Goal: Ask a question: Seek information or help from site administrators or community

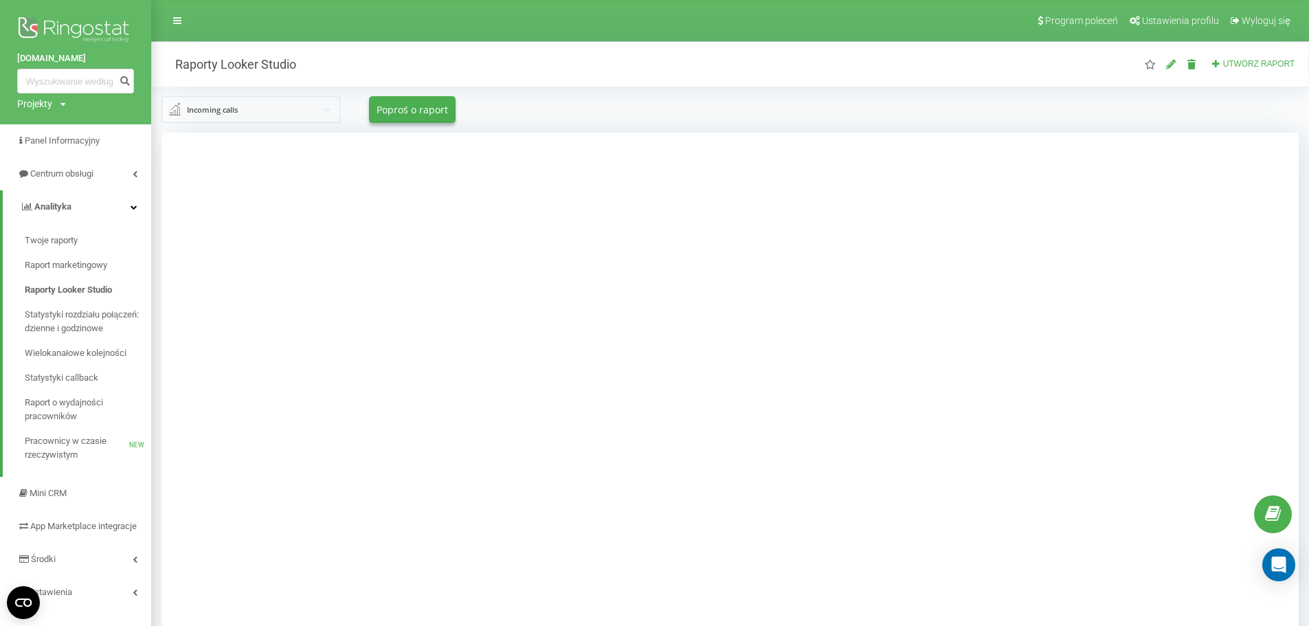
click at [49, 108] on div "Projekty" at bounding box center [34, 104] width 35 height 14
click at [67, 146] on link "[DOMAIN_NAME]" at bounding box center [62, 150] width 67 height 11
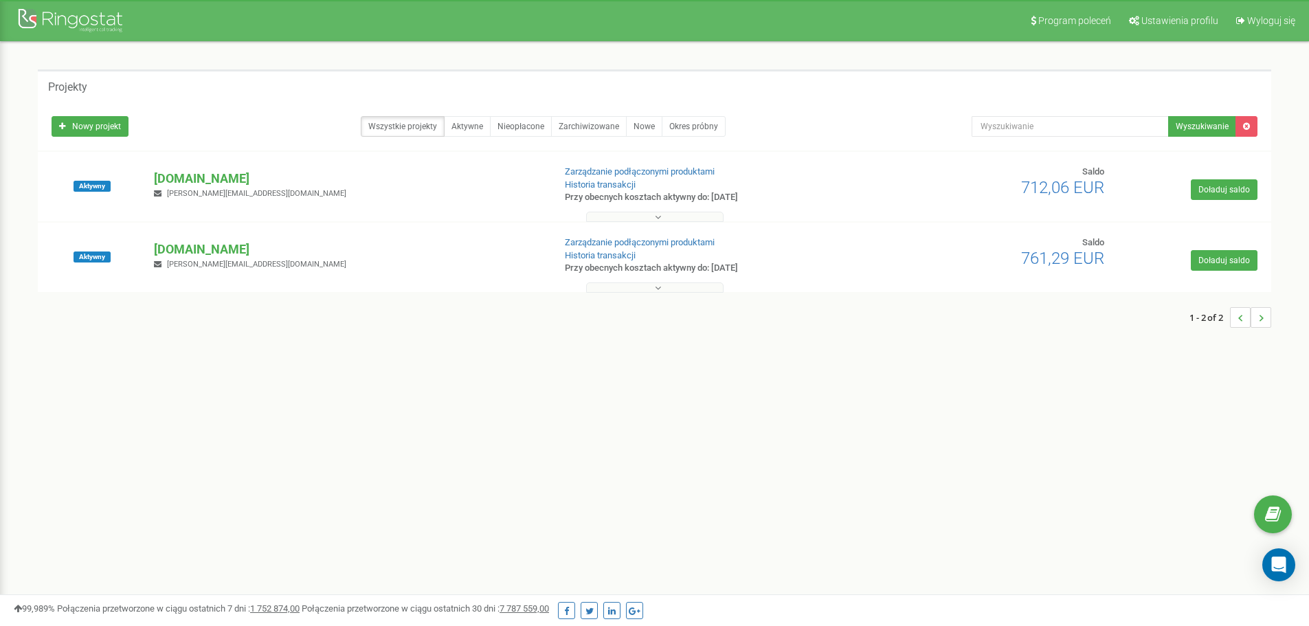
click at [271, 246] on p "[DOMAIN_NAME]" at bounding box center [348, 249] width 388 height 18
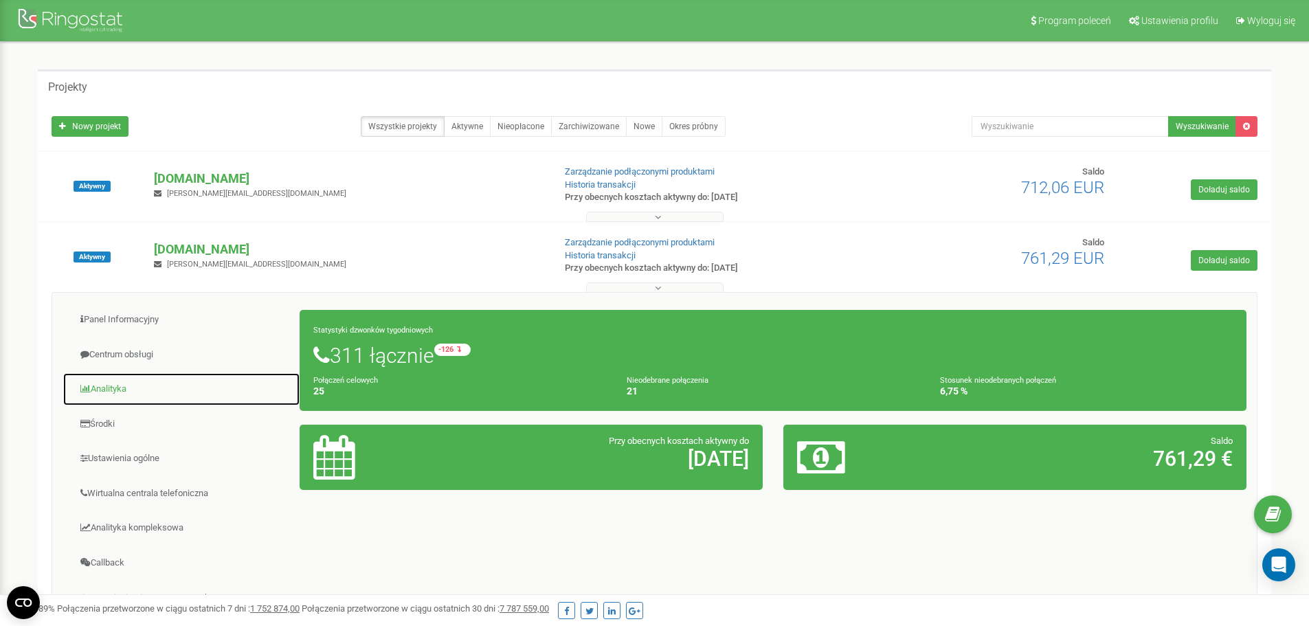
click at [167, 386] on link "Analityka" at bounding box center [182, 389] width 238 height 34
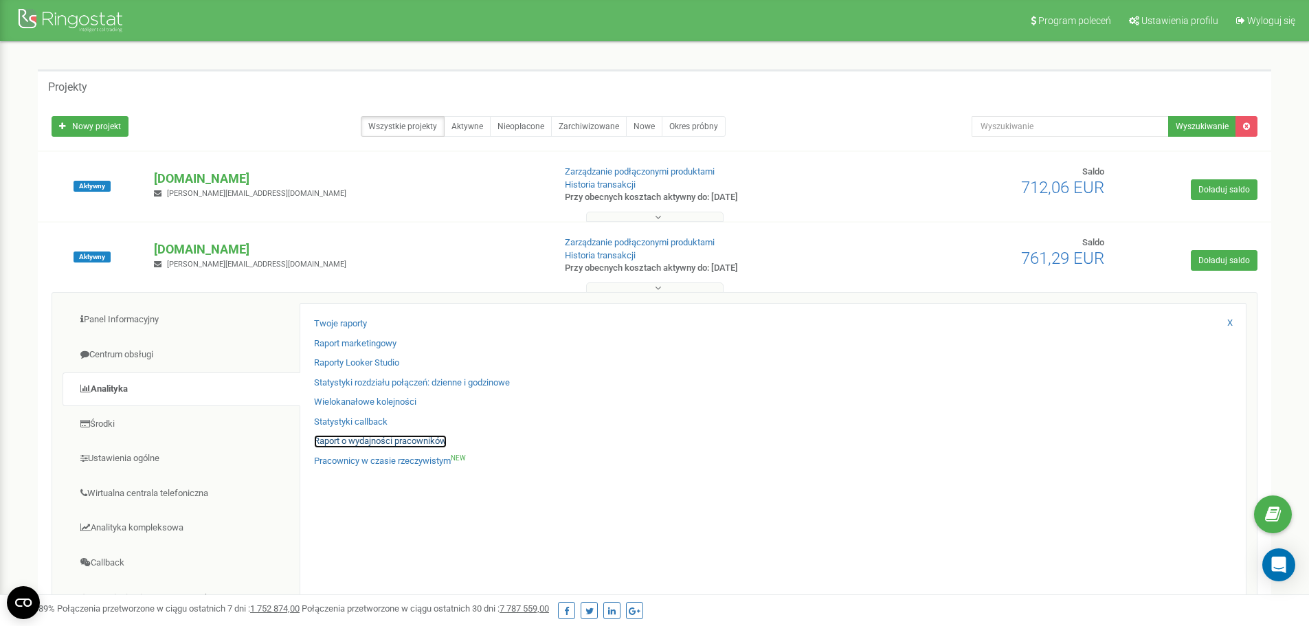
click at [348, 439] on link "Raport o wydajności pracowników" at bounding box center [380, 441] width 133 height 13
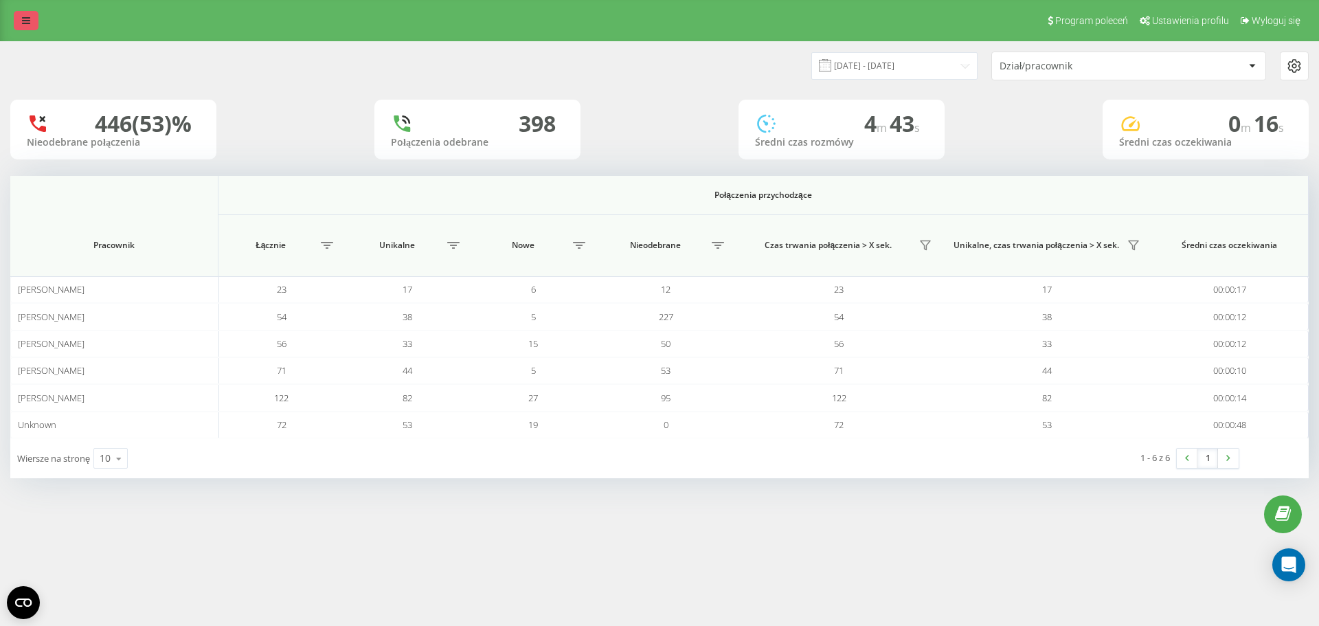
click at [34, 19] on link at bounding box center [26, 20] width 25 height 19
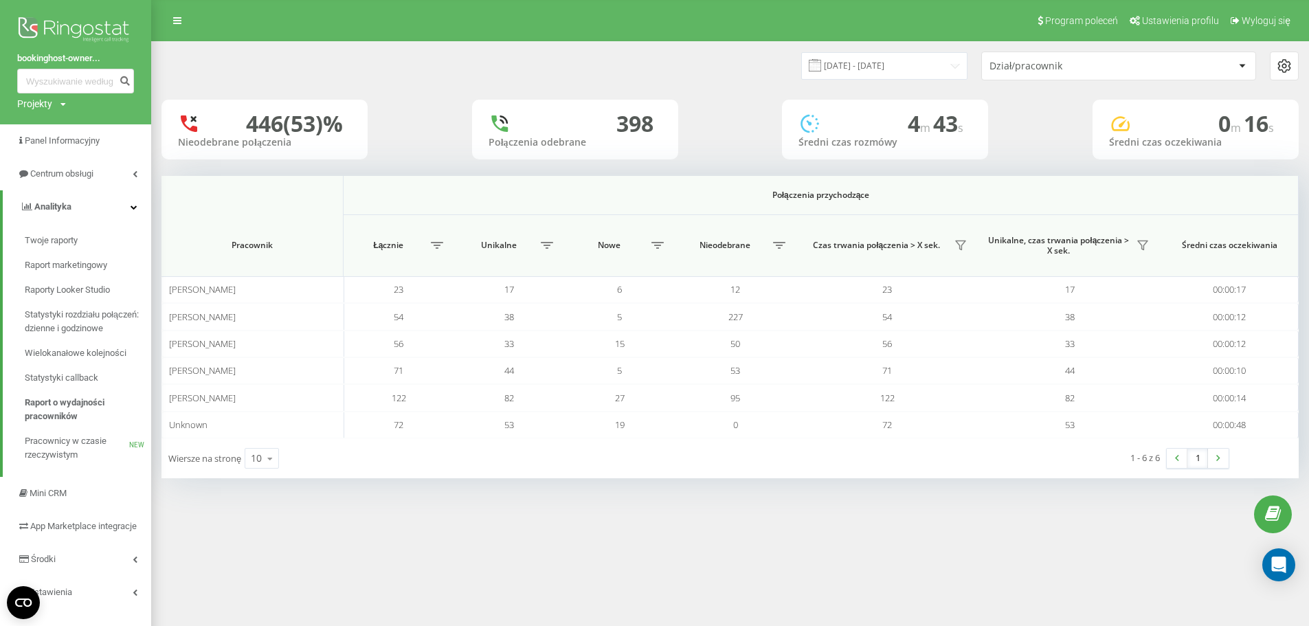
click at [49, 106] on div "Projekty" at bounding box center [34, 104] width 35 height 14
click at [67, 149] on link "[DOMAIN_NAME]" at bounding box center [62, 150] width 67 height 11
click at [56, 103] on div "Projekty Bookinghost-BOK.com bookinghost-owners.com" at bounding box center [41, 104] width 49 height 14
click at [67, 125] on link "[DOMAIN_NAME]" at bounding box center [62, 124] width 67 height 11
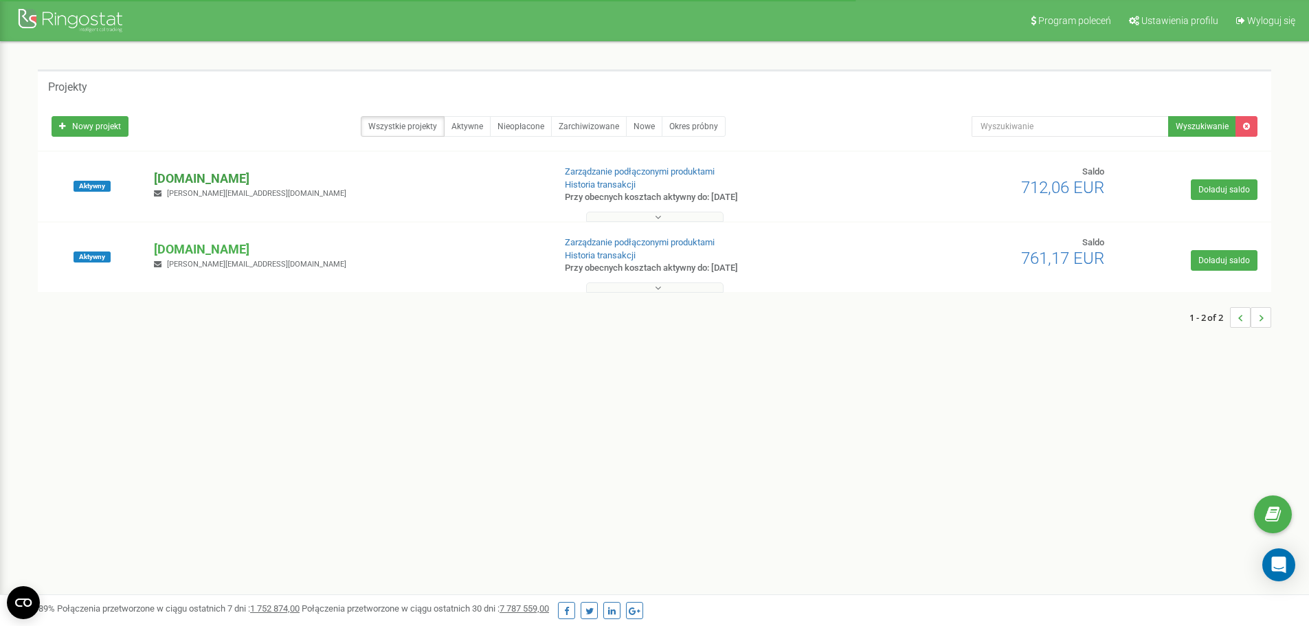
click at [206, 176] on p "[DOMAIN_NAME]" at bounding box center [348, 179] width 388 height 18
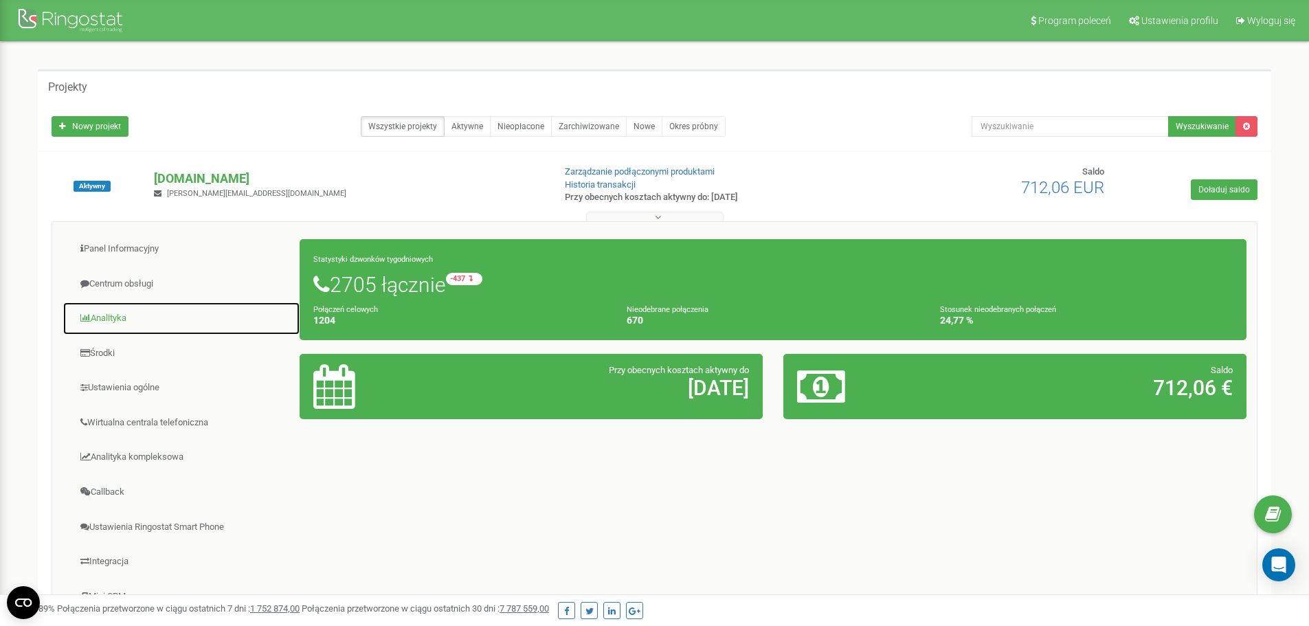
click at [126, 315] on link "Analityka" at bounding box center [182, 319] width 238 height 34
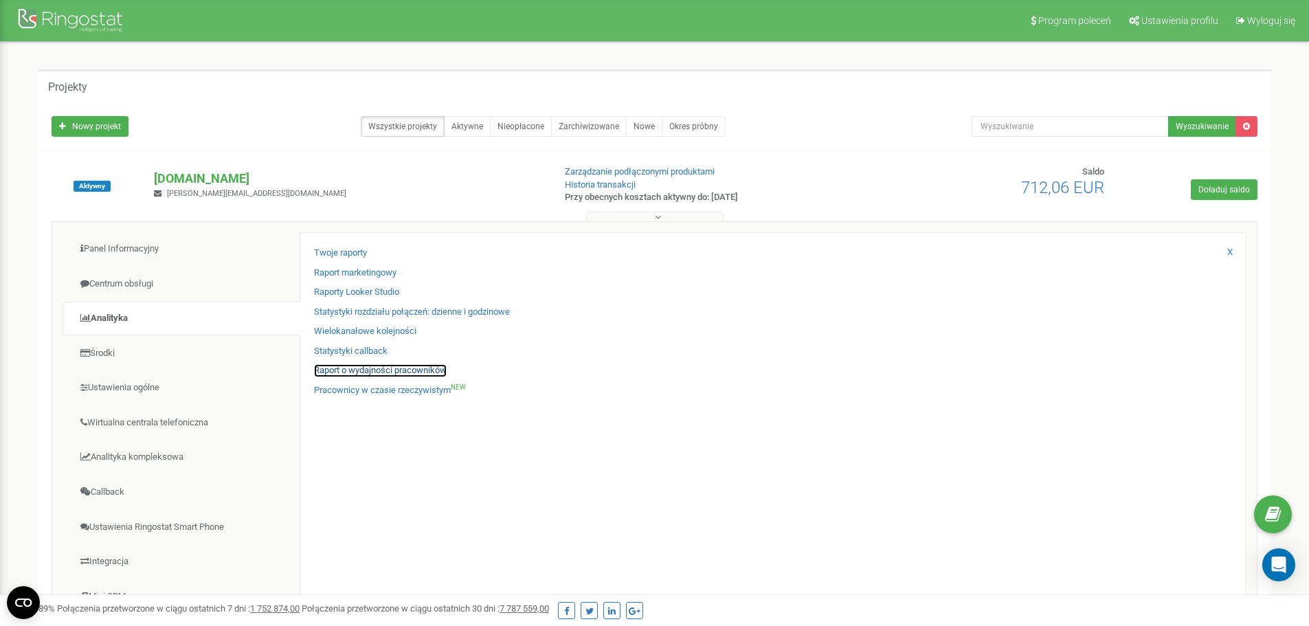
click at [362, 371] on link "Raport o wydajności pracowników" at bounding box center [380, 370] width 133 height 13
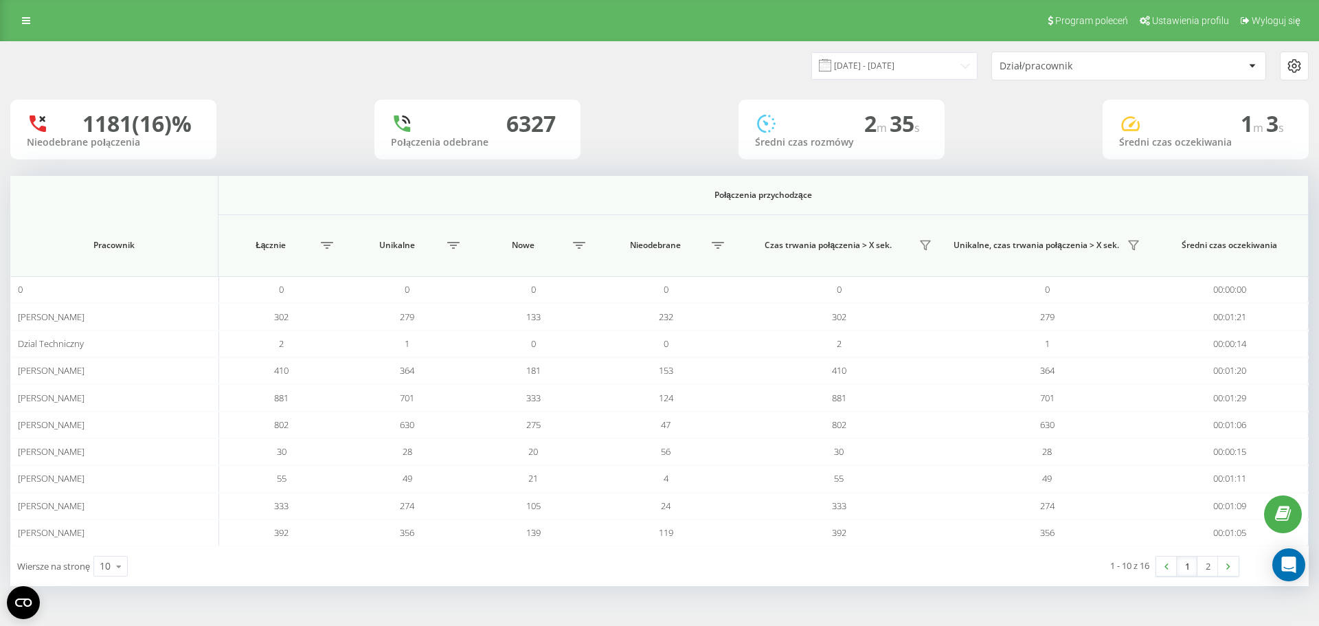
click at [1122, 67] on div "Dział/pracownik" at bounding box center [1081, 66] width 164 height 12
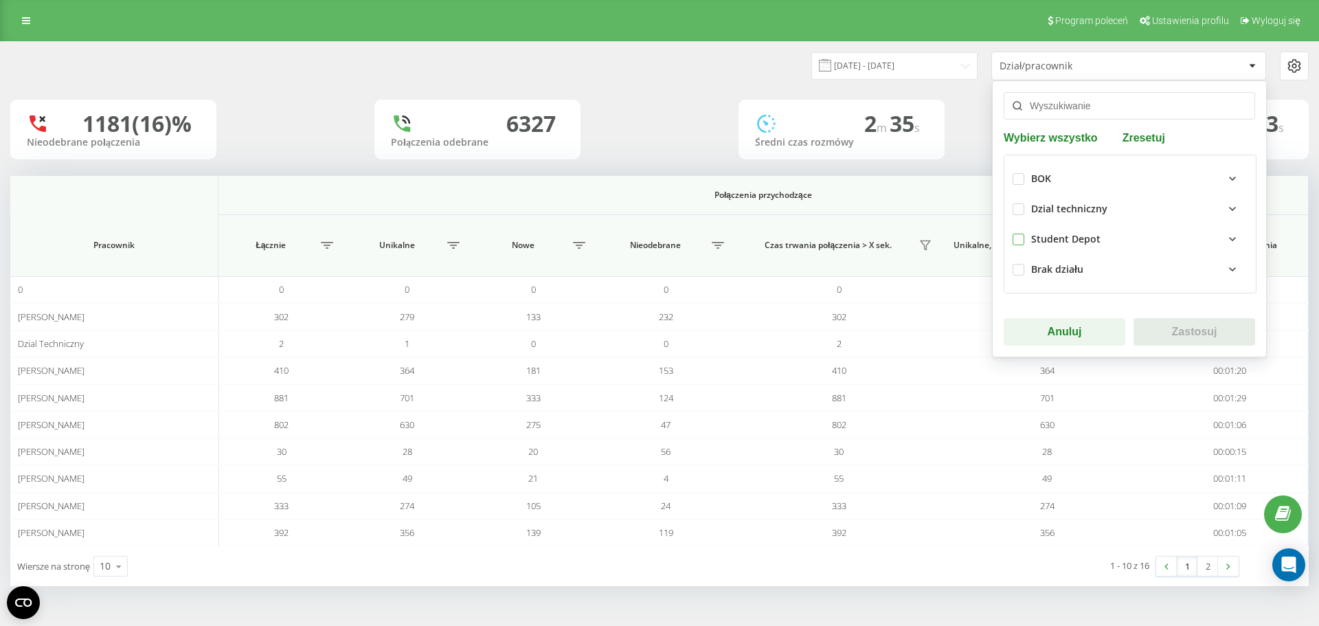
click at [1024, 234] on label at bounding box center [1019, 234] width 12 height 0
checkbox input "true"
click at [1208, 339] on button "Zastosuj" at bounding box center [1194, 331] width 122 height 27
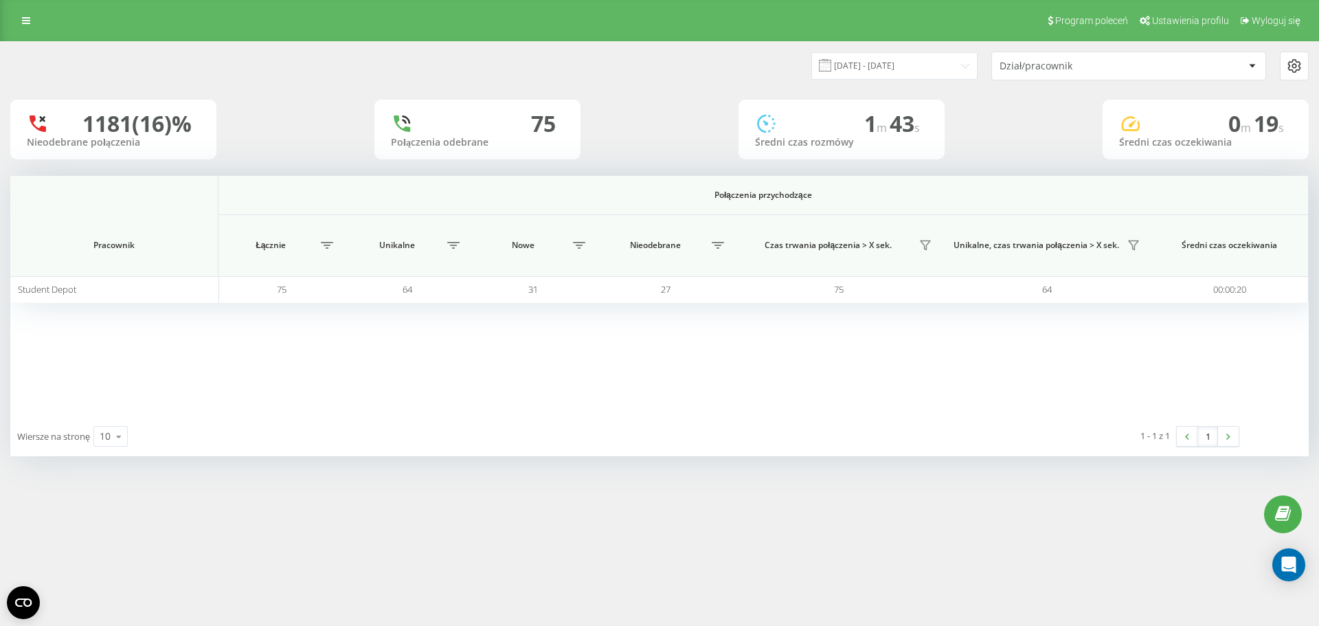
click at [1101, 76] on div "Dział/pracownik" at bounding box center [1128, 65] width 273 height 27
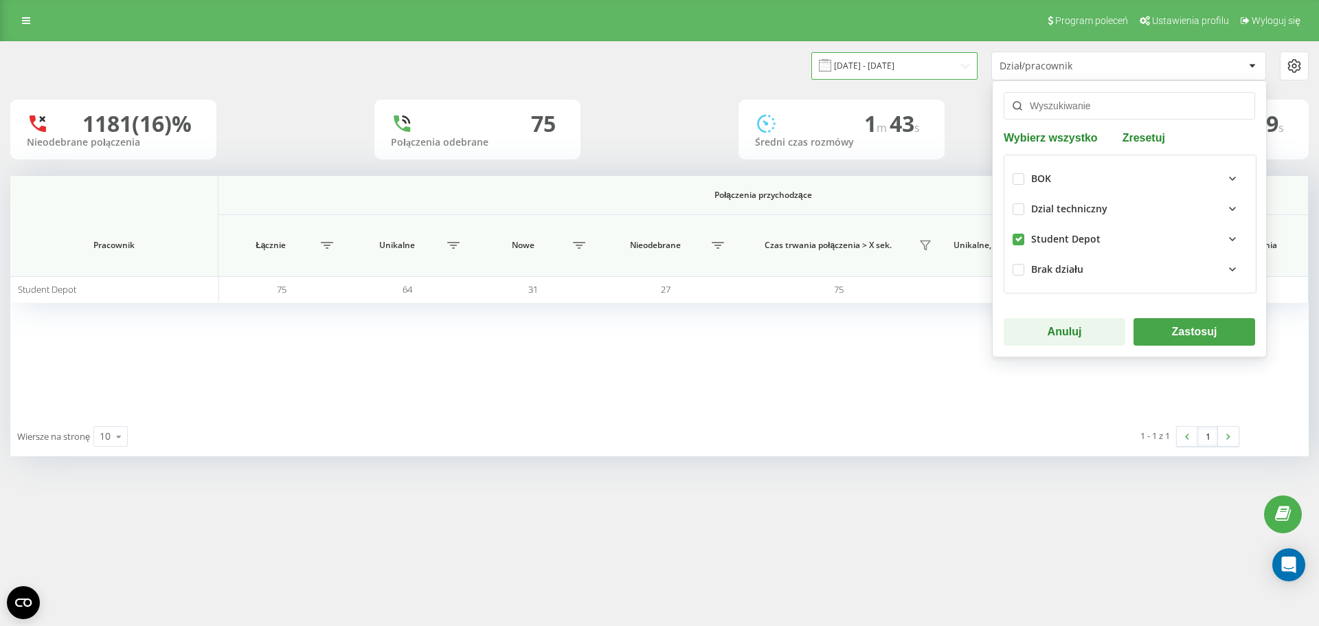
click at [933, 66] on input "21.07.2025 - 21.08.2025" at bounding box center [894, 65] width 166 height 27
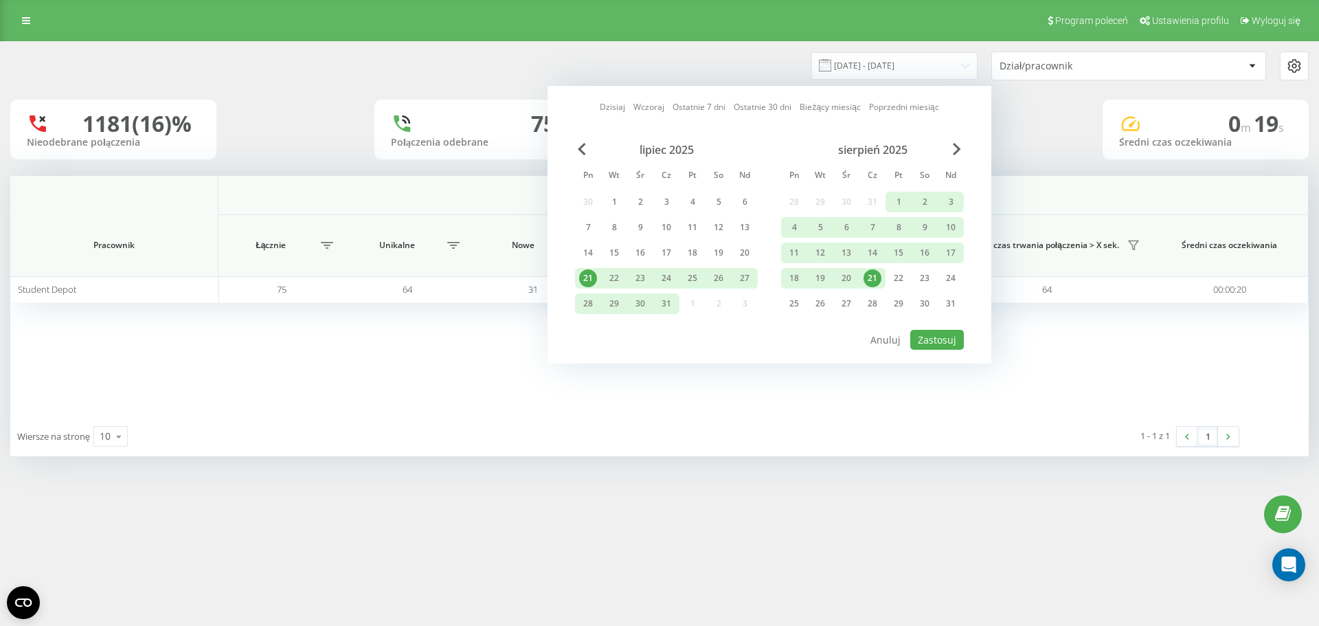
click at [869, 273] on div "21" at bounding box center [872, 278] width 18 height 18
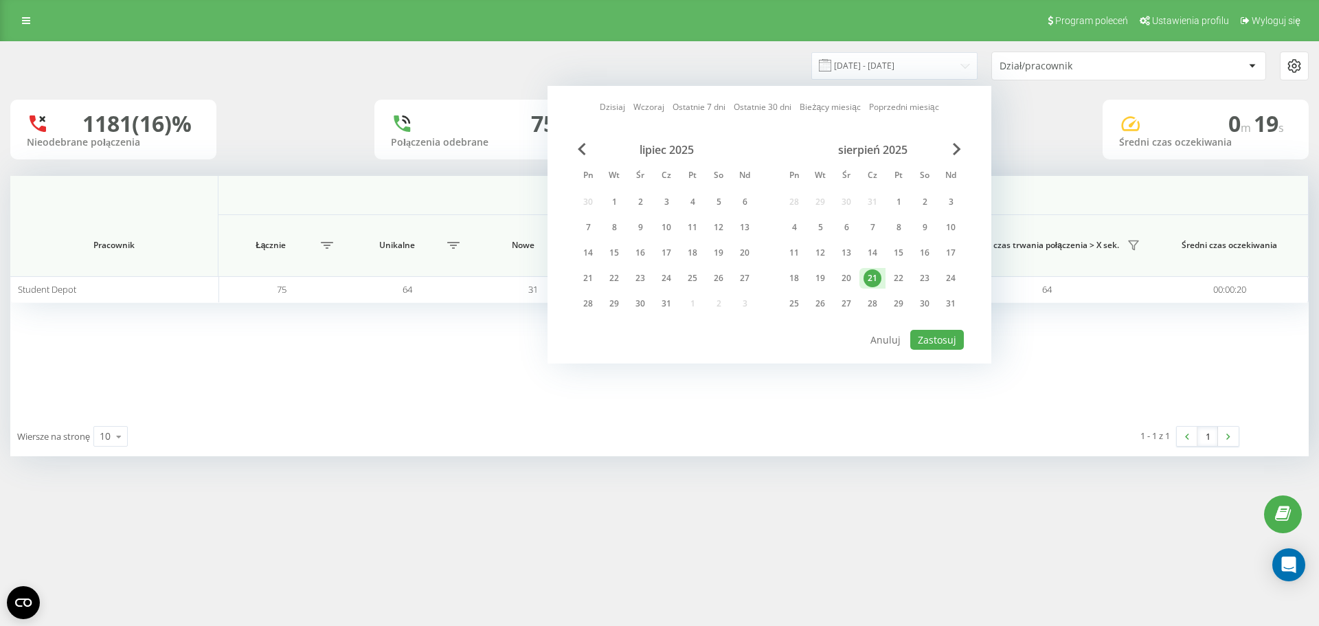
click at [869, 273] on div "21" at bounding box center [872, 278] width 18 height 18
click at [941, 332] on button "Zastosuj" at bounding box center [937, 340] width 54 height 20
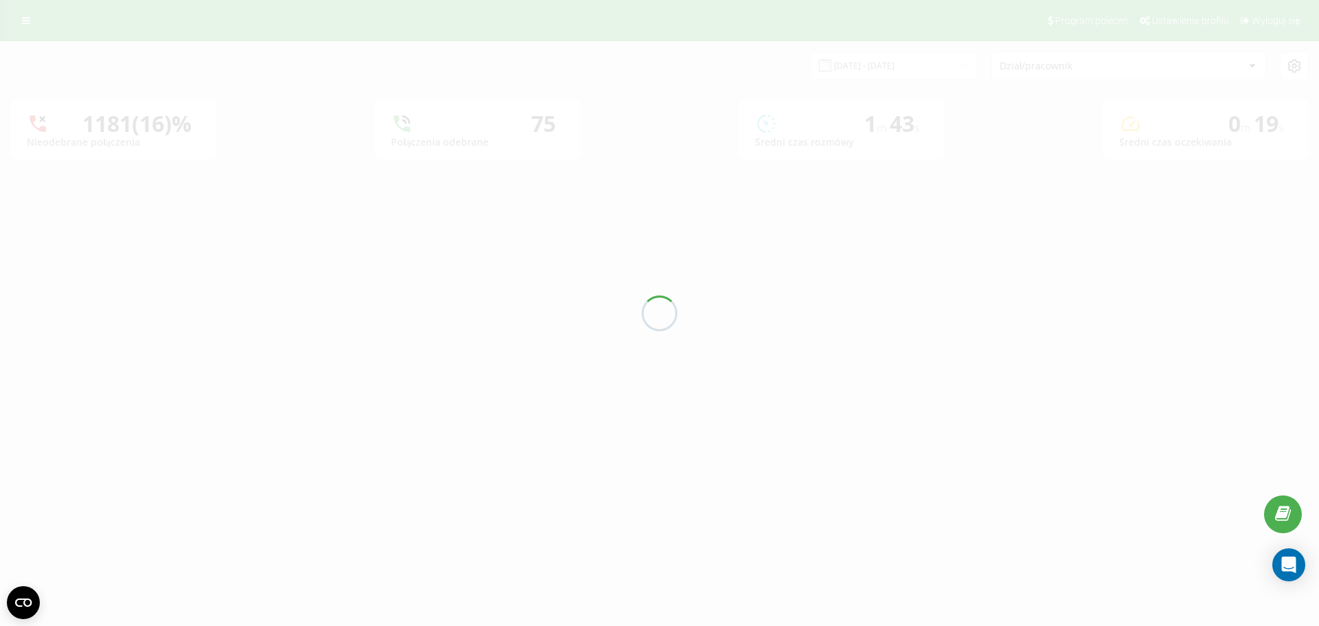
type input "21.08.2025 - 21.08.2025"
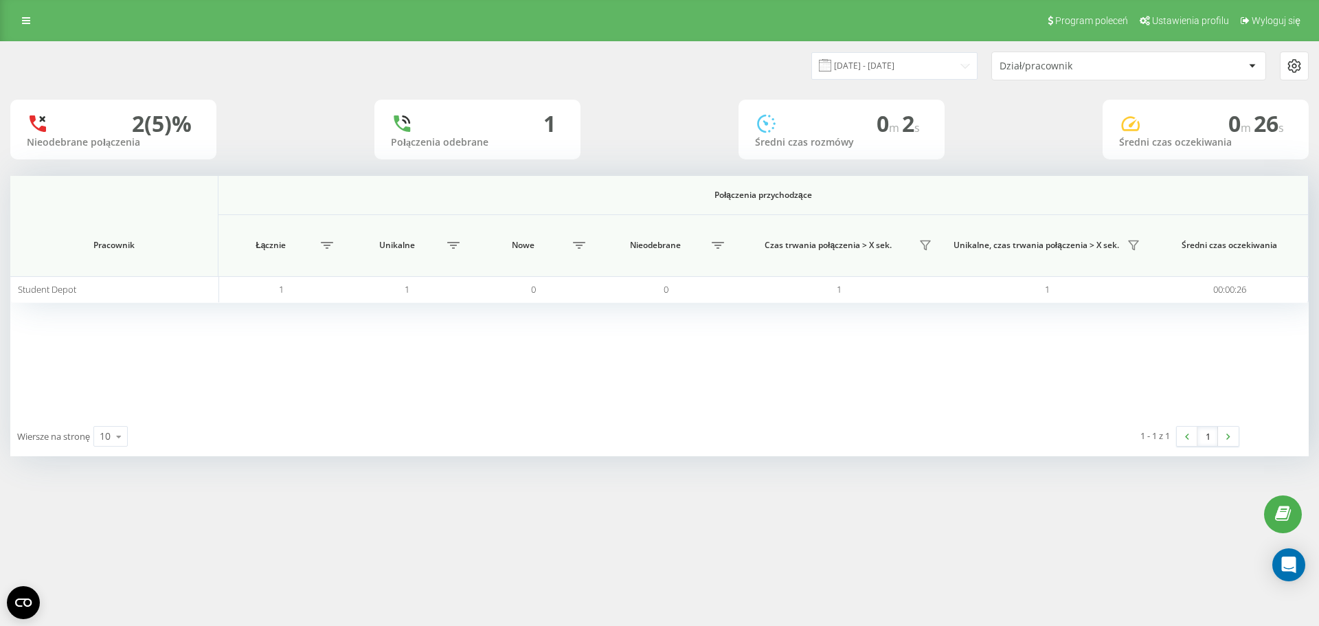
click at [1089, 70] on div "Dział/pracownik" at bounding box center [1081, 66] width 164 height 12
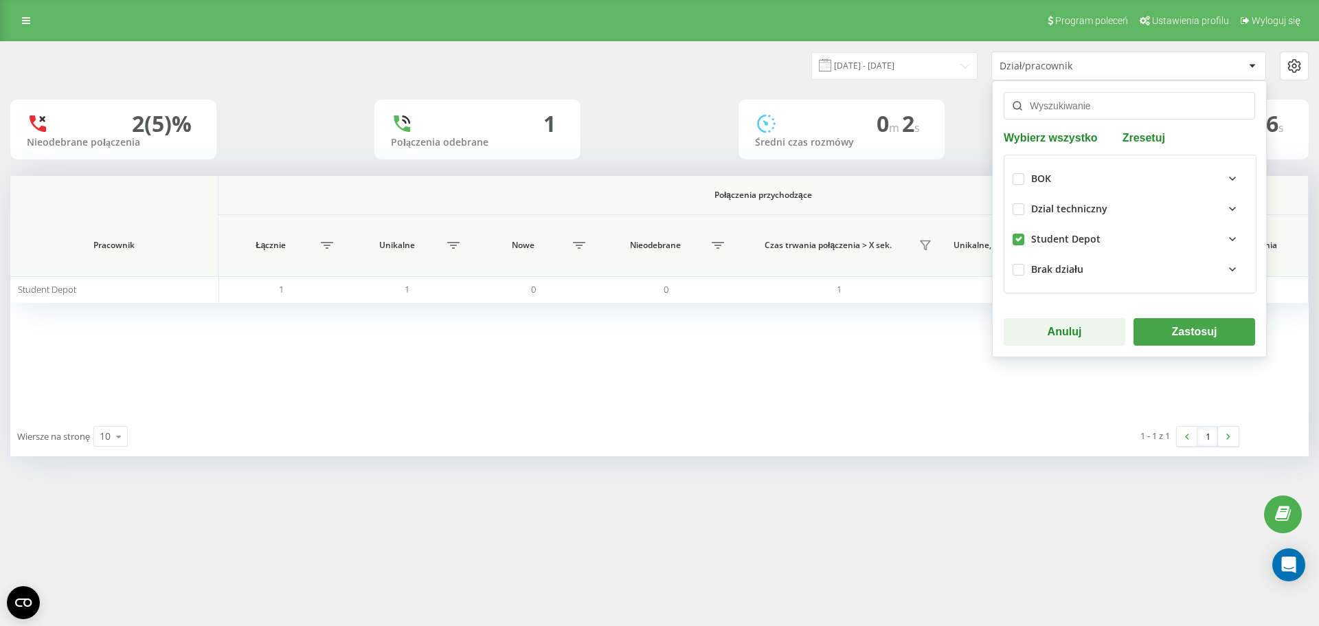
click at [1089, 70] on div "Dział/pracownik" at bounding box center [1081, 66] width 164 height 12
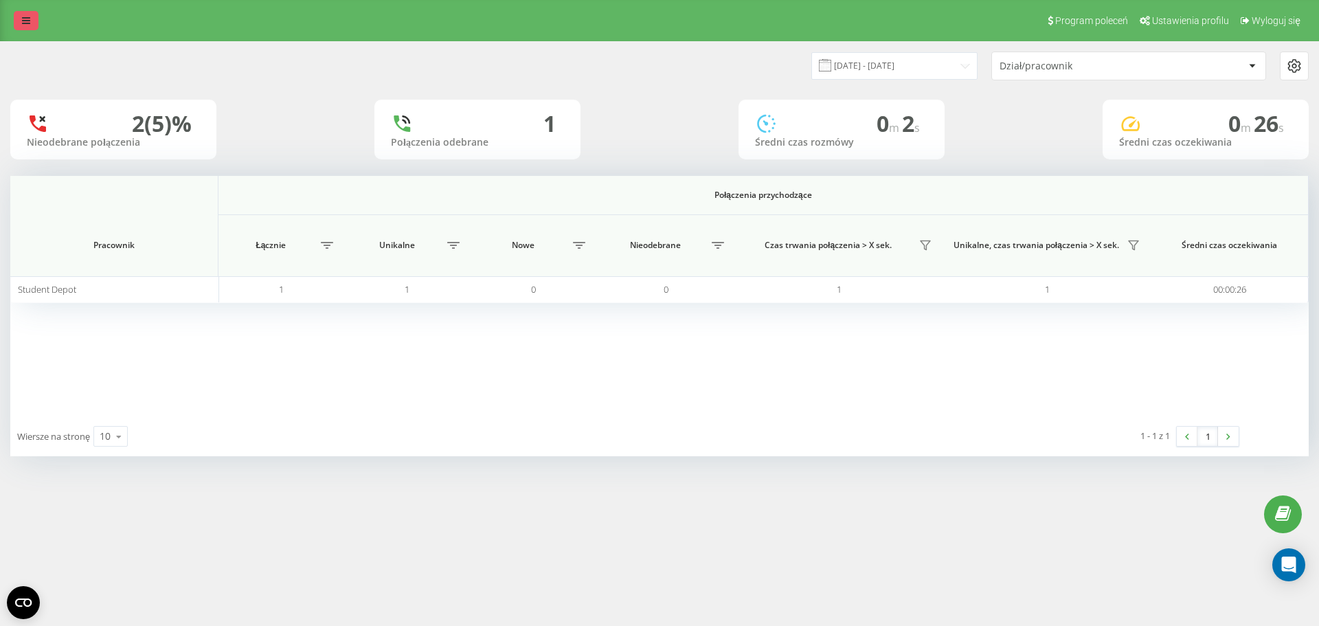
click at [30, 21] on link at bounding box center [26, 20] width 25 height 19
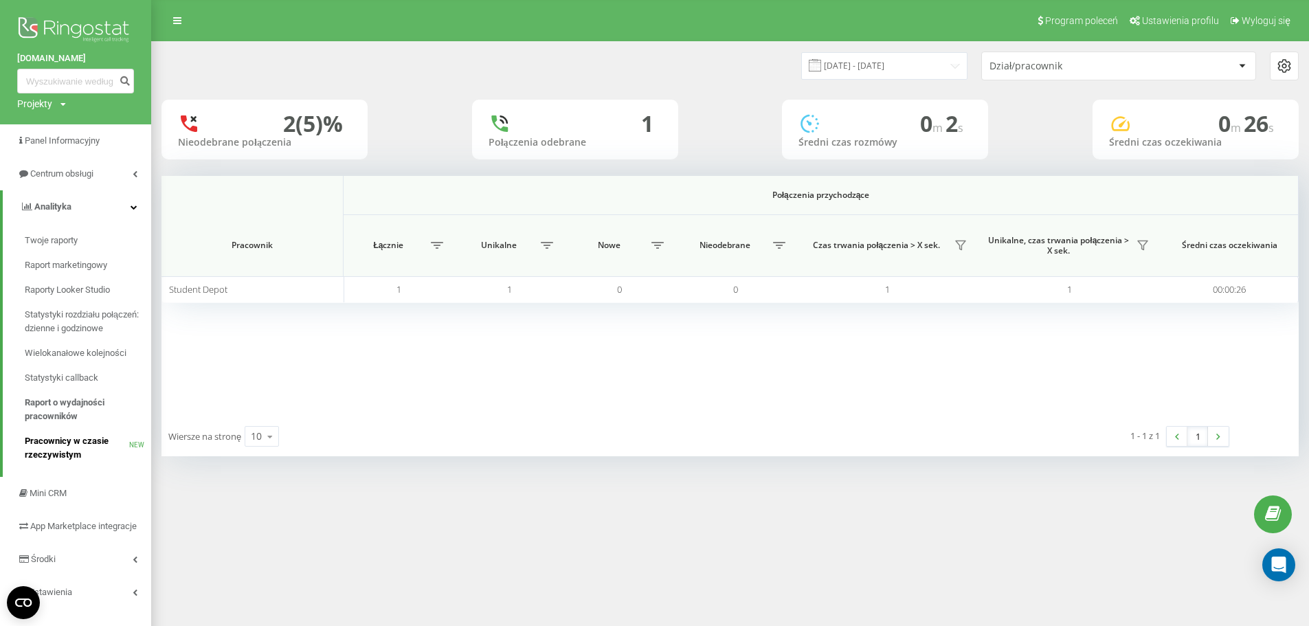
click at [78, 443] on span "Pracownicy w czasie rzeczywistym" at bounding box center [77, 447] width 104 height 27
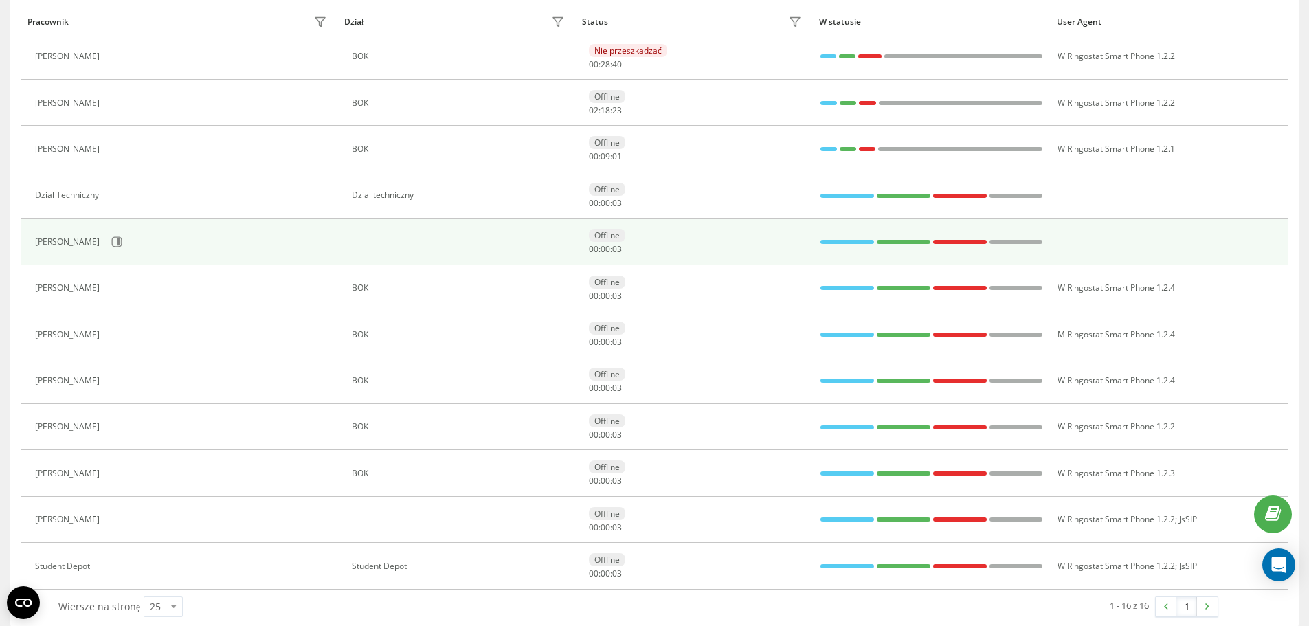
scroll to position [385, 0]
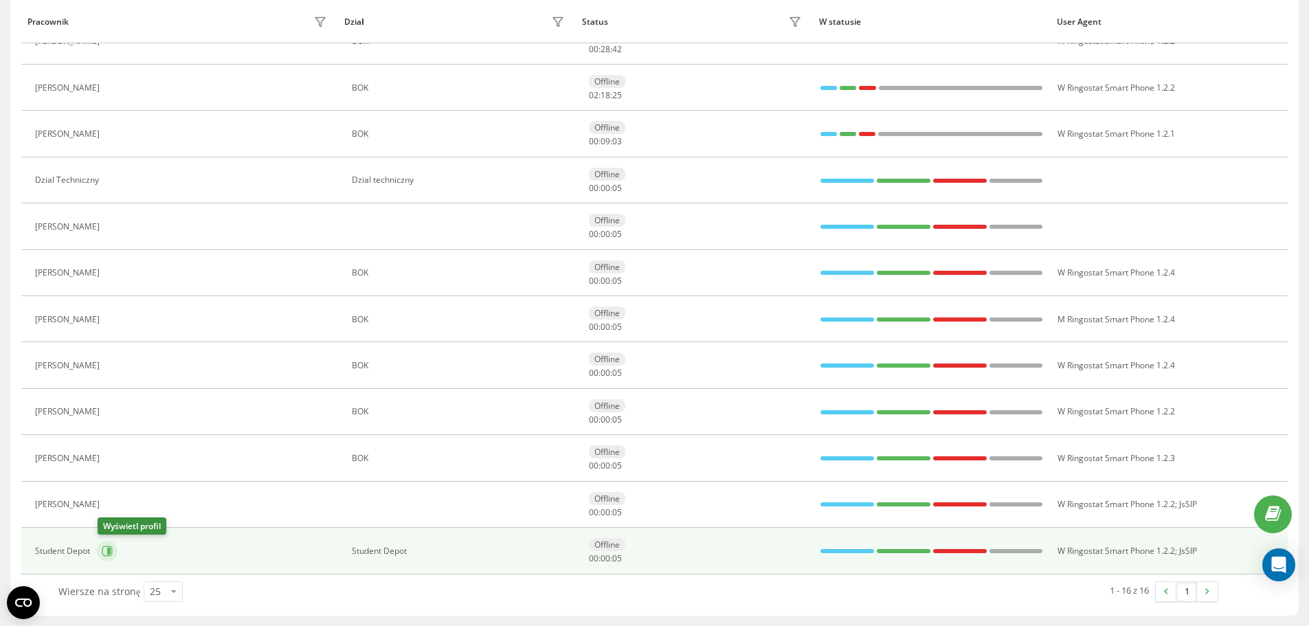
click at [107, 548] on icon at bounding box center [107, 550] width 11 height 11
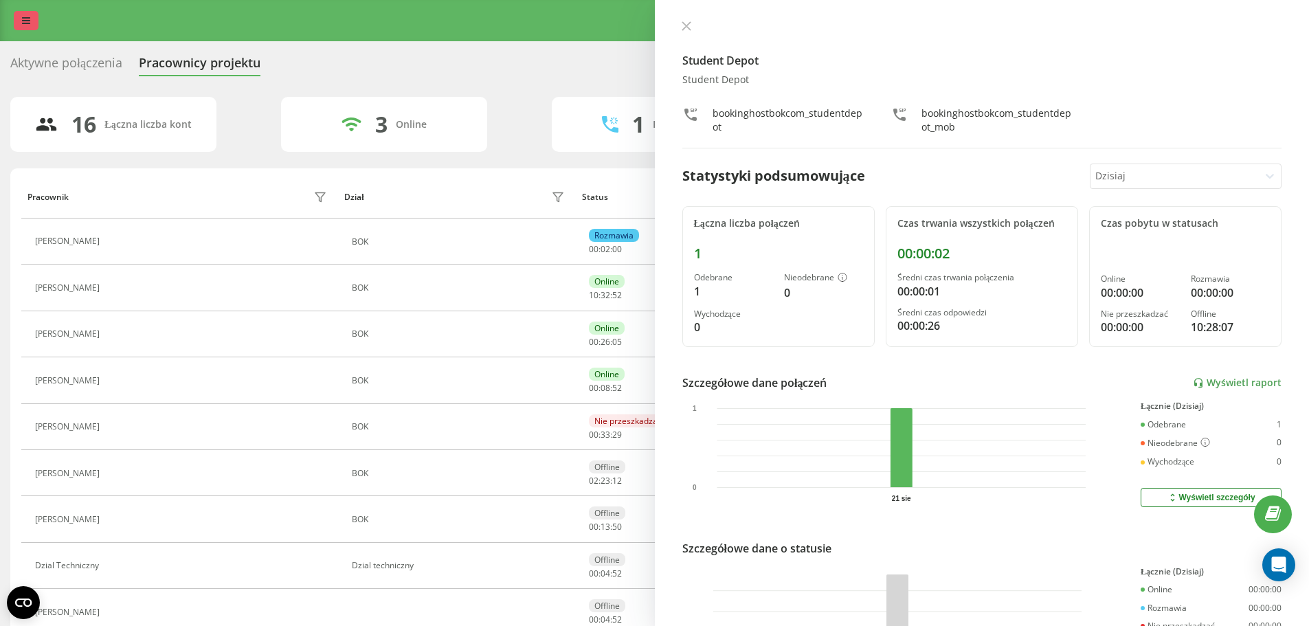
click at [14, 16] on link at bounding box center [26, 20] width 25 height 19
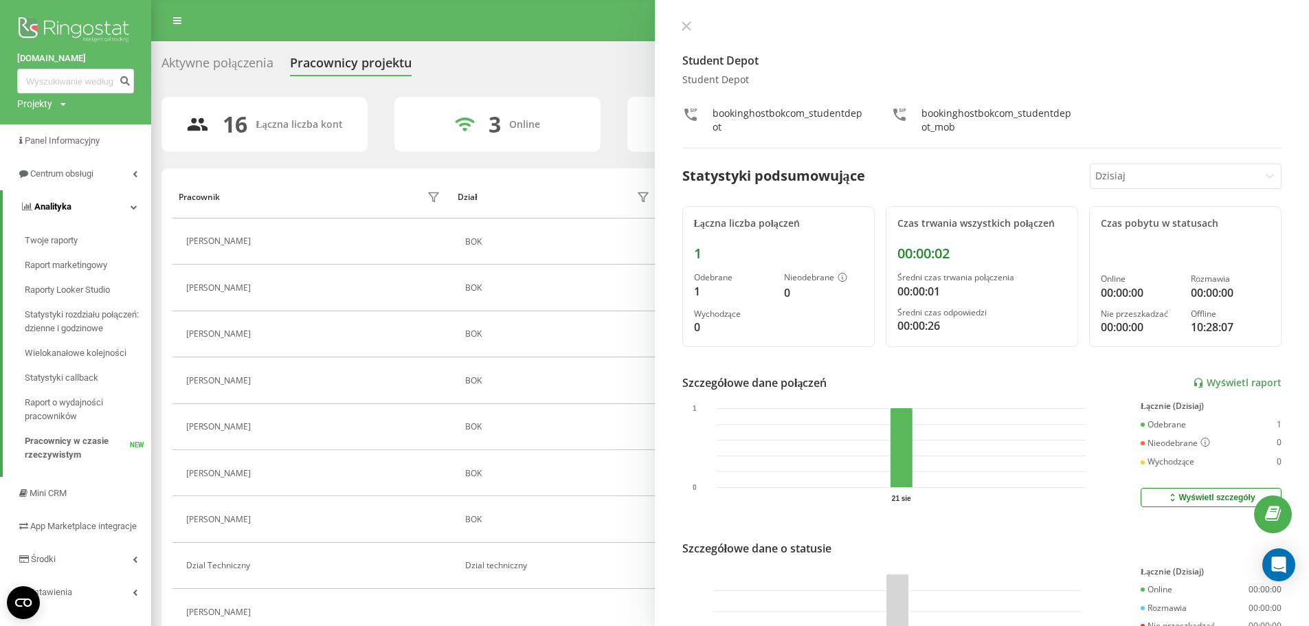
click at [128, 210] on link "Analityka" at bounding box center [77, 206] width 148 height 33
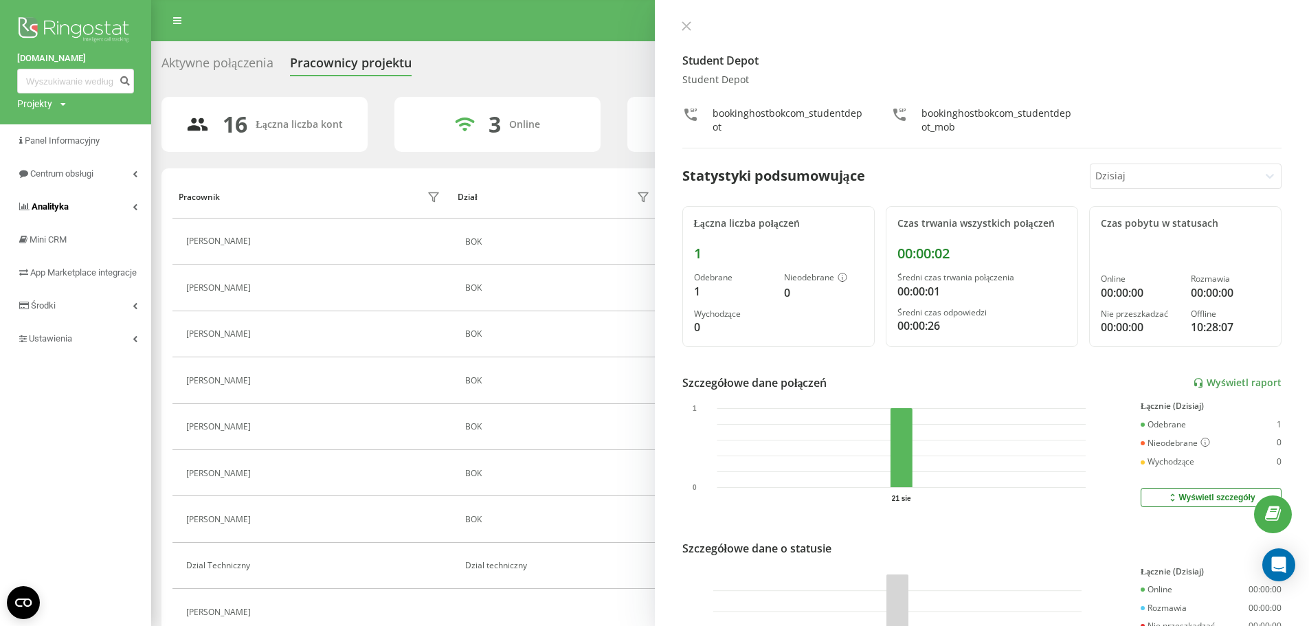
click at [117, 211] on link "Analityka" at bounding box center [75, 206] width 151 height 33
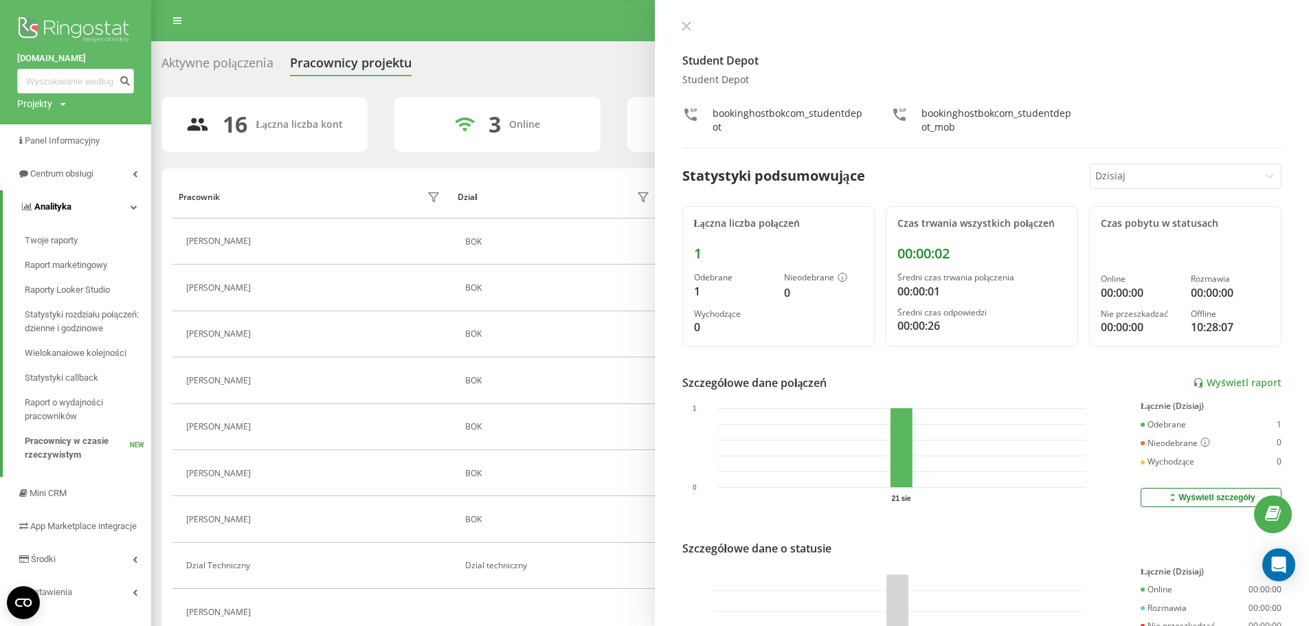
click at [122, 205] on link "Analityka" at bounding box center [77, 206] width 148 height 33
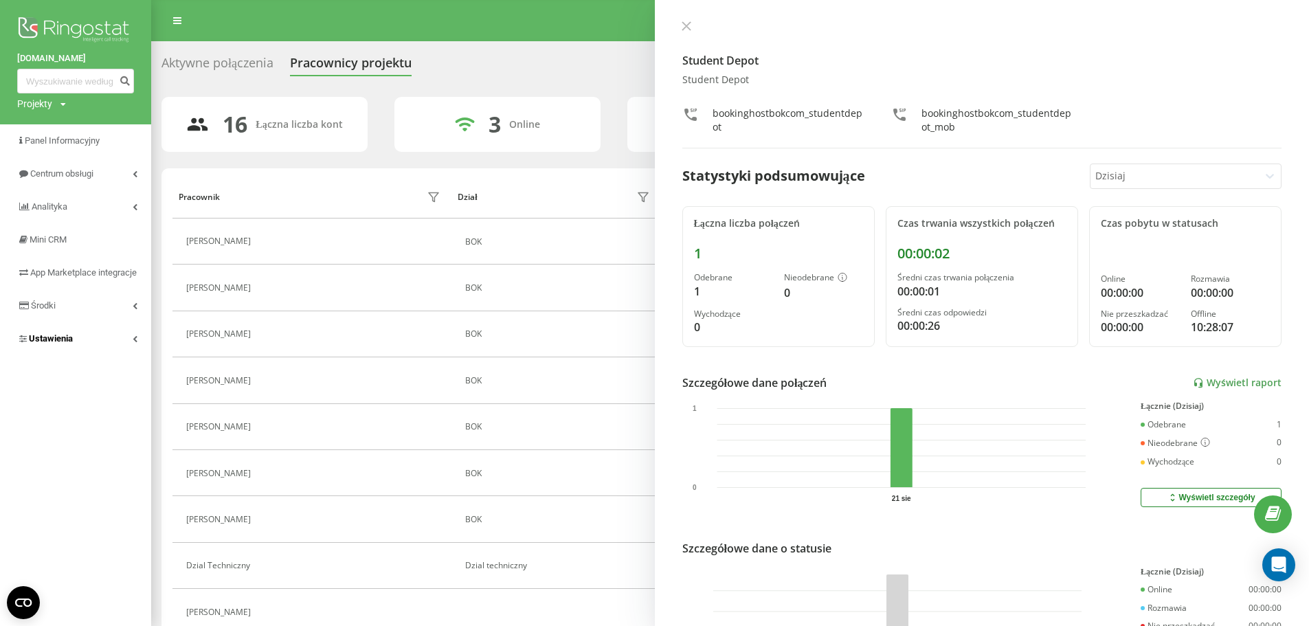
click at [125, 355] on link "Ustawienia" at bounding box center [75, 338] width 151 height 33
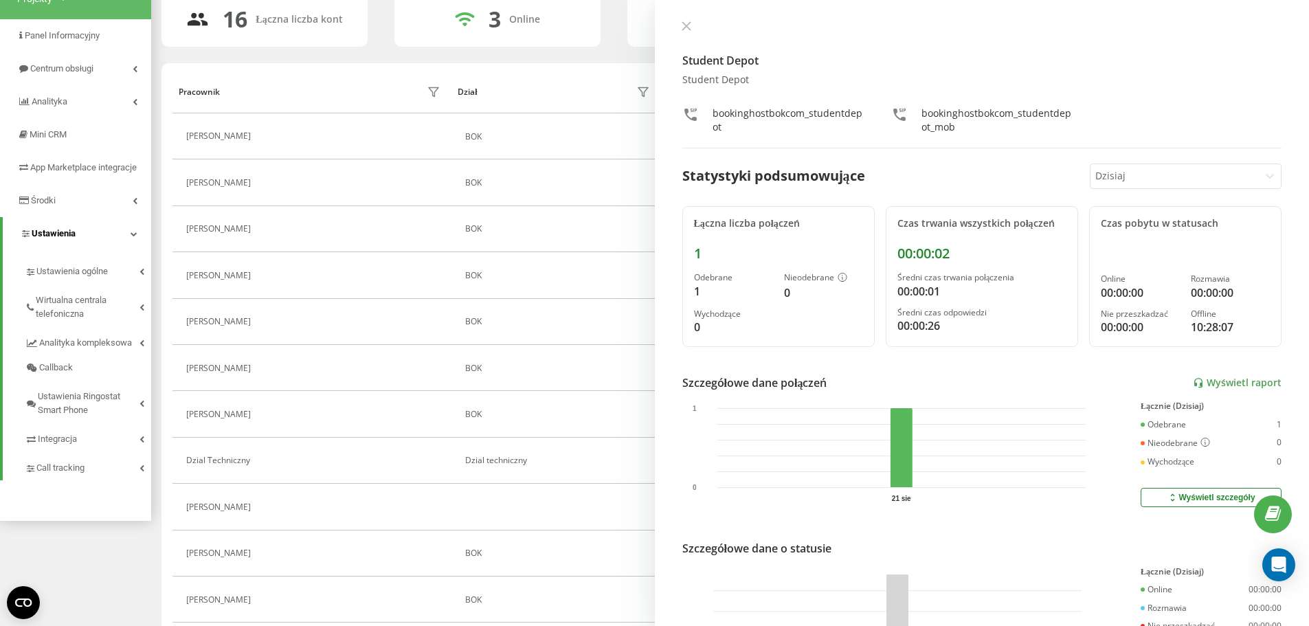
scroll to position [137, 0]
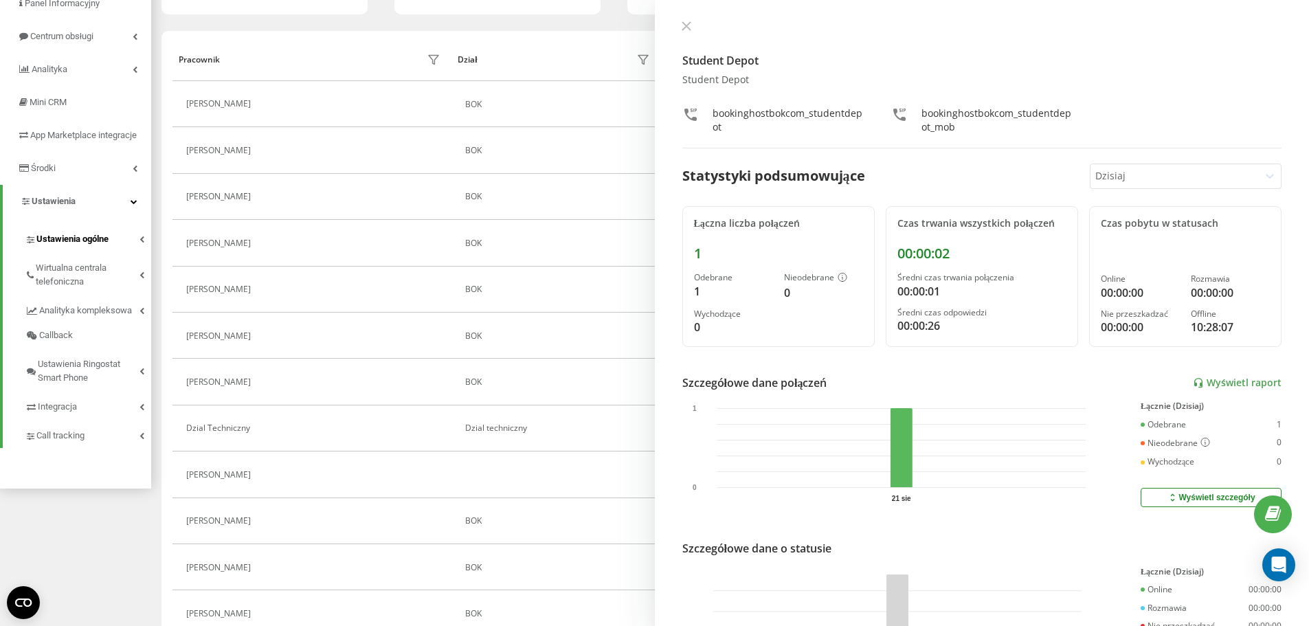
click at [141, 249] on link "Ustawienia ogólne" at bounding box center [88, 237] width 126 height 29
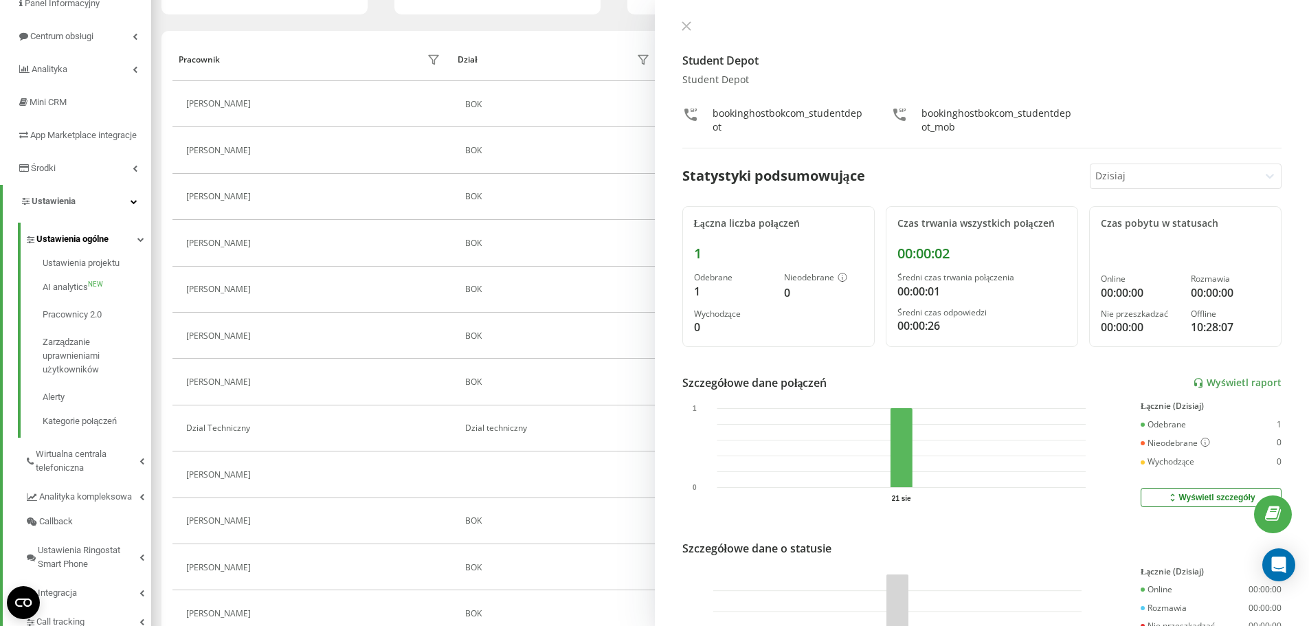
click at [124, 247] on link "Ustawienia ogólne" at bounding box center [88, 237] width 126 height 29
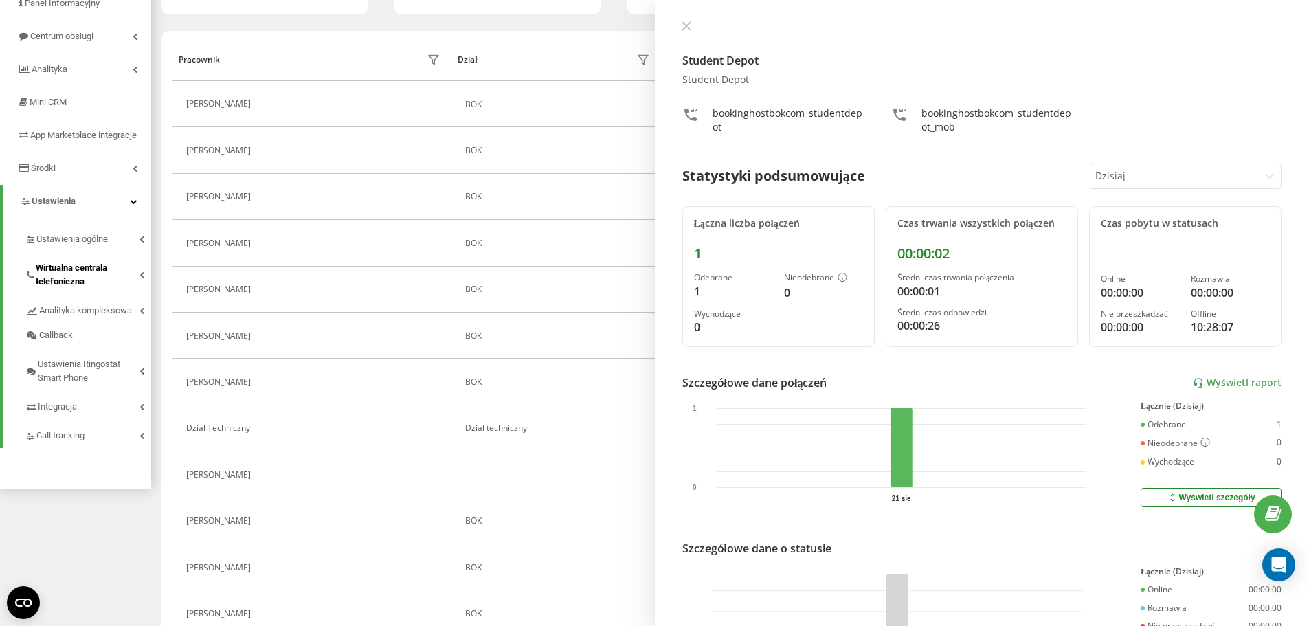
click at [130, 284] on span "Wirtualna centrala telefoniczna" at bounding box center [88, 274] width 104 height 27
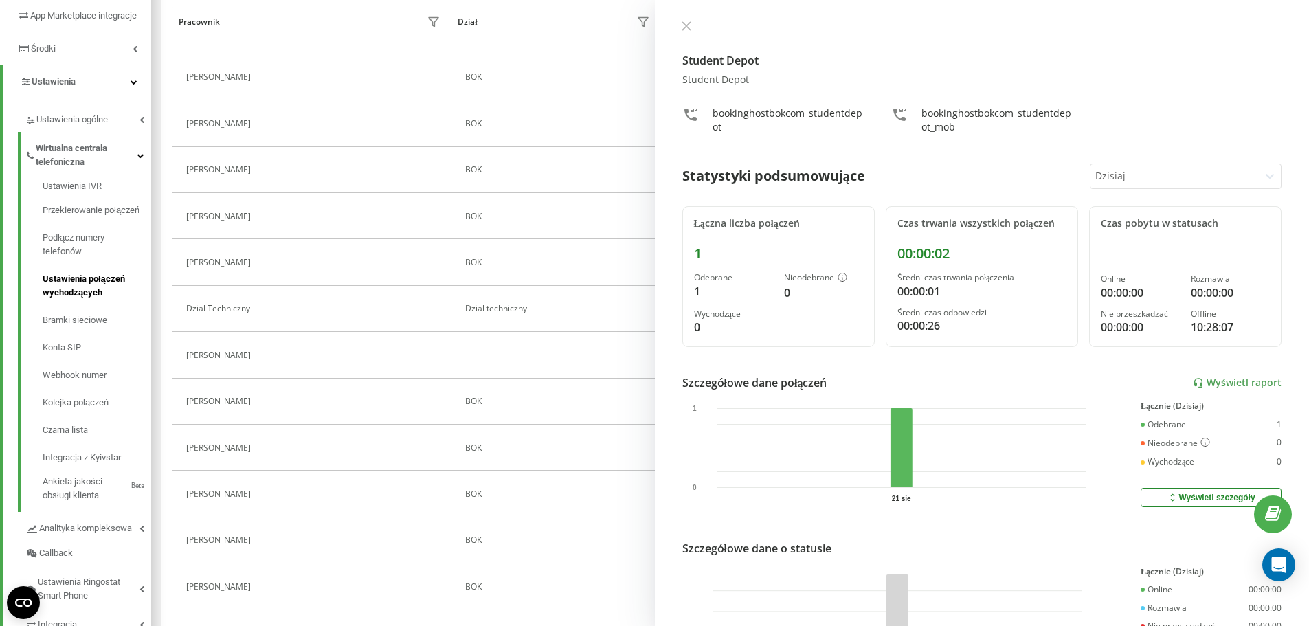
scroll to position [275, 0]
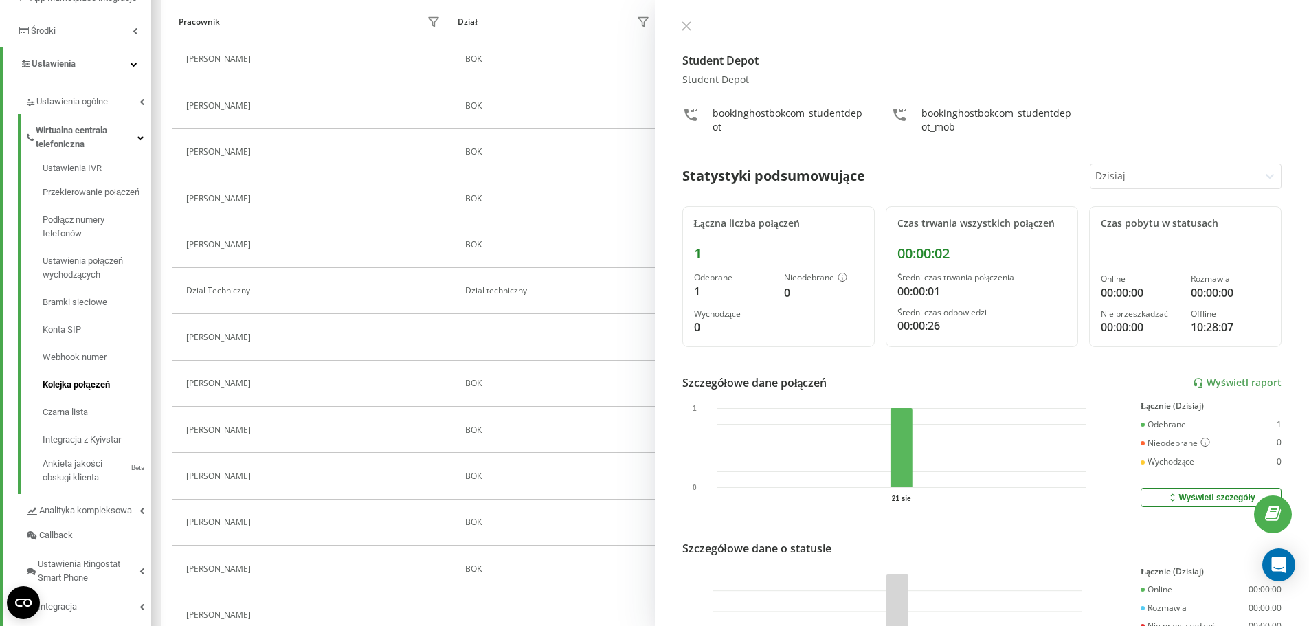
click at [84, 392] on span "Kolejka połączeń" at bounding box center [76, 385] width 67 height 14
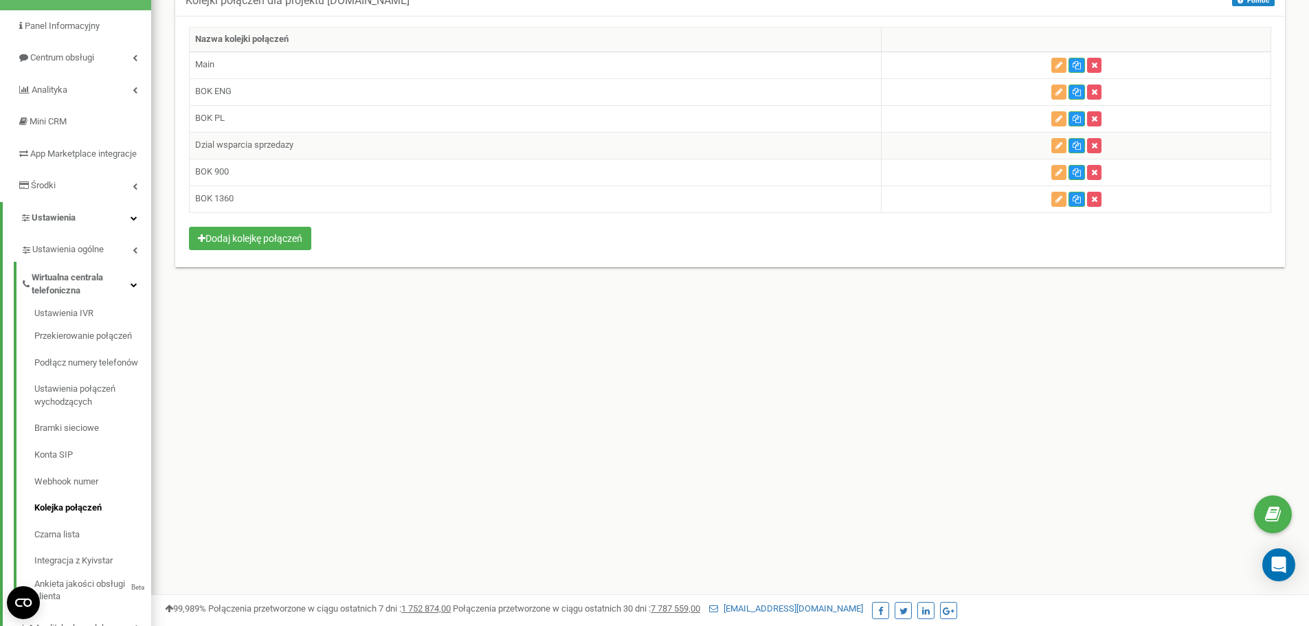
scroll to position [137, 0]
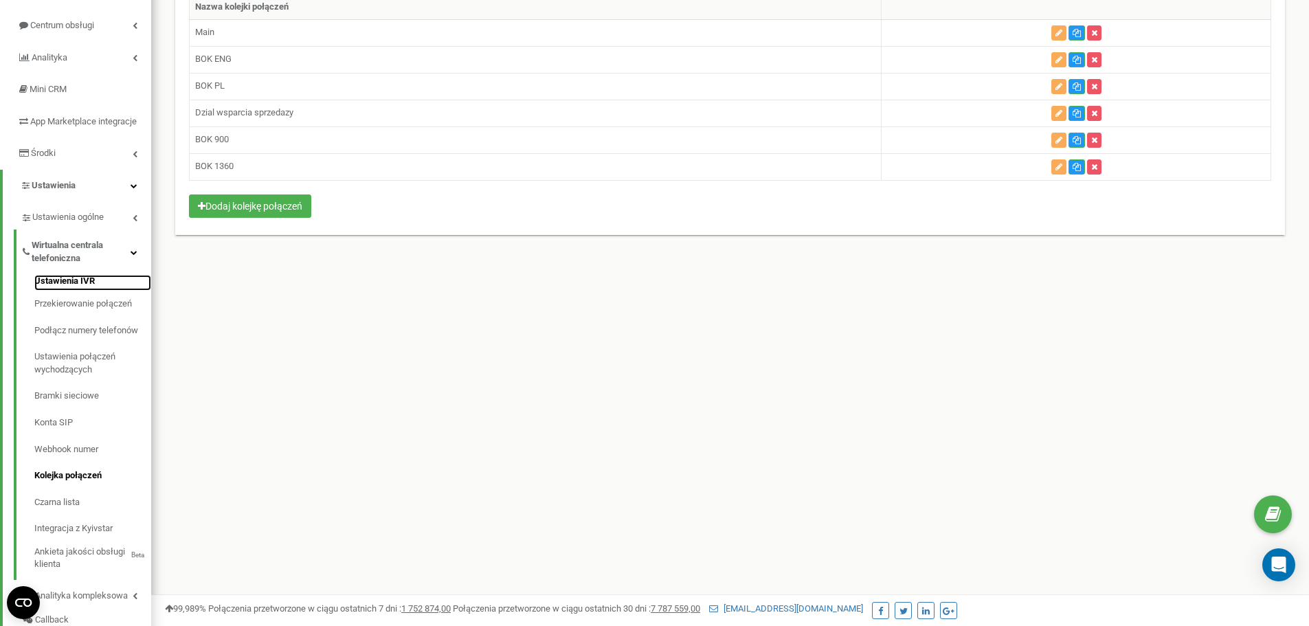
click at [94, 291] on link "Ustawienia IVR" at bounding box center [92, 283] width 117 height 16
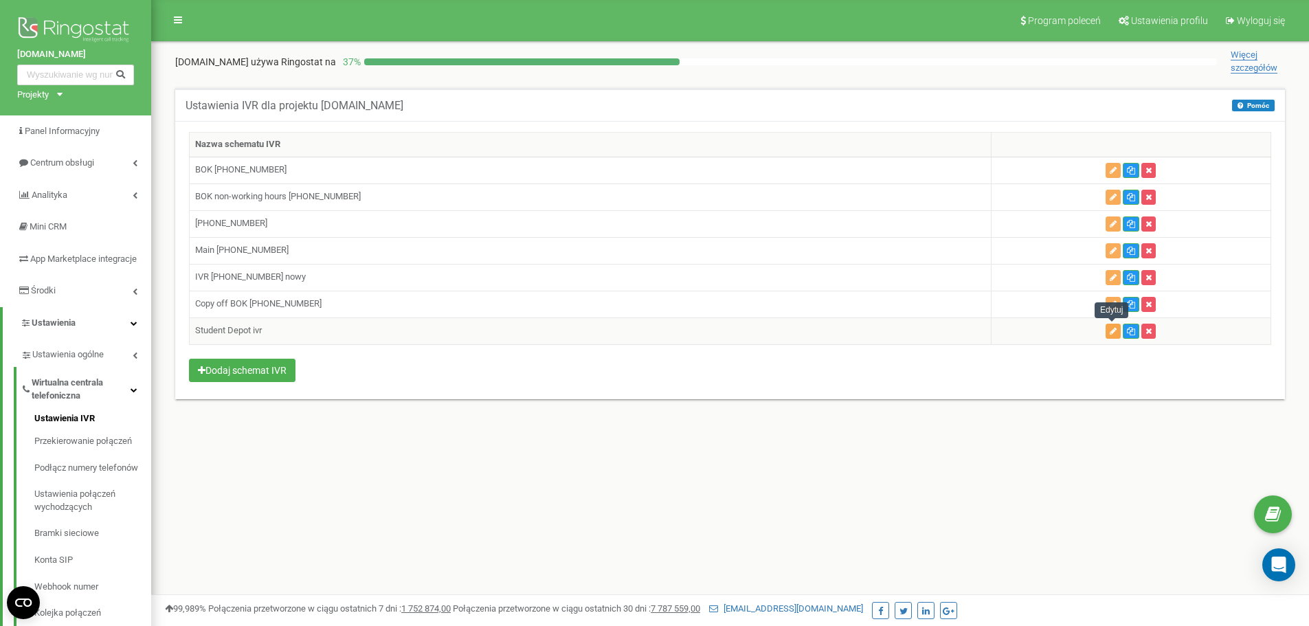
click at [1114, 330] on icon "button" at bounding box center [1112, 331] width 7 height 8
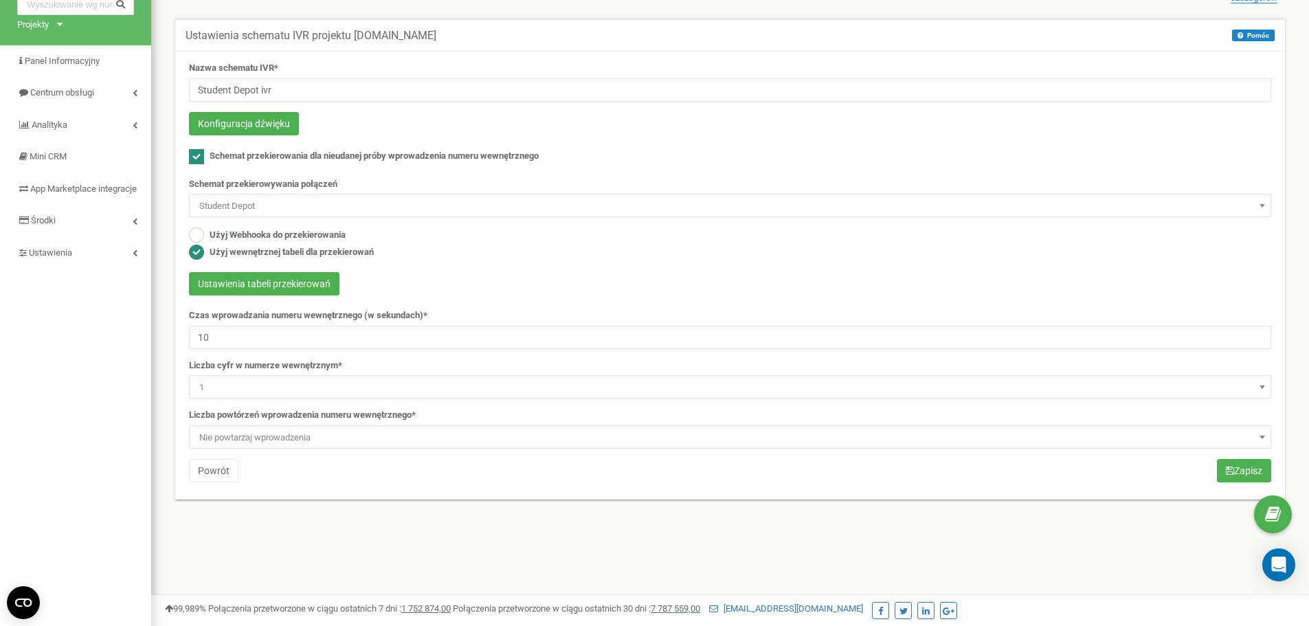
scroll to position [61, 0]
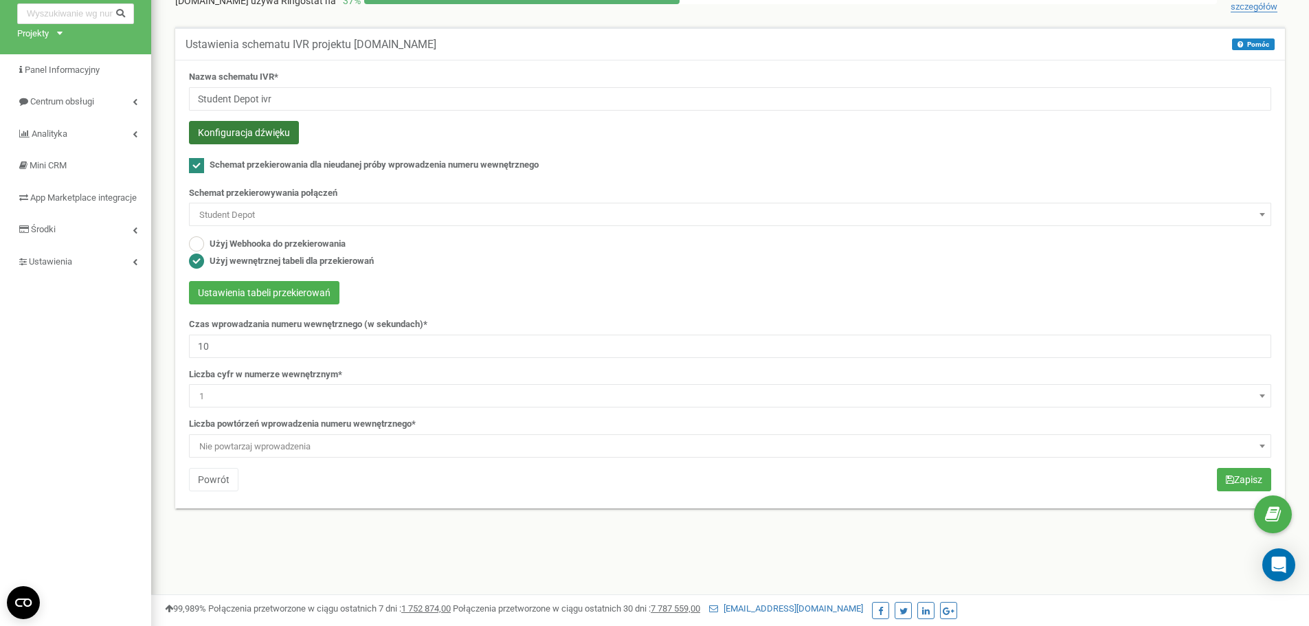
click at [278, 138] on button "Konfiguracja dźwięku" at bounding box center [244, 132] width 110 height 23
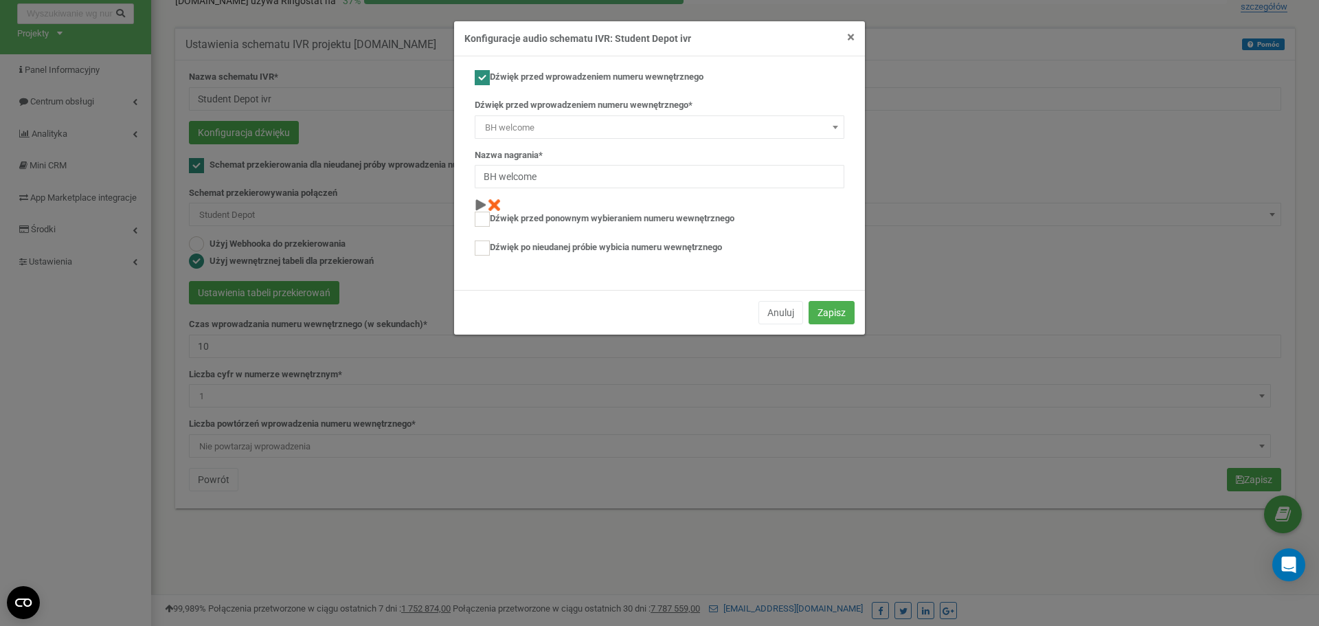
click at [850, 39] on span "×" at bounding box center [851, 37] width 8 height 16
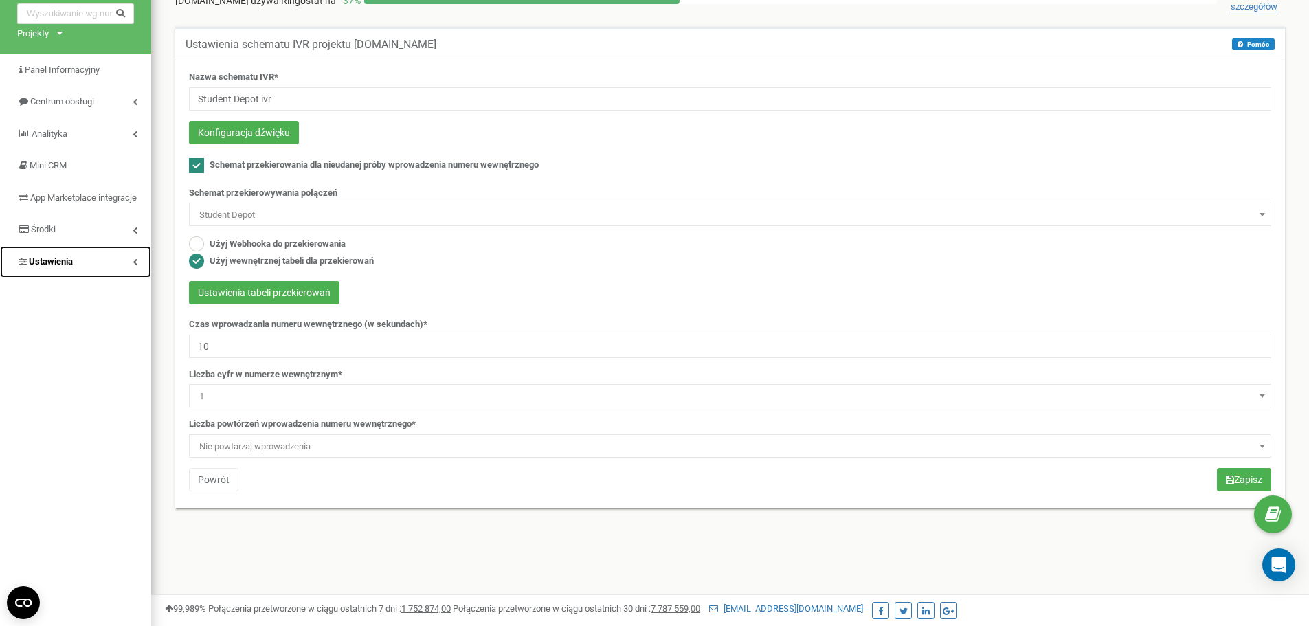
click at [109, 273] on link "Ustawienia" at bounding box center [75, 262] width 151 height 32
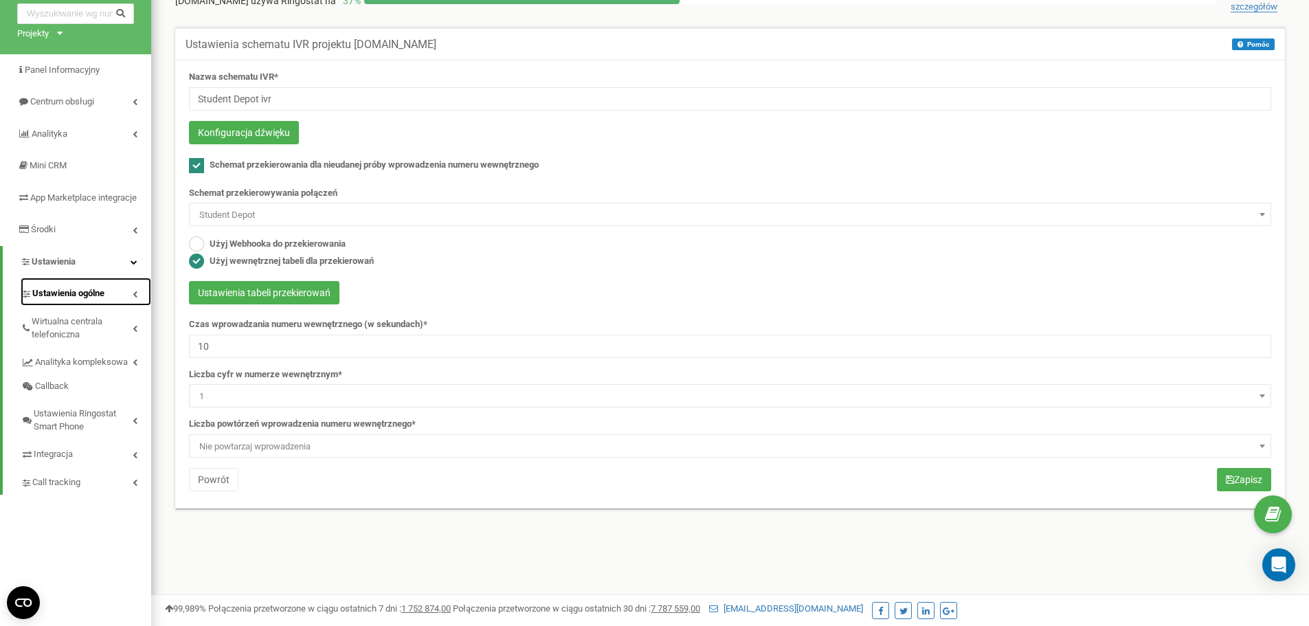
click at [115, 304] on link "Ustawienia ogólne" at bounding box center [86, 292] width 131 height 28
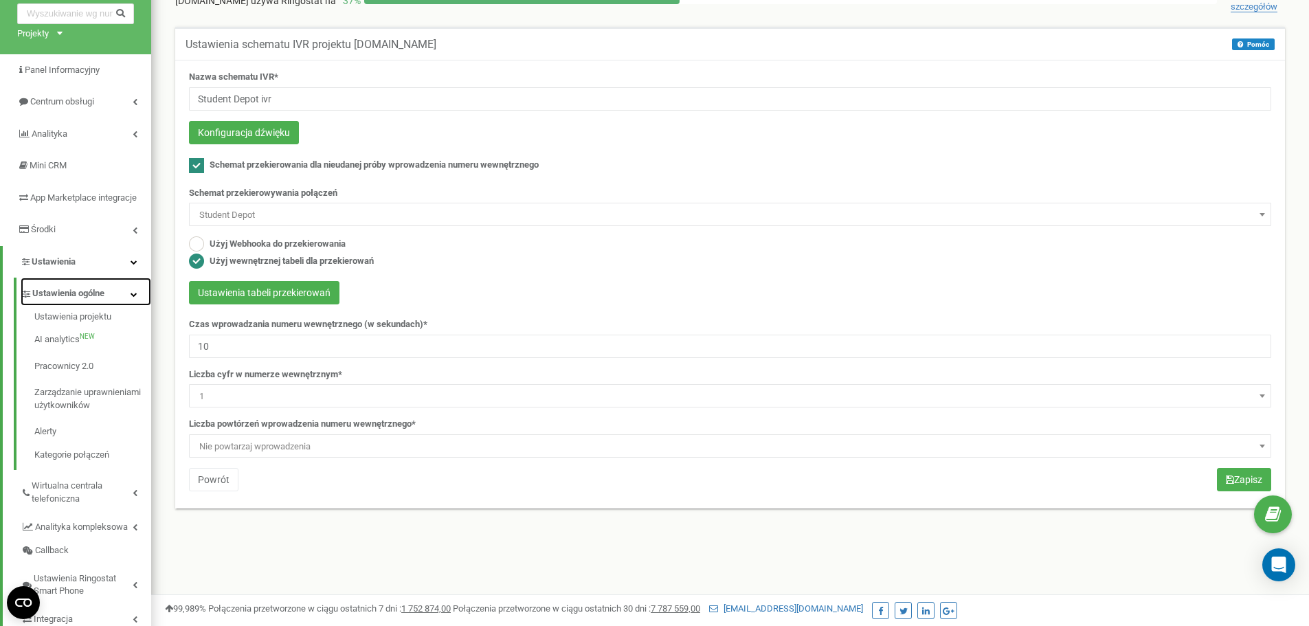
click at [115, 304] on link "Ustawienia ogólne" at bounding box center [86, 292] width 131 height 28
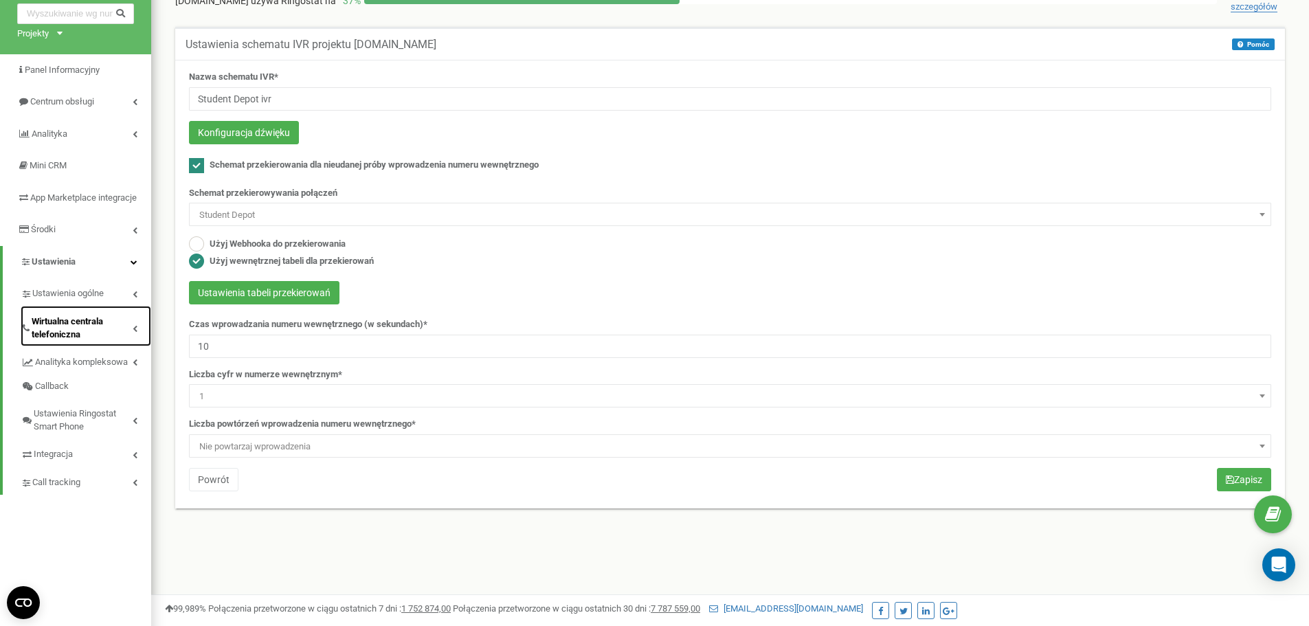
click at [100, 335] on span "Wirtualna centrala telefoniczna" at bounding box center [82, 327] width 101 height 25
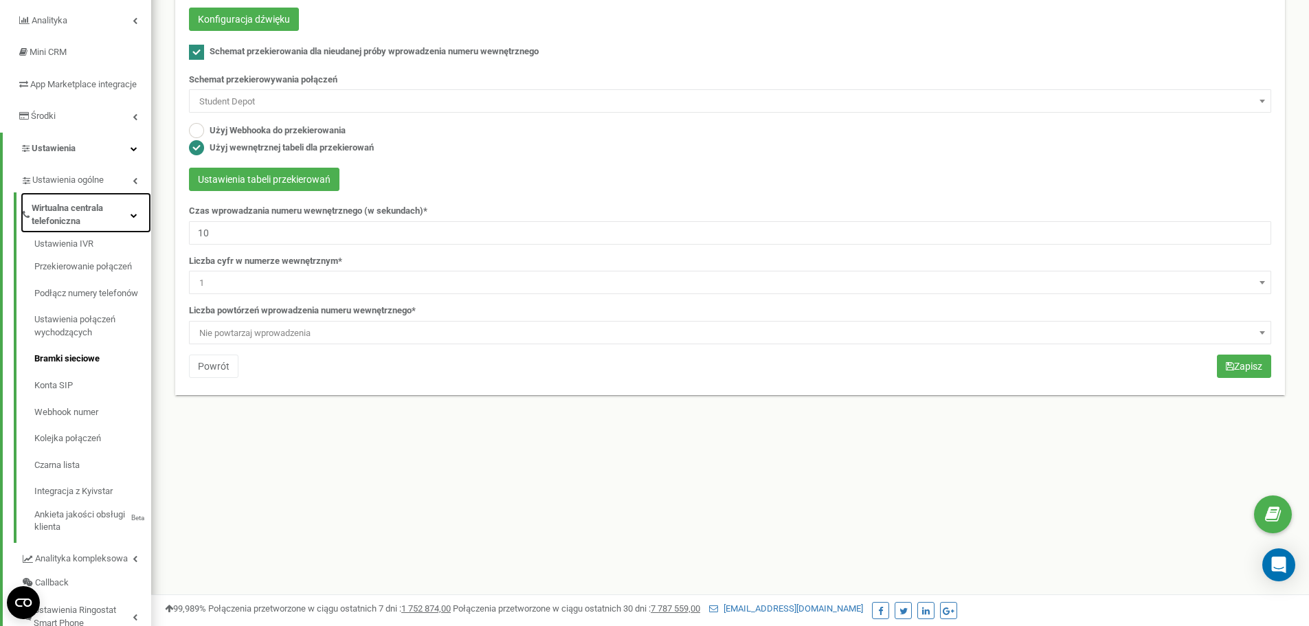
scroll to position [199, 0]
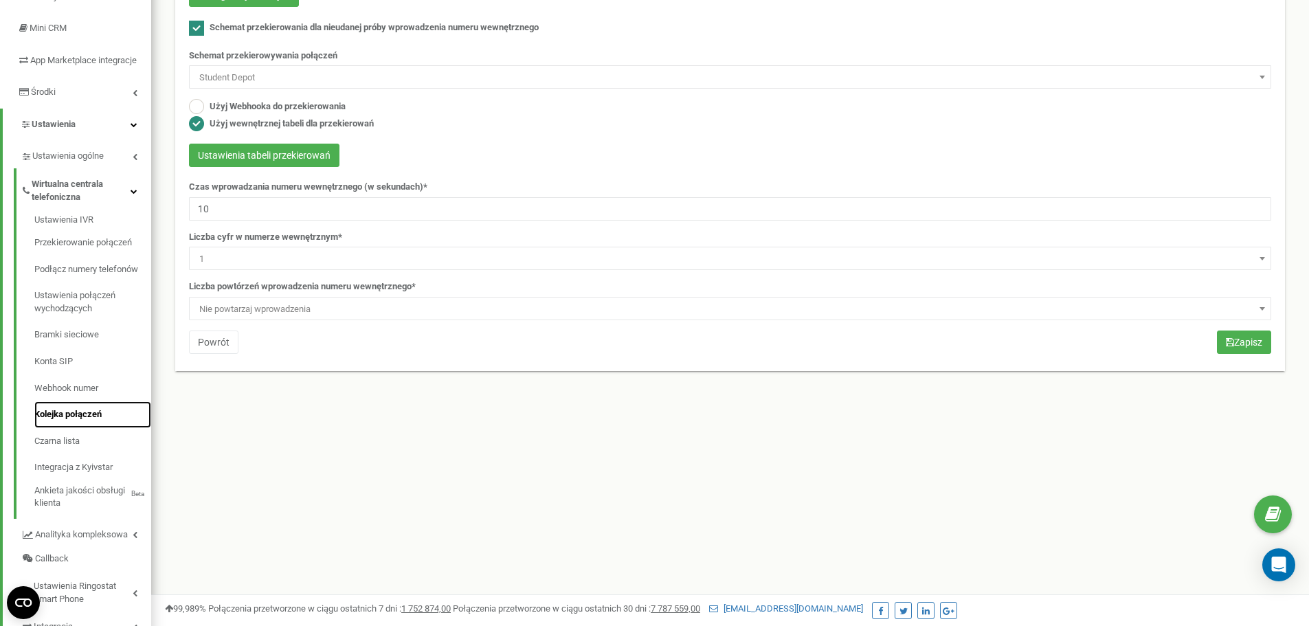
click at [76, 425] on link "Kolejka połączeń" at bounding box center [92, 414] width 117 height 27
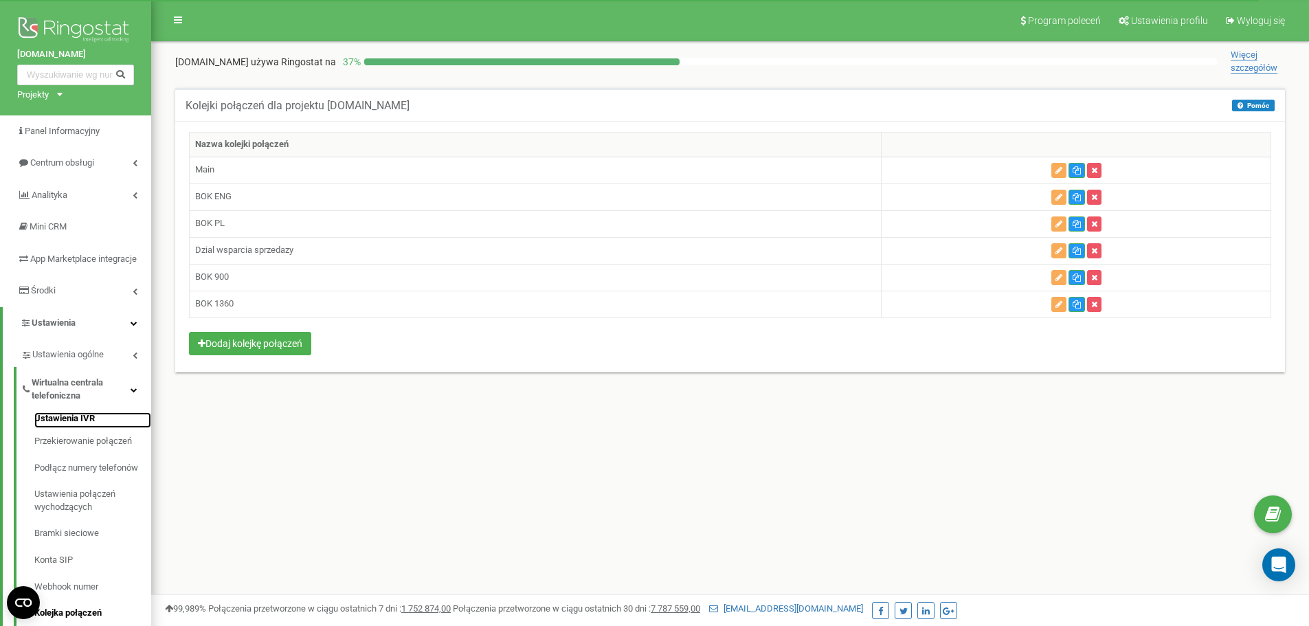
click at [84, 429] on link "Ustawienia IVR" at bounding box center [92, 420] width 117 height 16
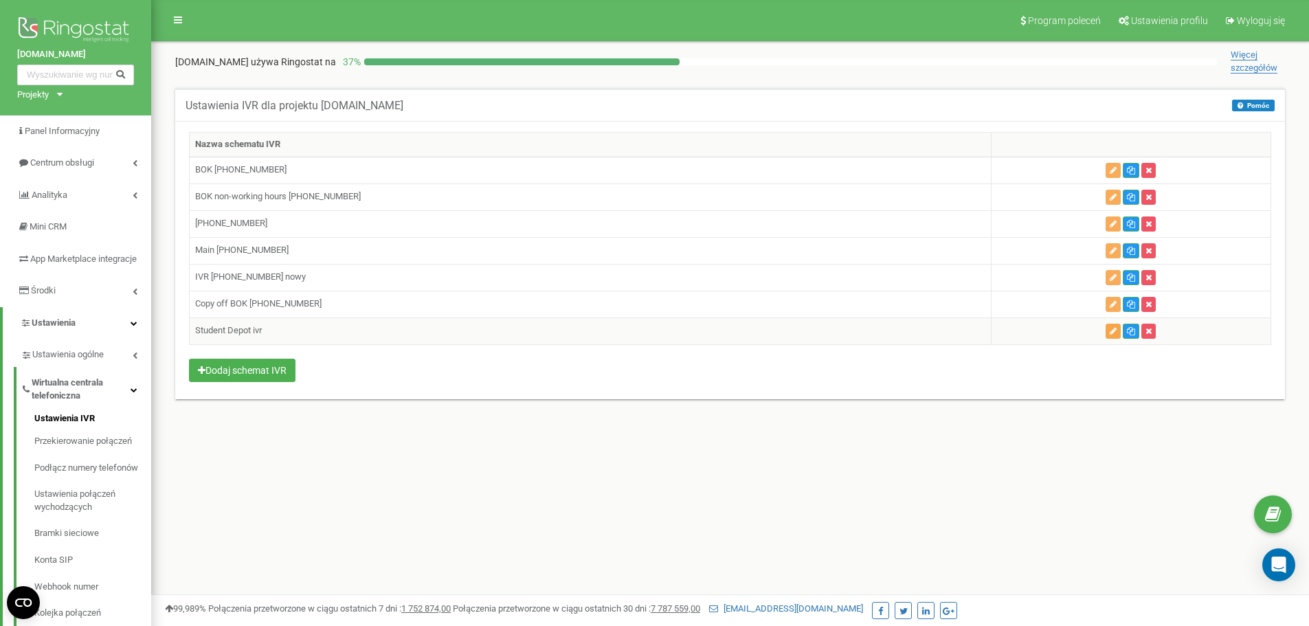
click at [1111, 329] on icon "button" at bounding box center [1112, 331] width 7 height 8
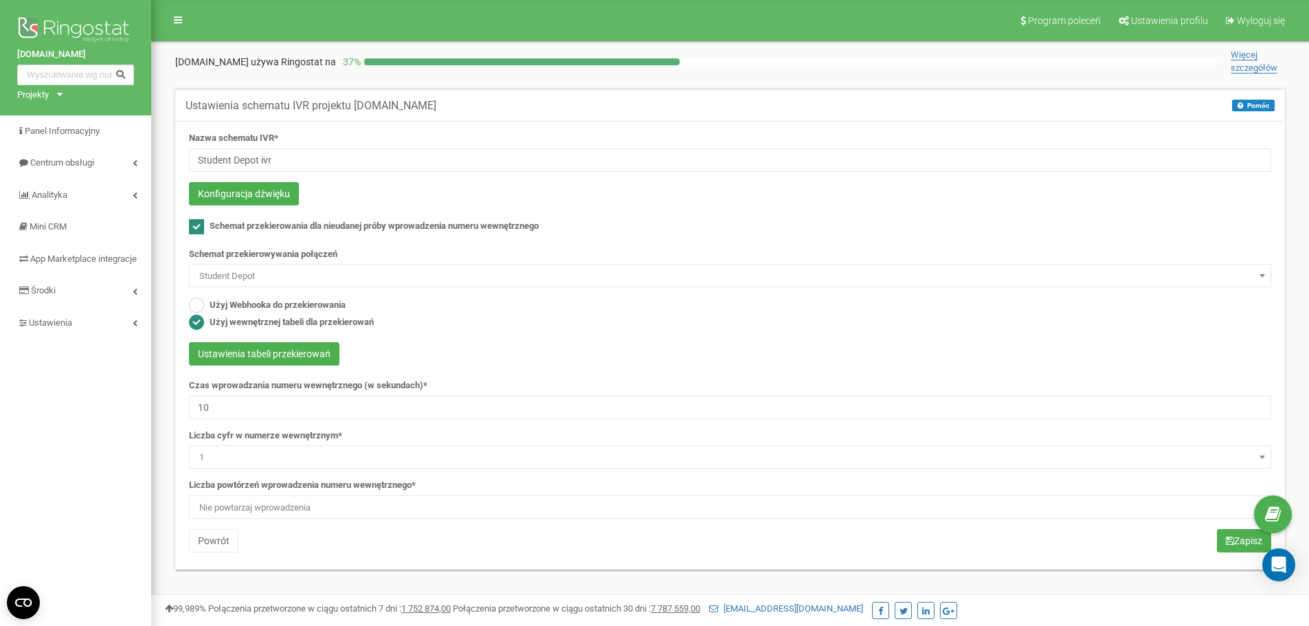
scroll to position [69, 0]
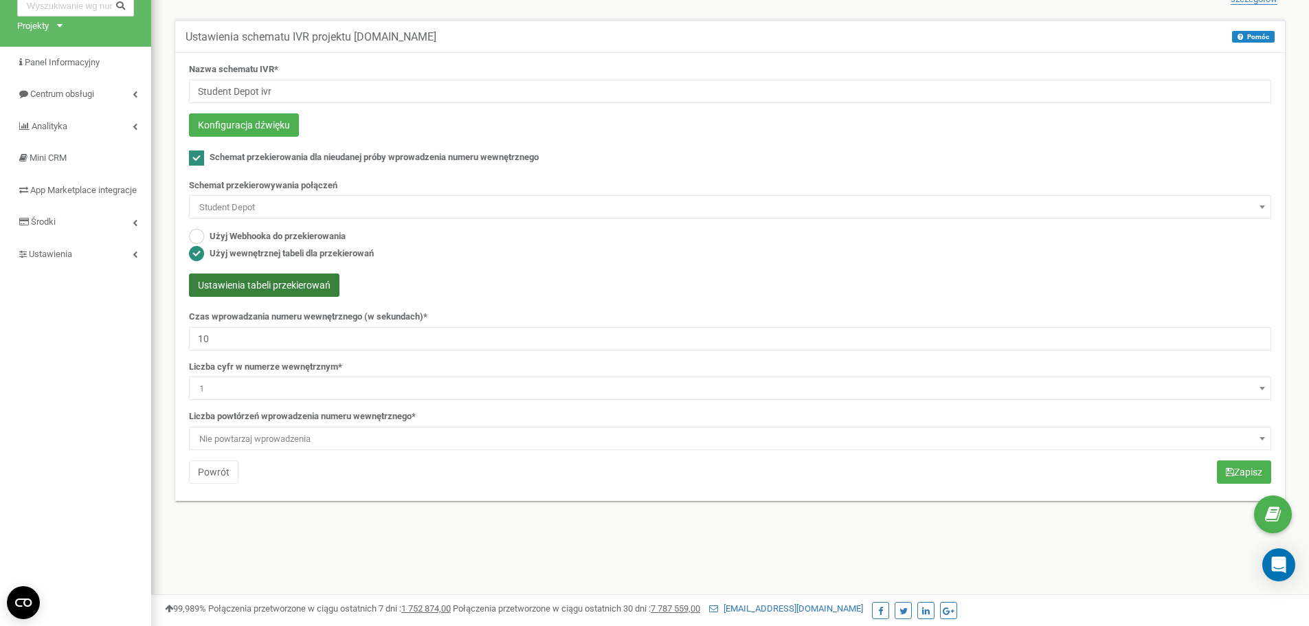
click at [299, 289] on button "Ustawienia tabeli przekierowań" at bounding box center [264, 284] width 150 height 23
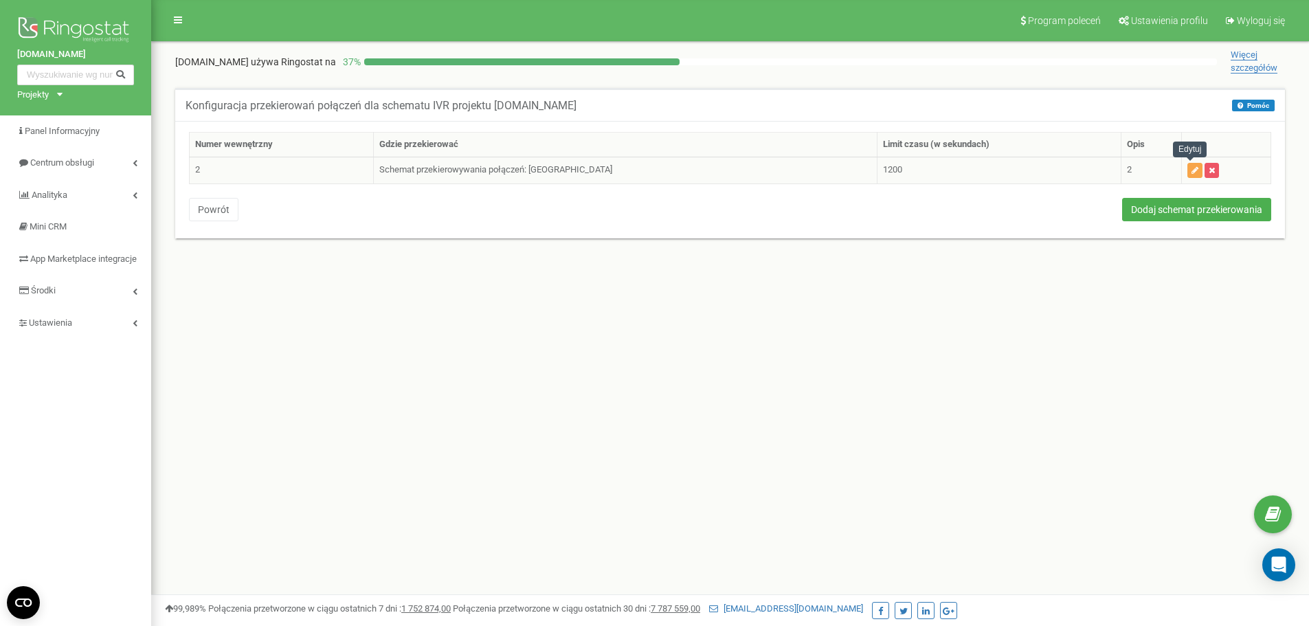
click at [1191, 171] on icon "button" at bounding box center [1194, 170] width 7 height 8
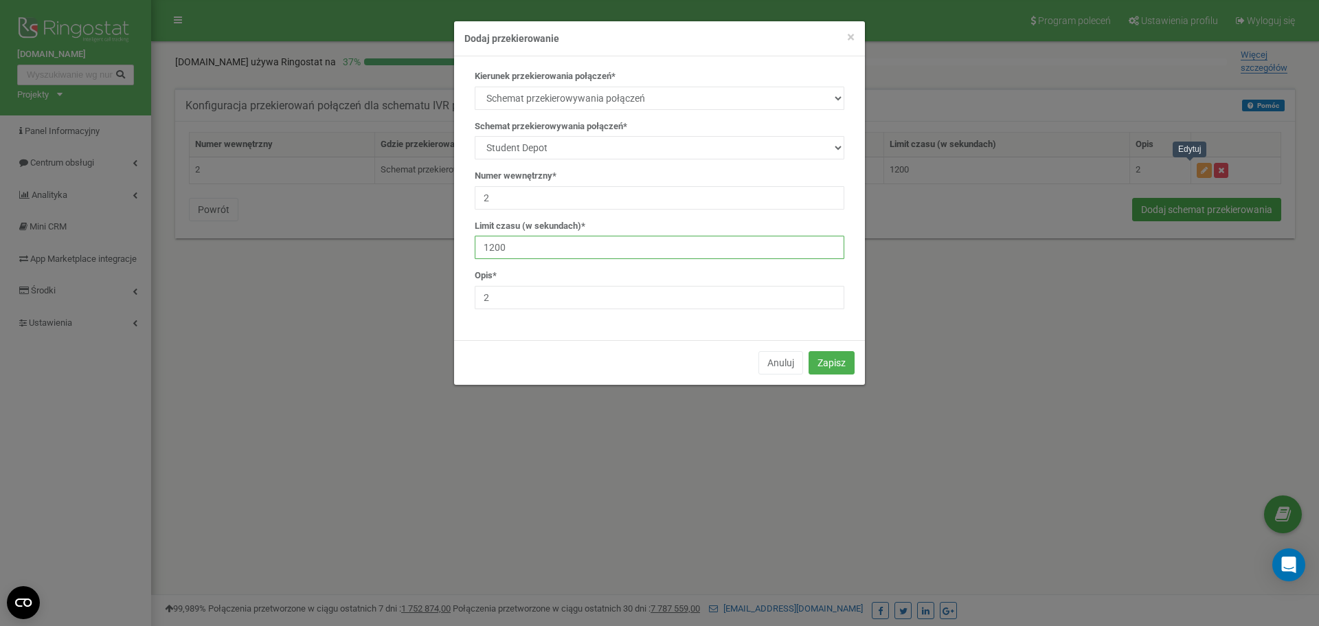
drag, startPoint x: 532, startPoint y: 245, endPoint x: 404, endPoint y: 245, distance: 127.8
click at [404, 245] on form "× Close Dodaj przekierowanie Kierunek przekierowania połączeń* SIP Numer telefo…" at bounding box center [659, 203] width 1319 height 365
type input "30"
click at [826, 363] on button "Zapisz" at bounding box center [832, 362] width 46 height 23
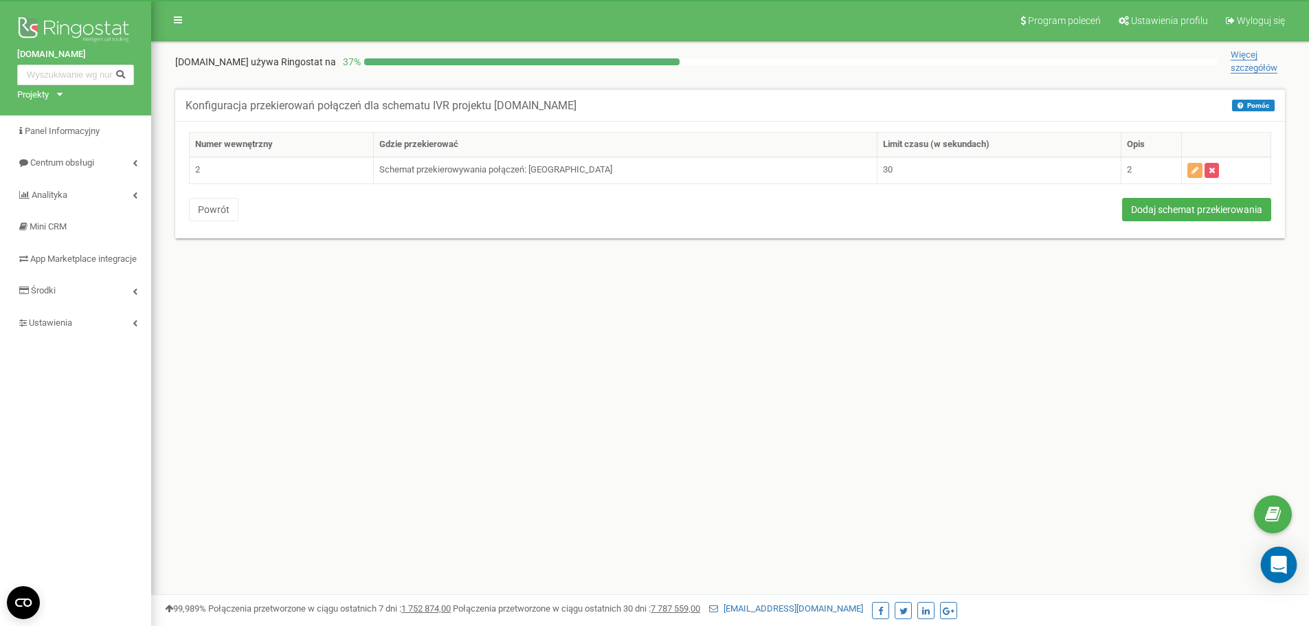
click at [1287, 565] on div "Open Intercom Messenger" at bounding box center [1279, 565] width 36 height 36
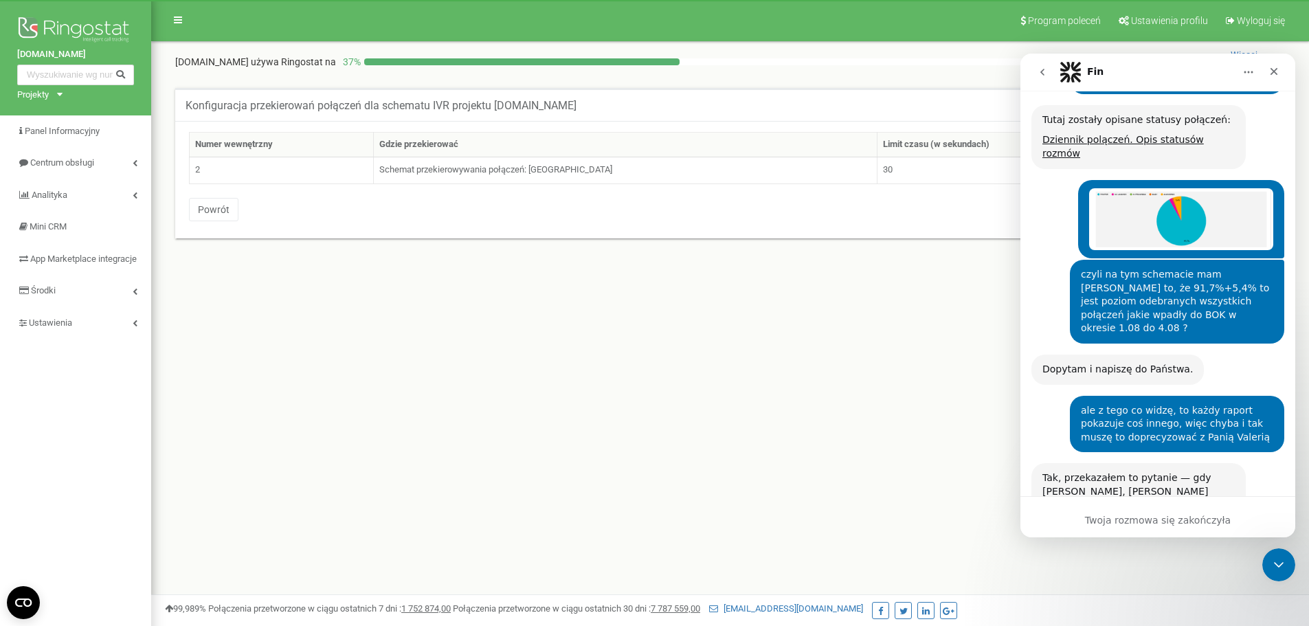
scroll to position [6570, 0]
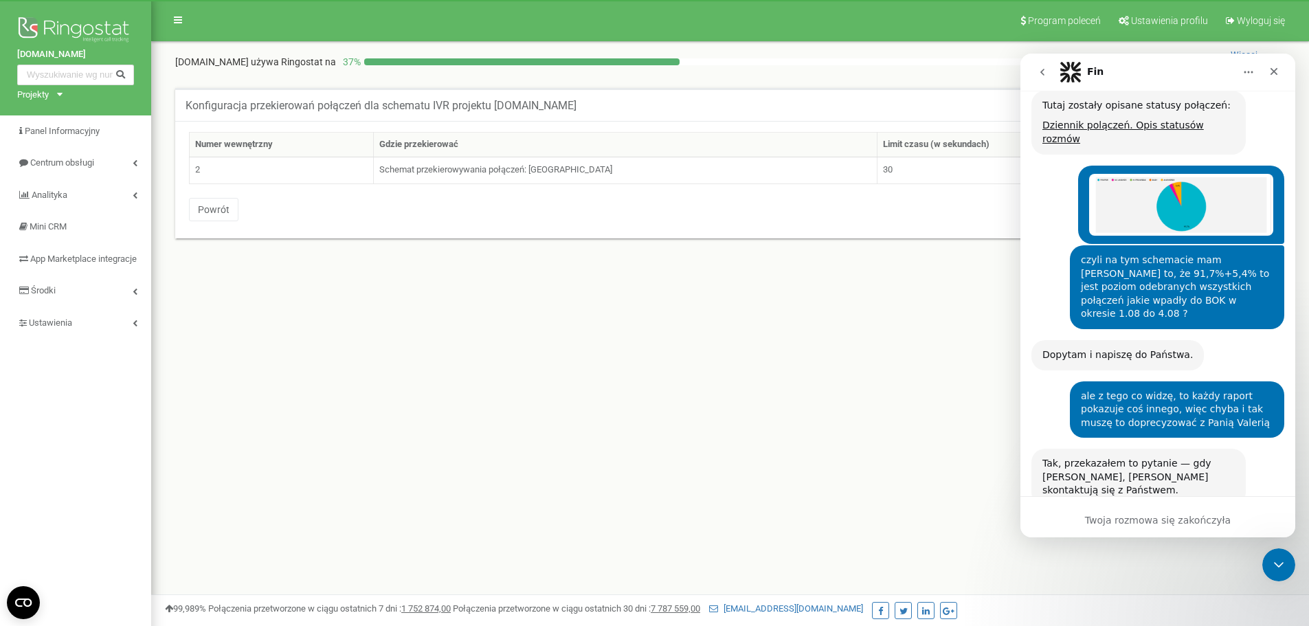
click at [1037, 69] on icon "go back" at bounding box center [1042, 72] width 11 height 11
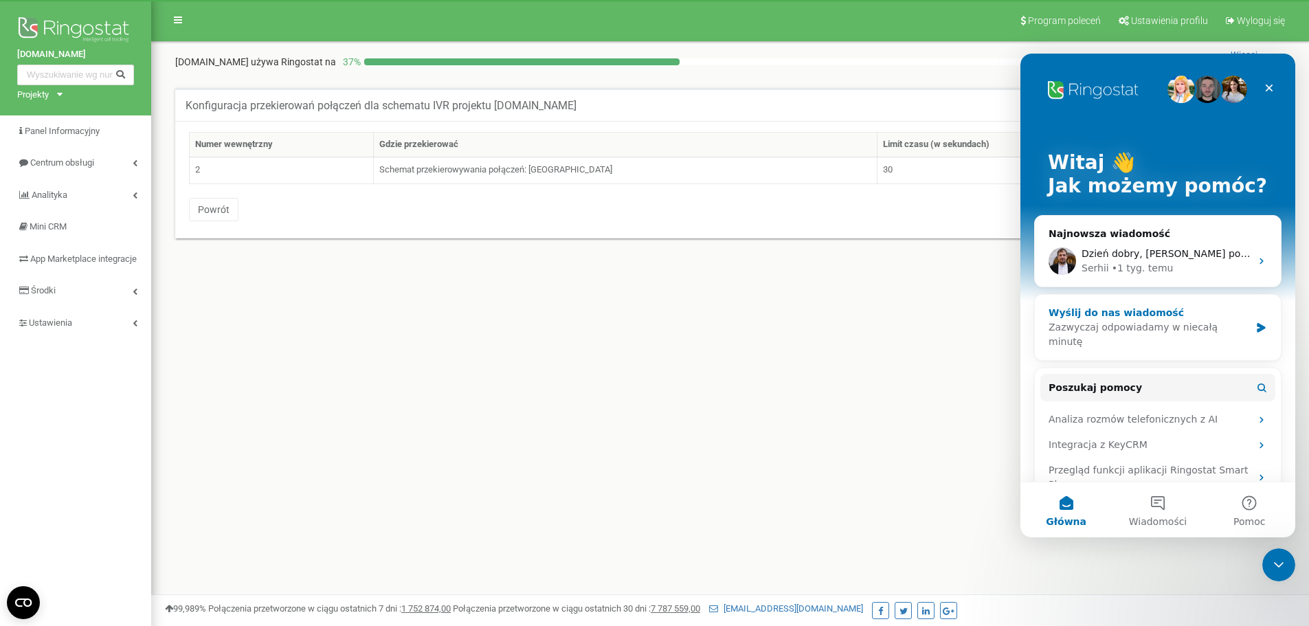
click at [1140, 325] on div "Zazwyczaj odpowiadamy w niecałą minutę" at bounding box center [1148, 334] width 201 height 29
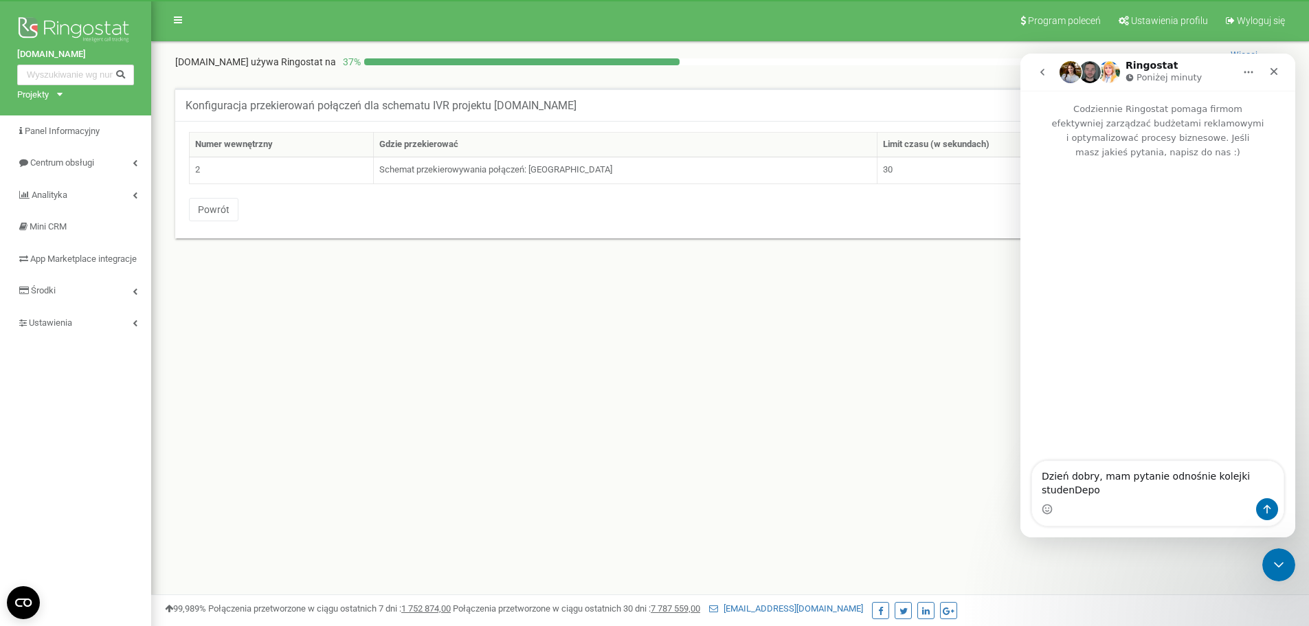
type textarea "Dzień dobry, mam pytanie odnośnie kolejki studenDepo"
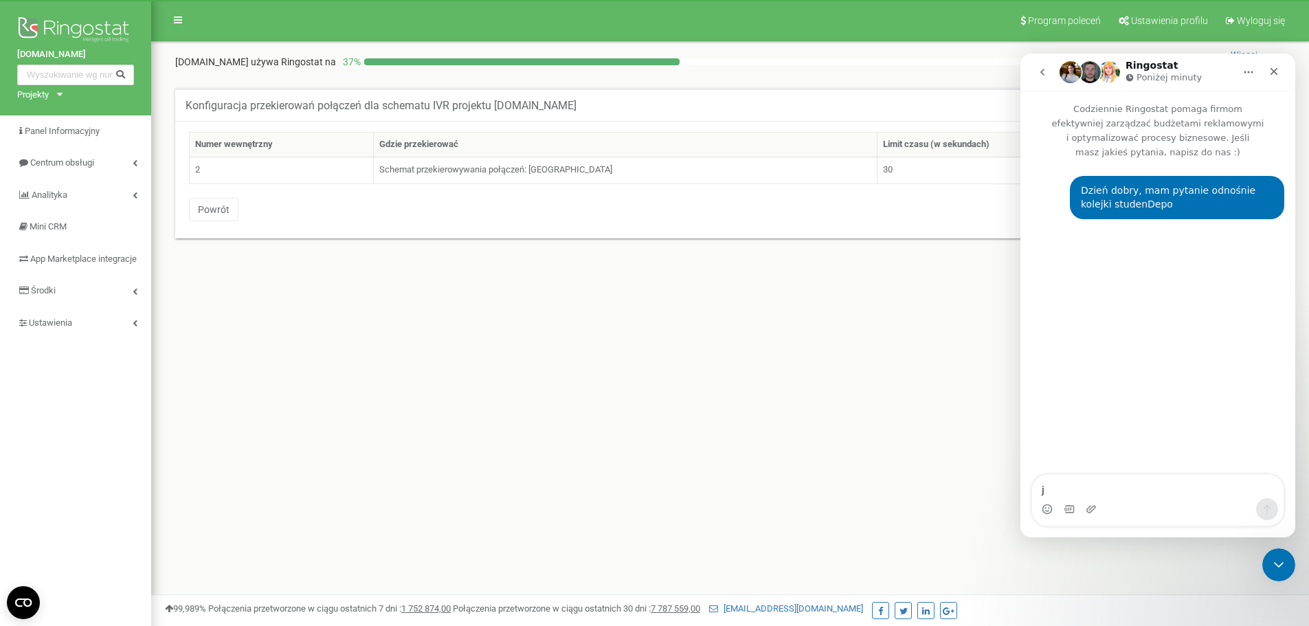
type textarea "je"
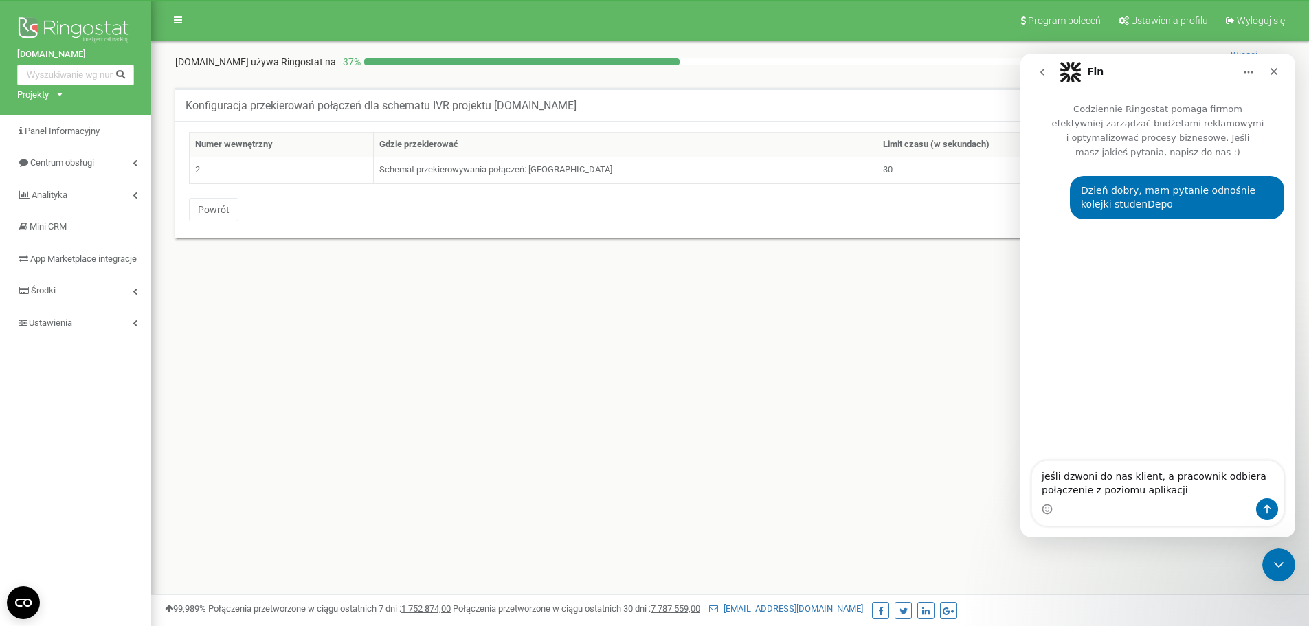
type textarea "jeśli dzwoni do nas klient, a pracownik odbiera połączenie z poziomu aplikacji"
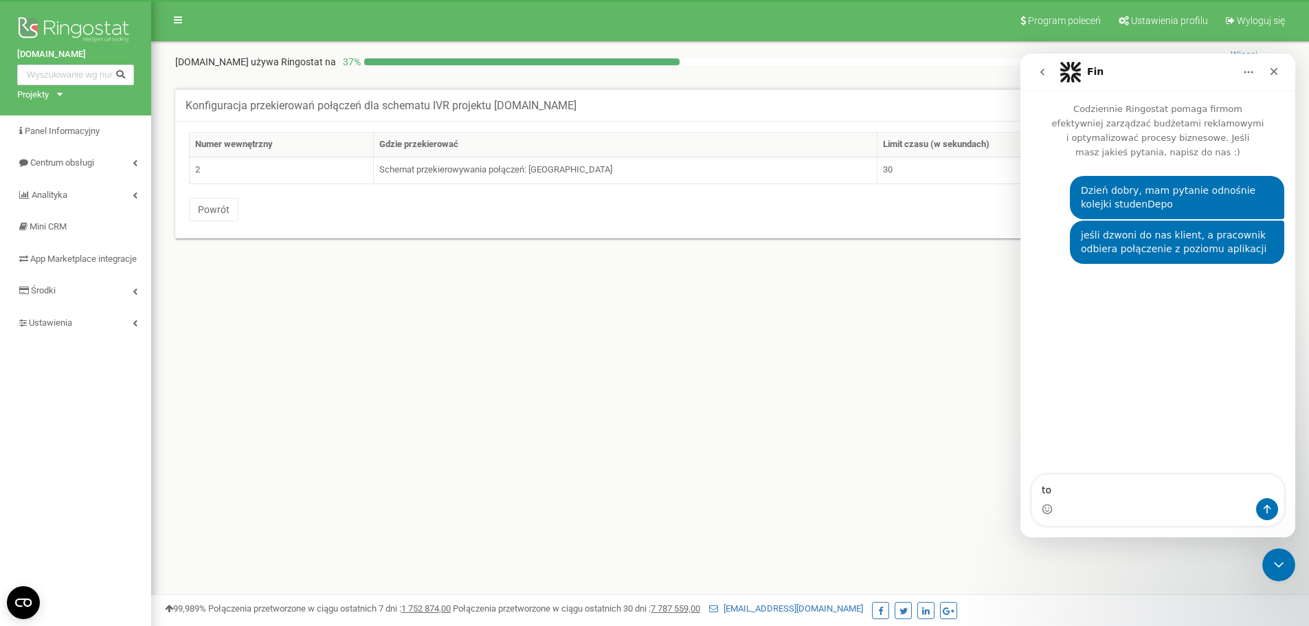
type textarea "t"
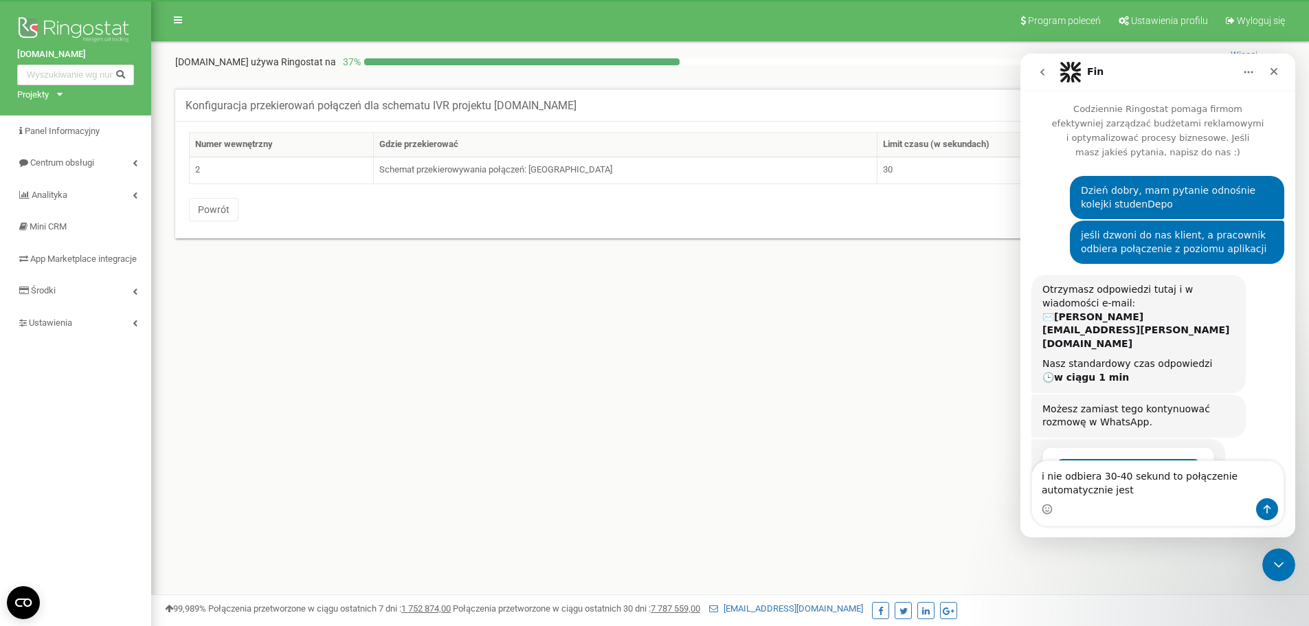
scroll to position [32, 0]
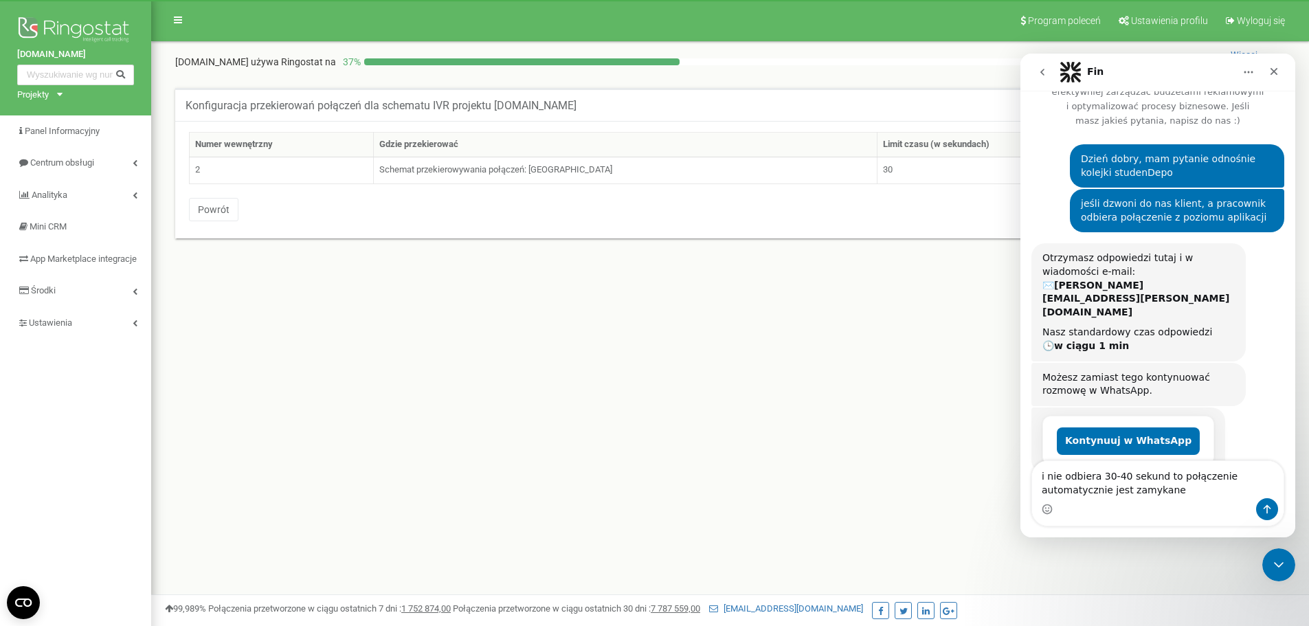
type textarea "i nie odbiera 30-40 sekund to połączenie automatycznie jest zamykane"
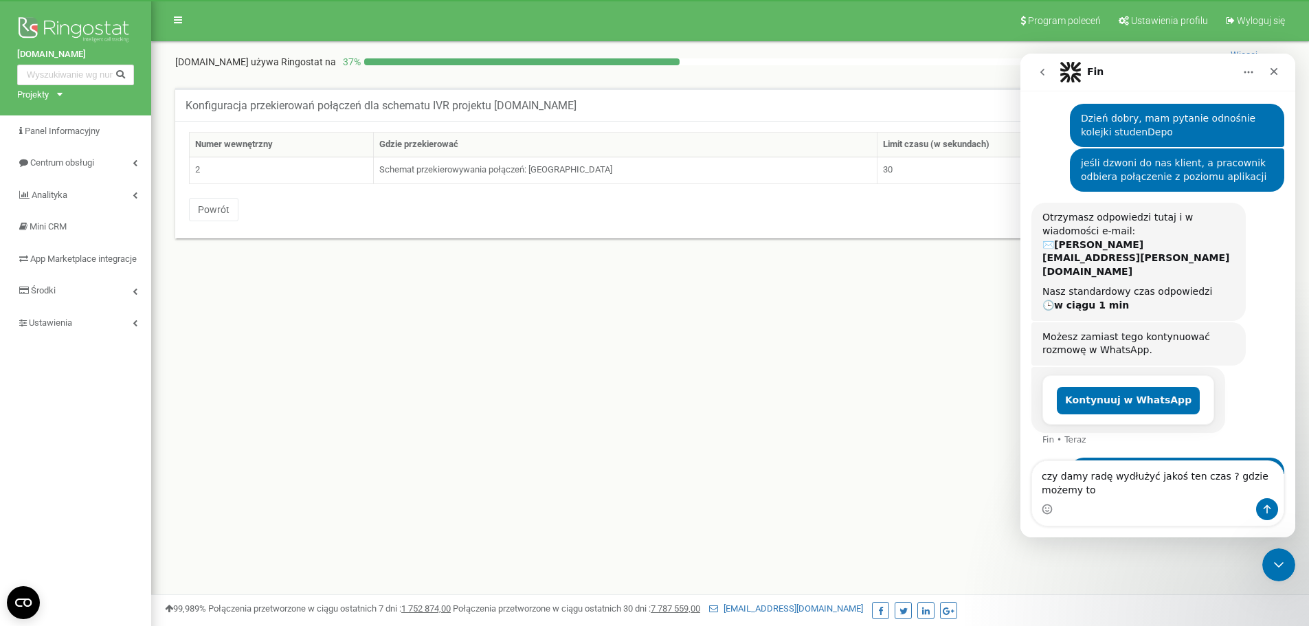
scroll to position [86, 0]
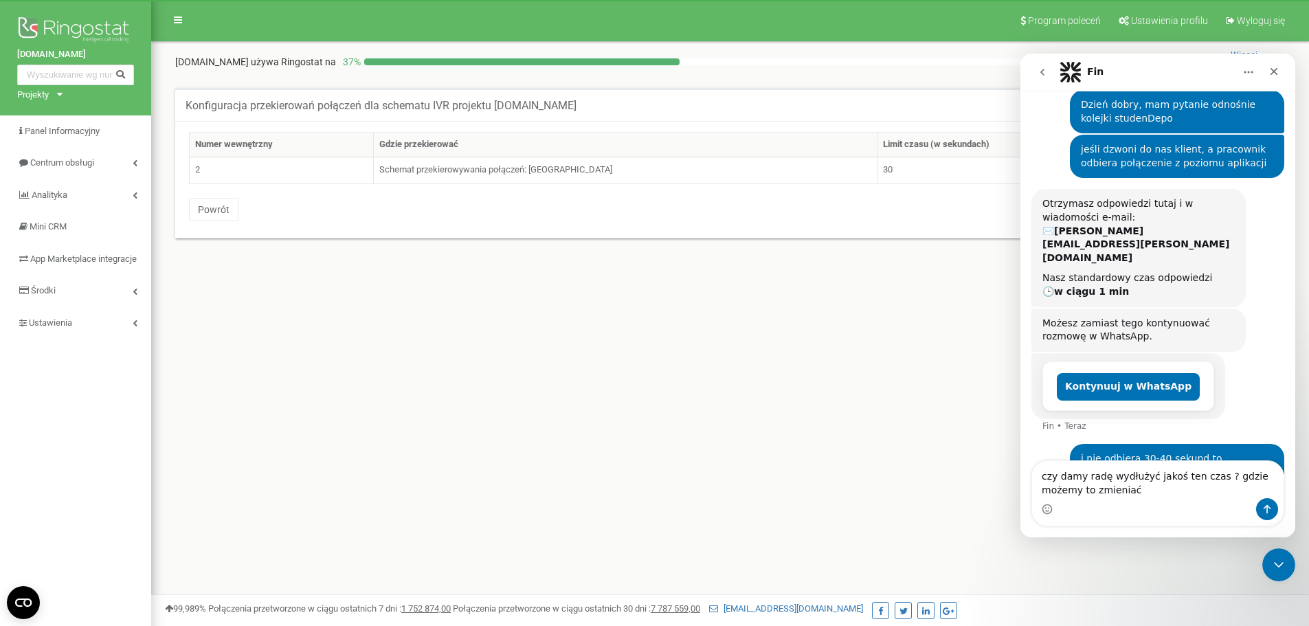
type textarea "czy damy radę wydłużyć jakoś ten czas ? gdzie możemy to zmieniać ?"
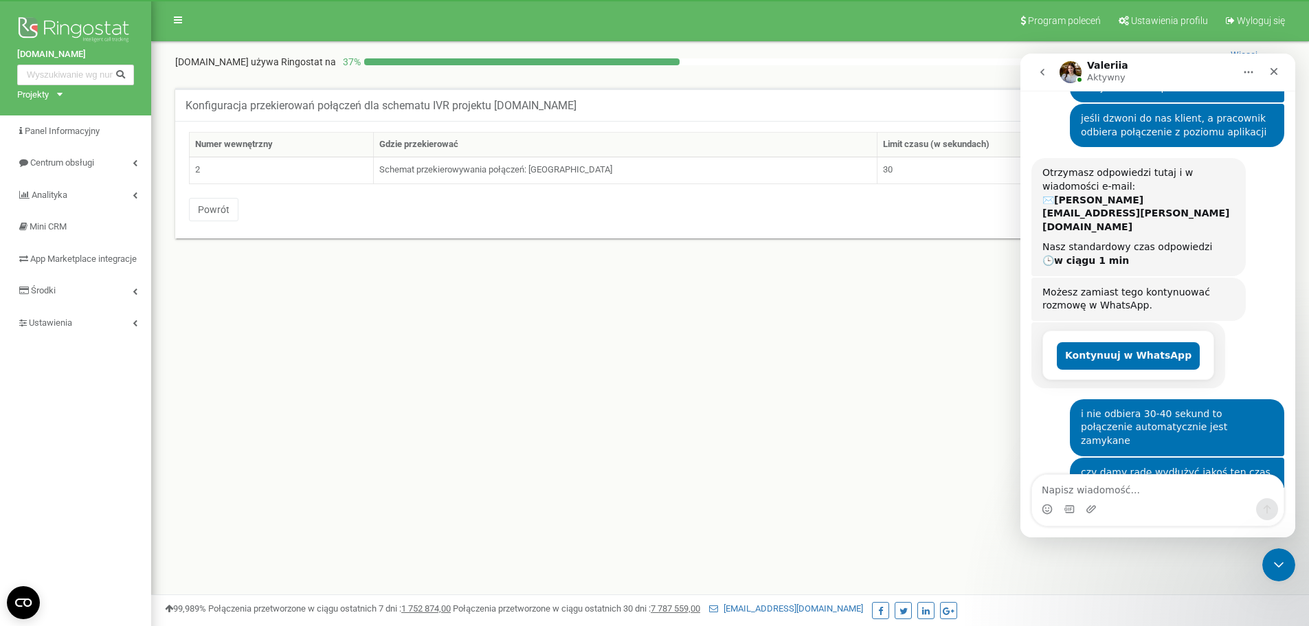
scroll to position [203, 0]
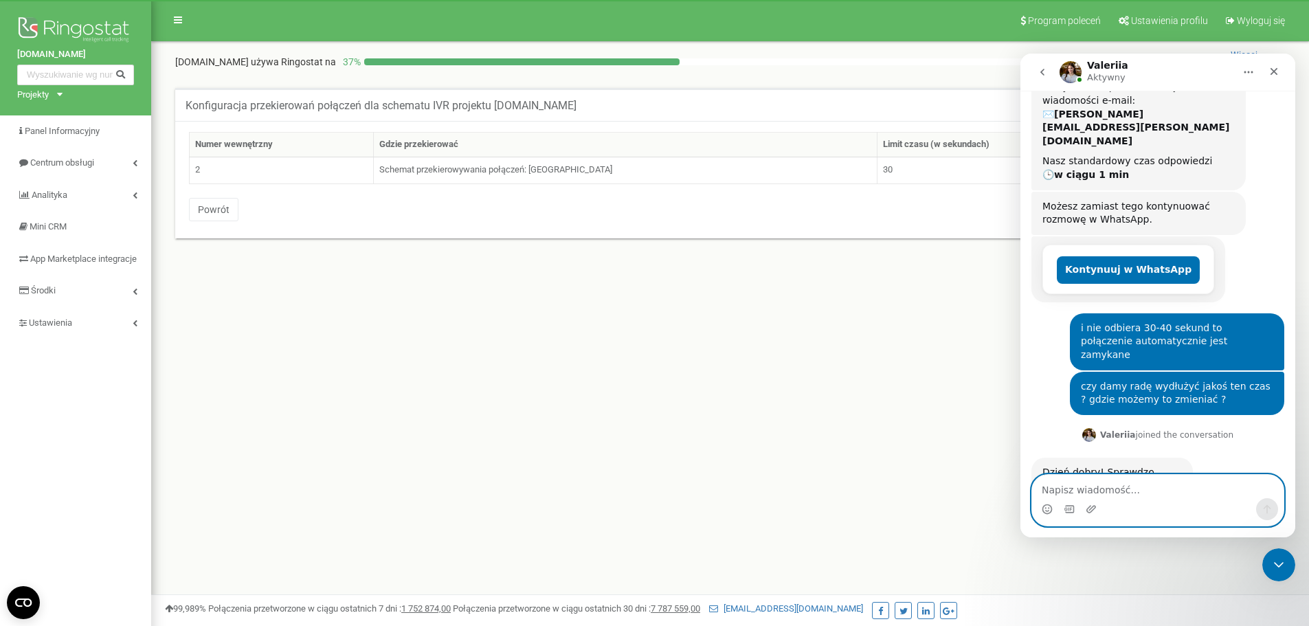
click at [1072, 494] on textarea "Napisz wiadomość..." at bounding box center [1157, 486] width 251 height 23
type textarea "dajmy tam nawet 5 minut"
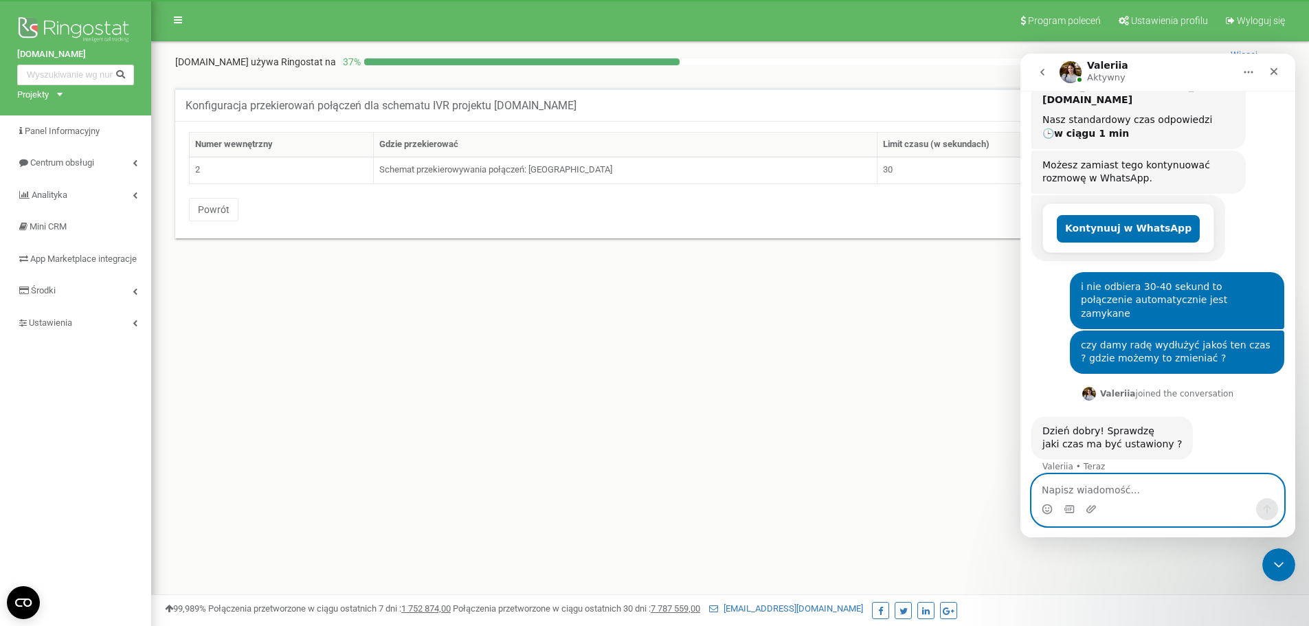
click at [1063, 488] on textarea "Napisz wiadomość..." at bounding box center [1157, 486] width 251 height 23
type textarea "c"
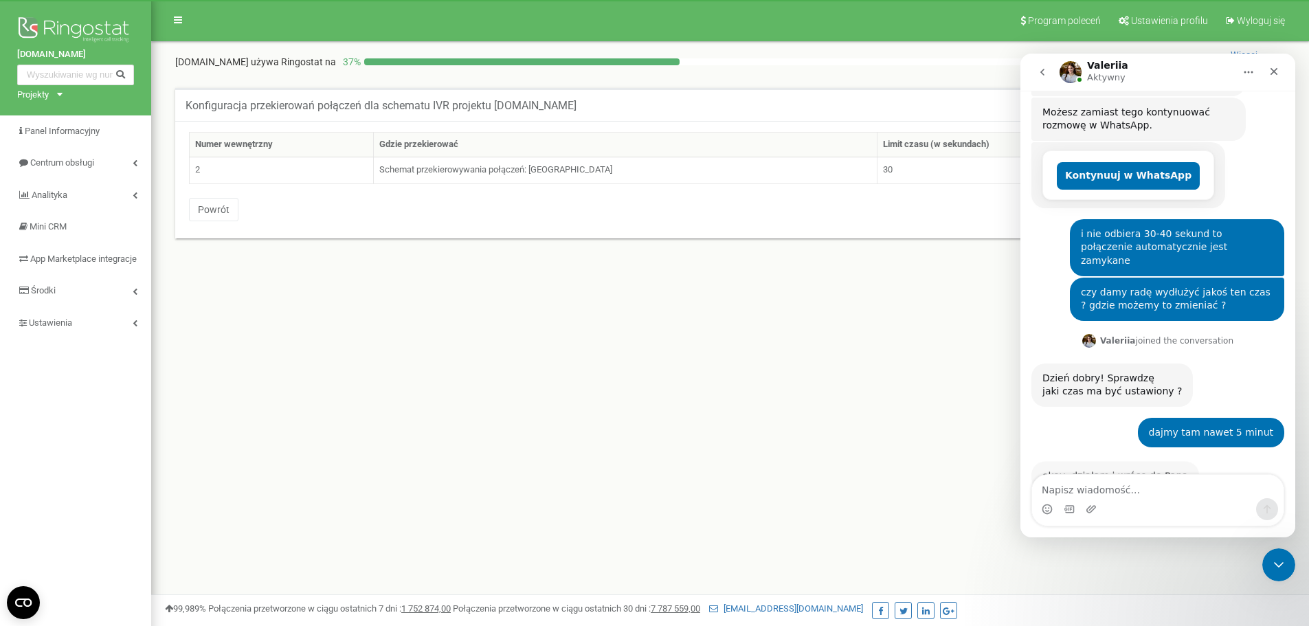
scroll to position [284, 0]
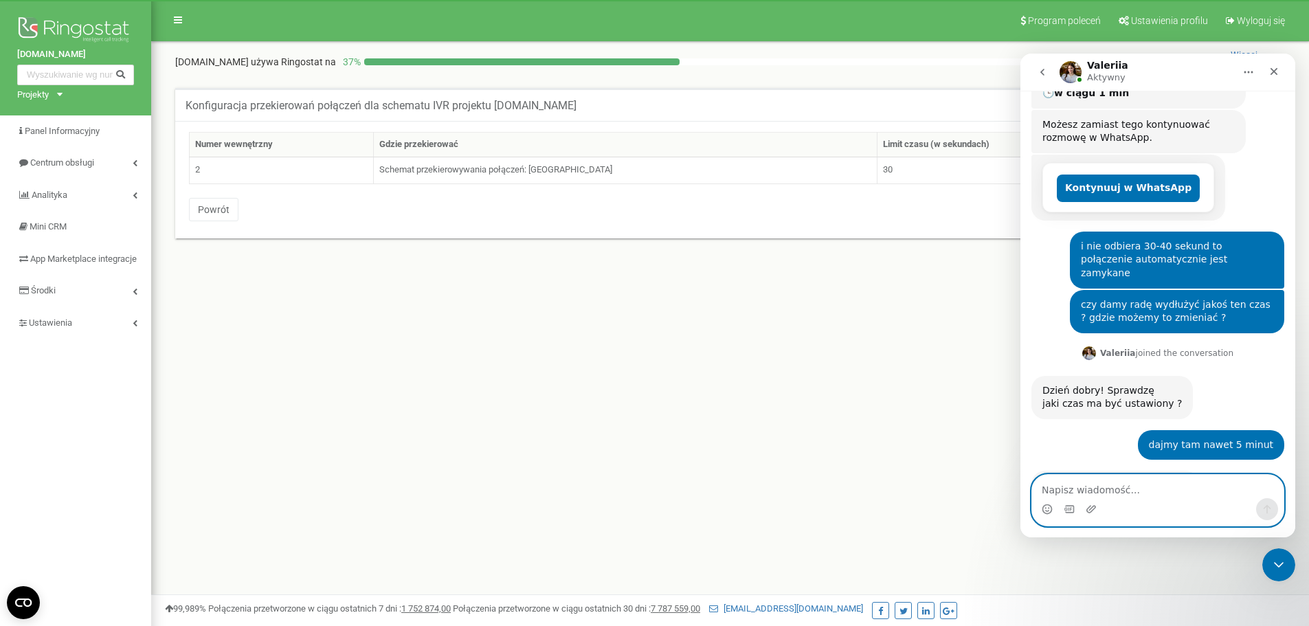
click at [1150, 497] on textarea "Napisz wiadomość..." at bounding box center [1157, 486] width 251 height 23
type textarea "dzięki"
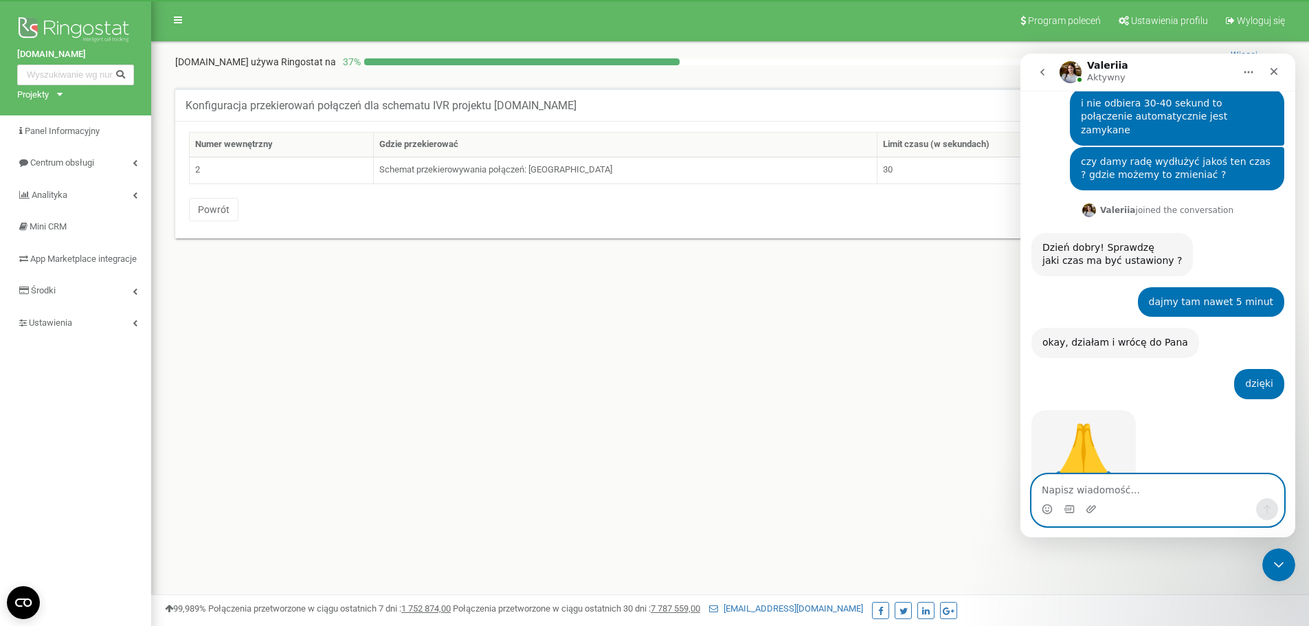
scroll to position [547, 0]
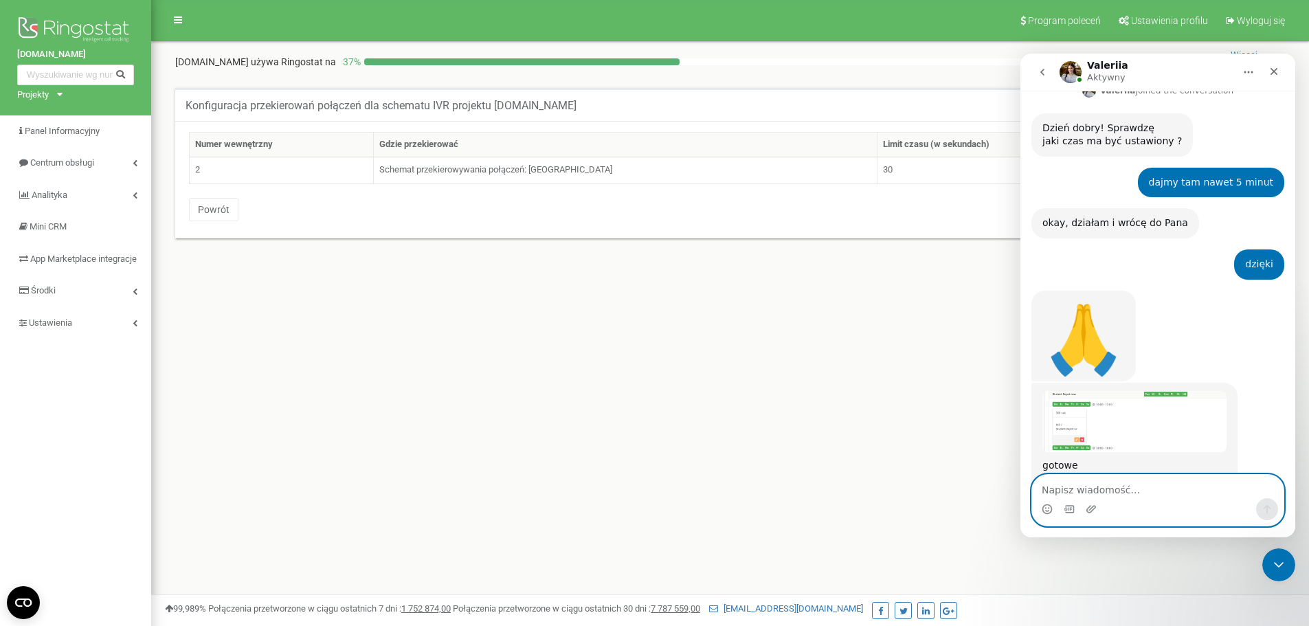
click at [1094, 495] on textarea "Napisz wiadomość..." at bounding box center [1157, 486] width 251 height 23
type textarea "Nię, dziękuję :)"
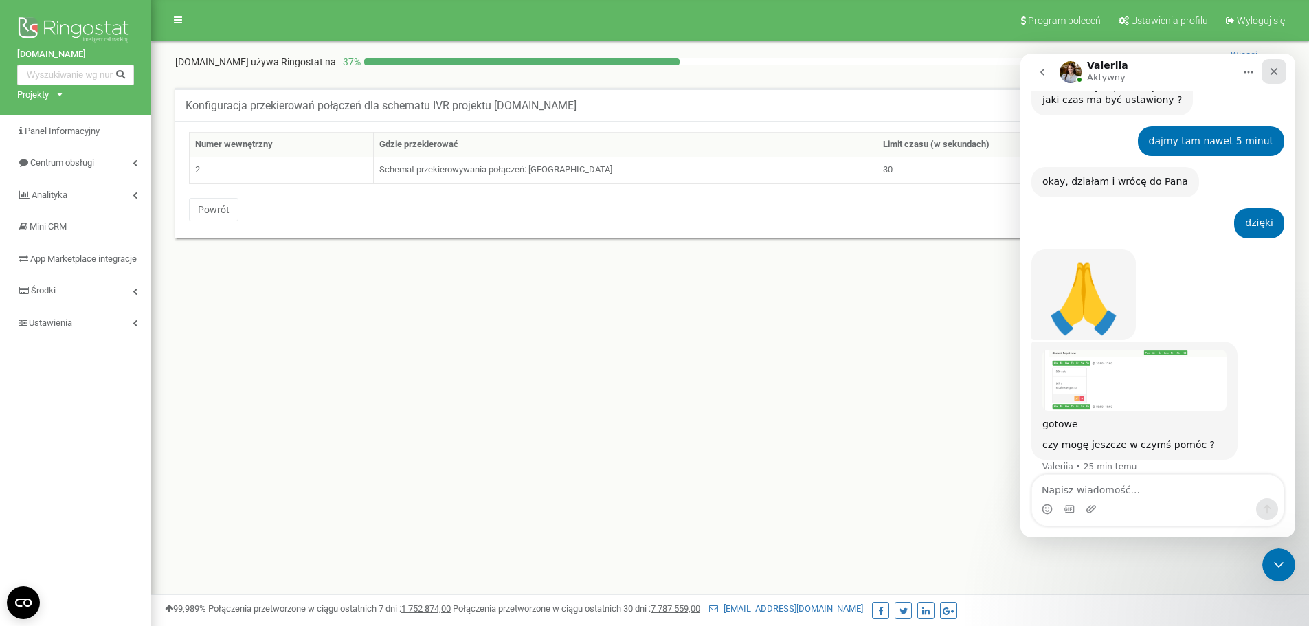
click at [1278, 74] on icon "Zamknij" at bounding box center [1273, 71] width 11 height 11
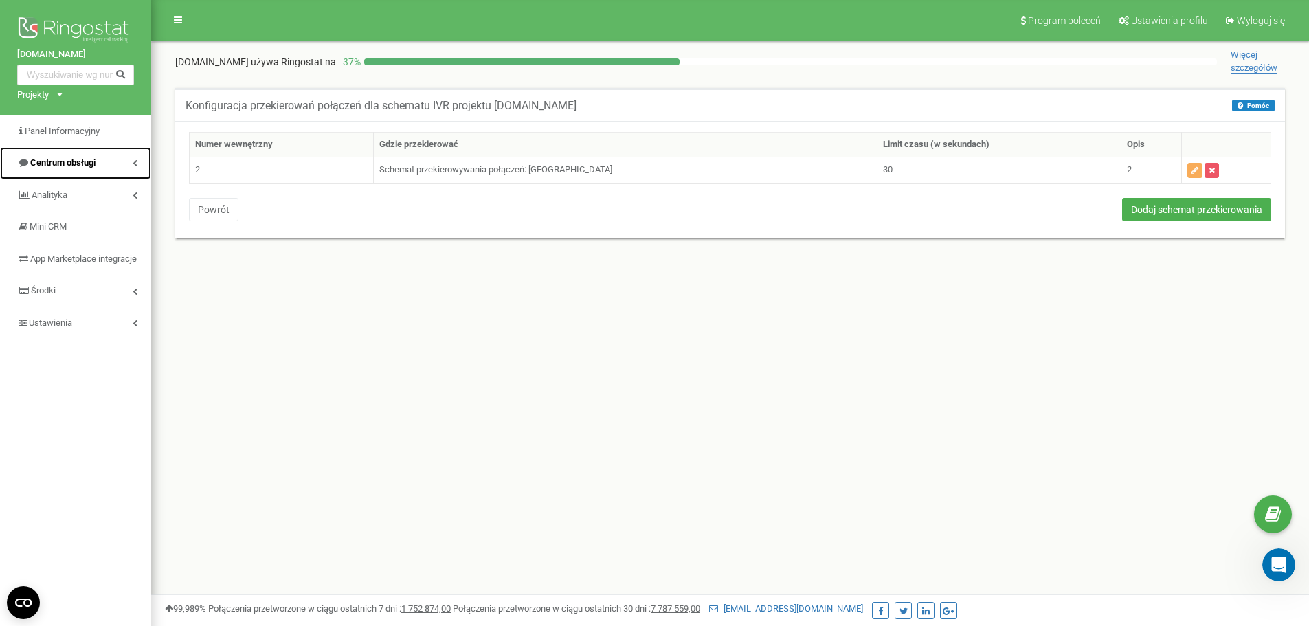
click at [109, 163] on link "Centrum obsługi" at bounding box center [75, 163] width 151 height 32
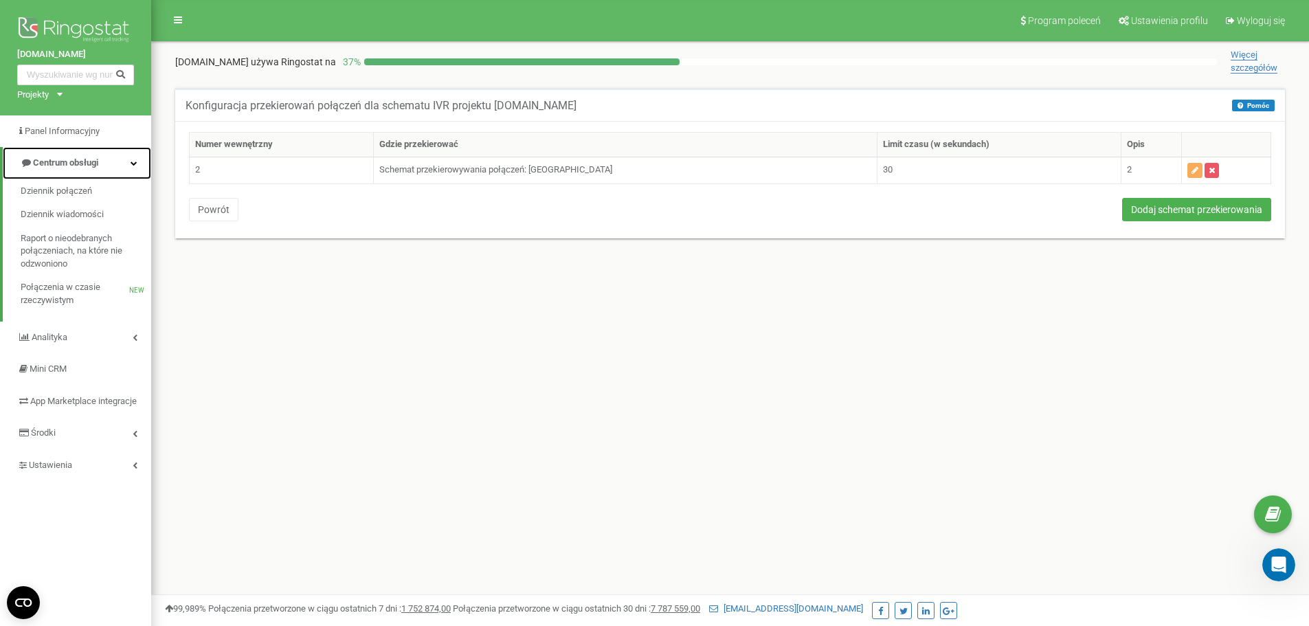
click at [111, 161] on link "Centrum obsługi" at bounding box center [77, 163] width 148 height 32
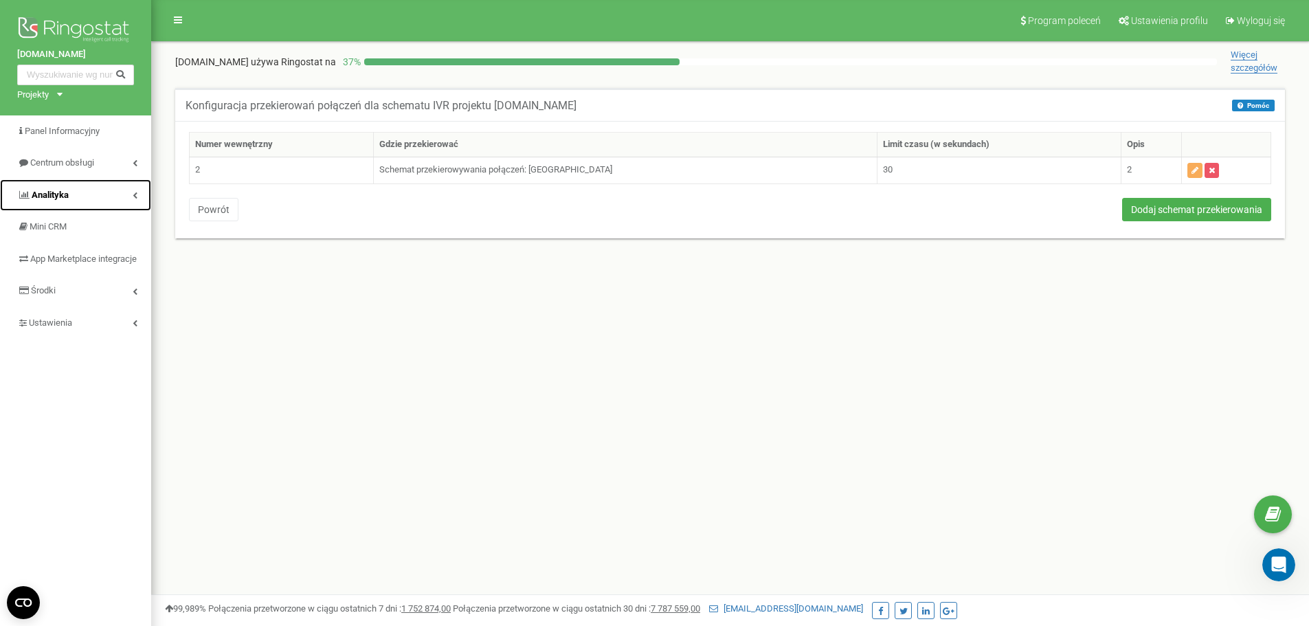
click at [119, 185] on link "Analityka" at bounding box center [75, 195] width 151 height 32
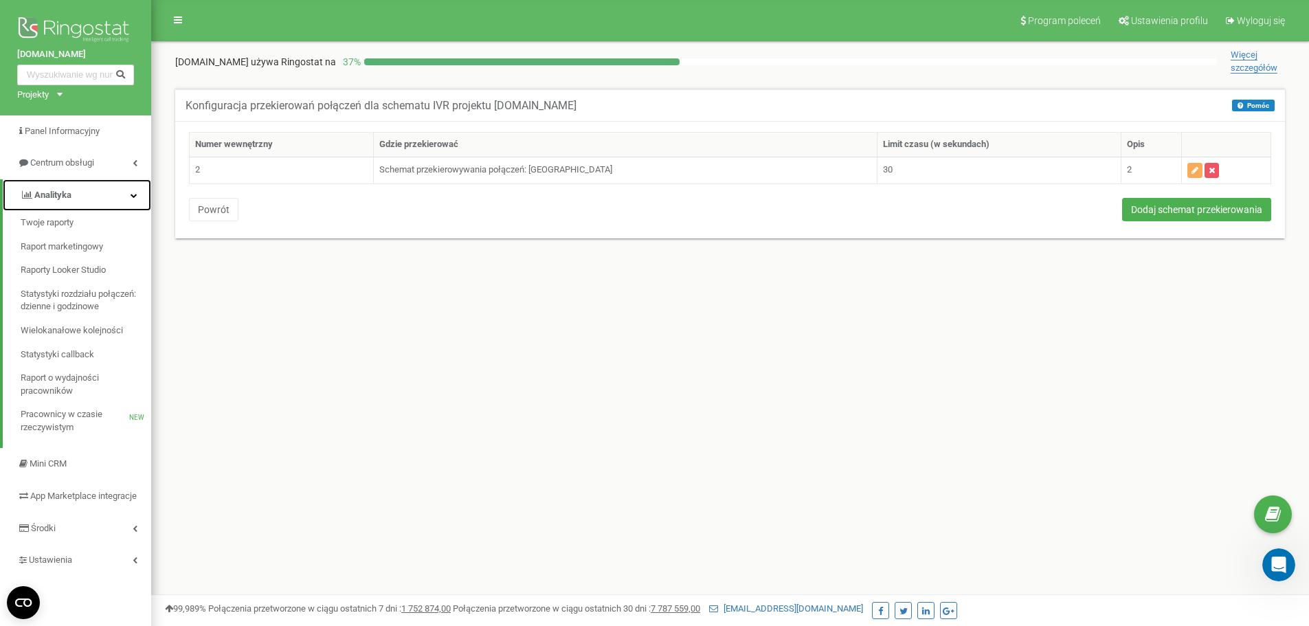
click at [106, 195] on link "Analityka" at bounding box center [77, 195] width 148 height 32
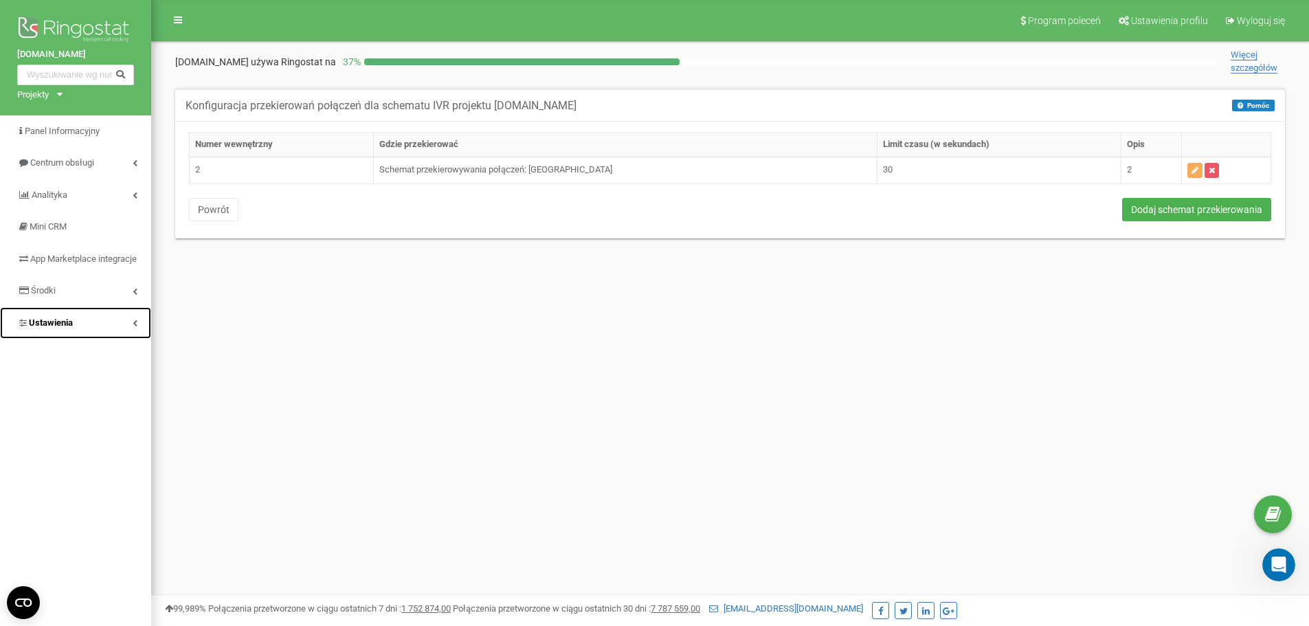
click at [131, 337] on link "Ustawienia" at bounding box center [75, 323] width 151 height 32
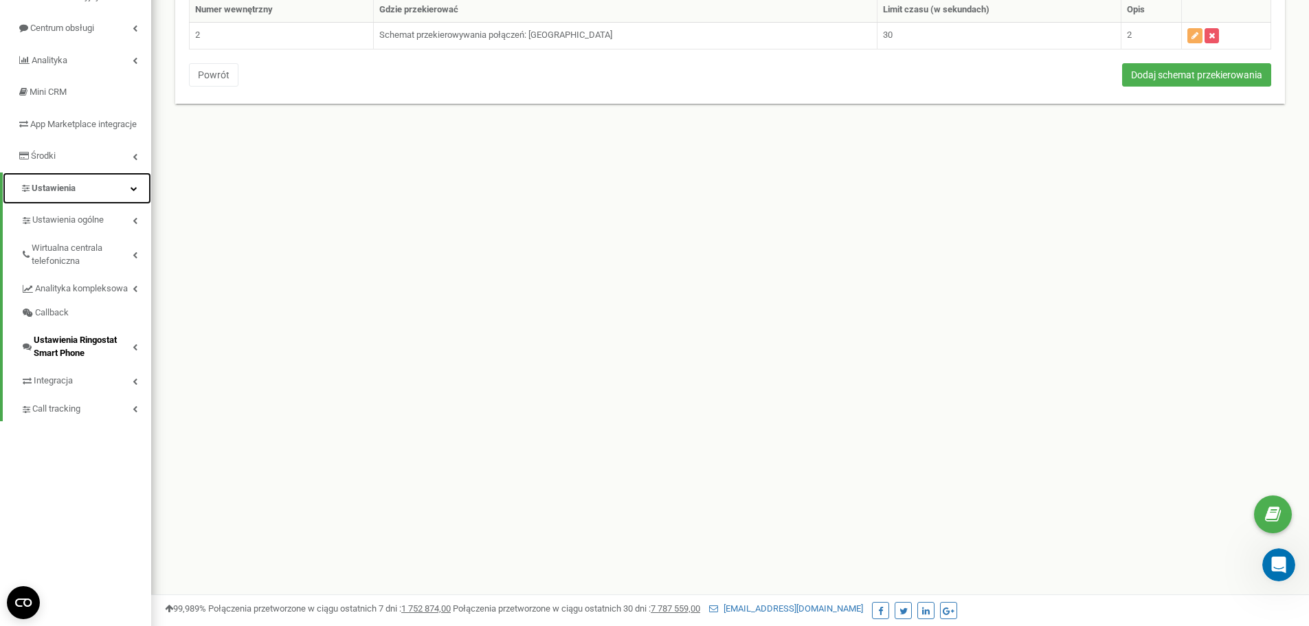
scroll to position [137, 0]
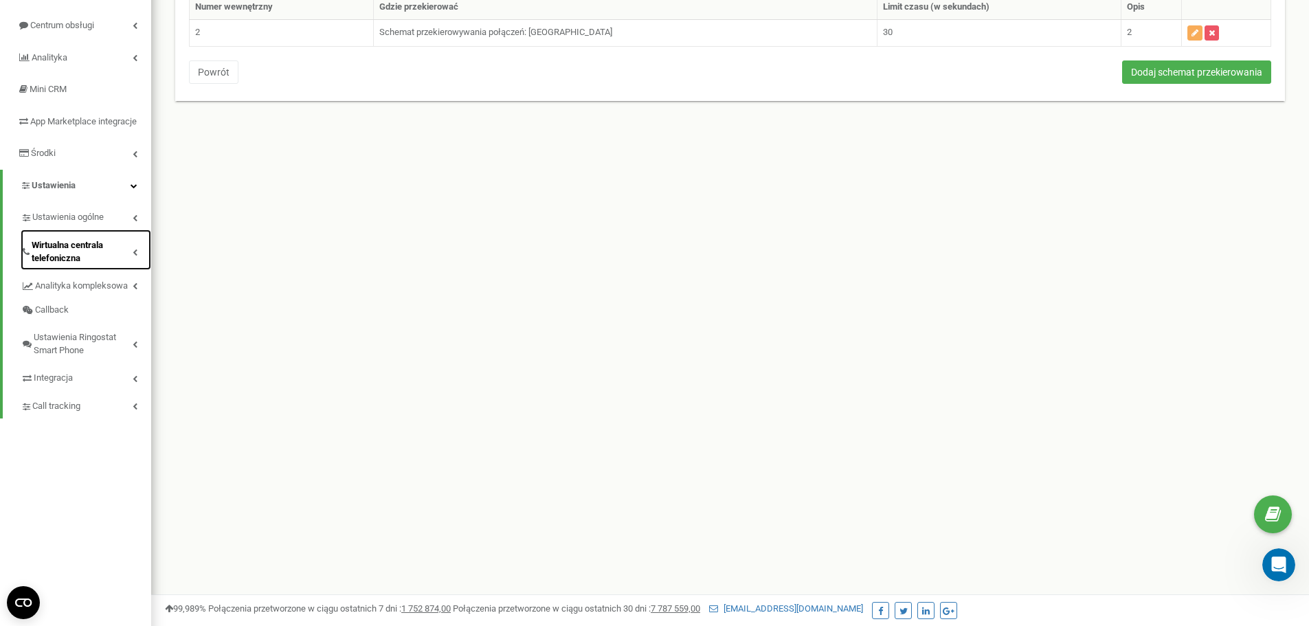
click at [133, 256] on icon at bounding box center [135, 252] width 5 height 7
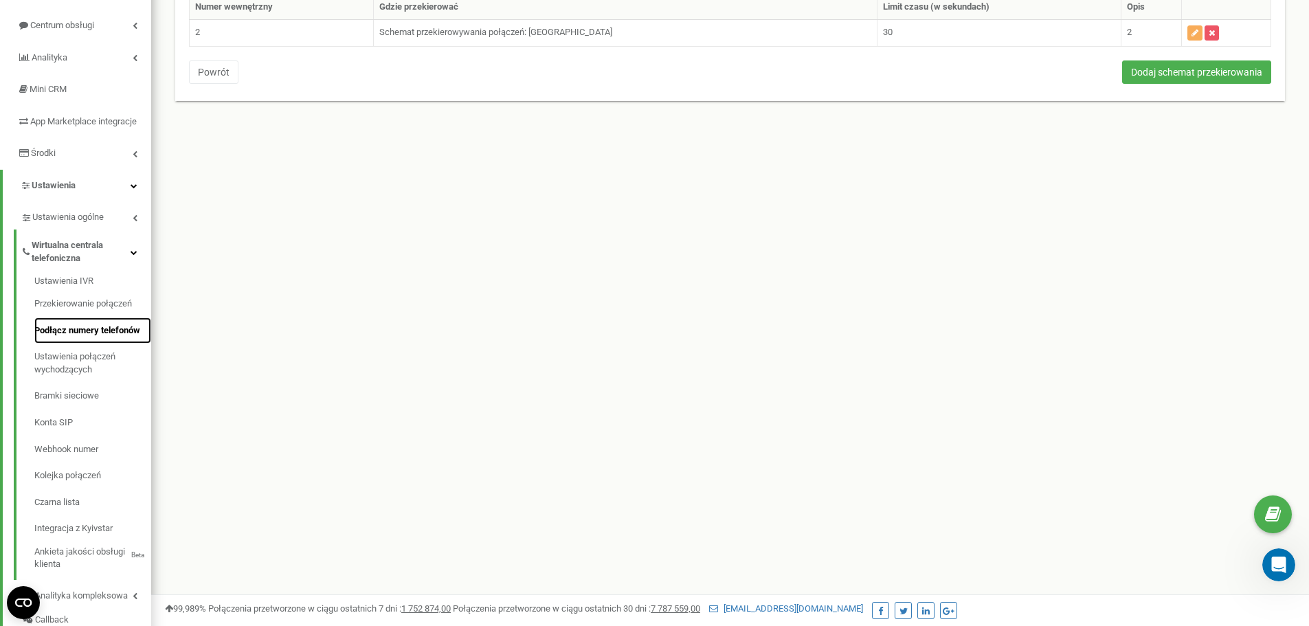
click at [87, 339] on link "Podłącz numery telefonów" at bounding box center [92, 330] width 117 height 27
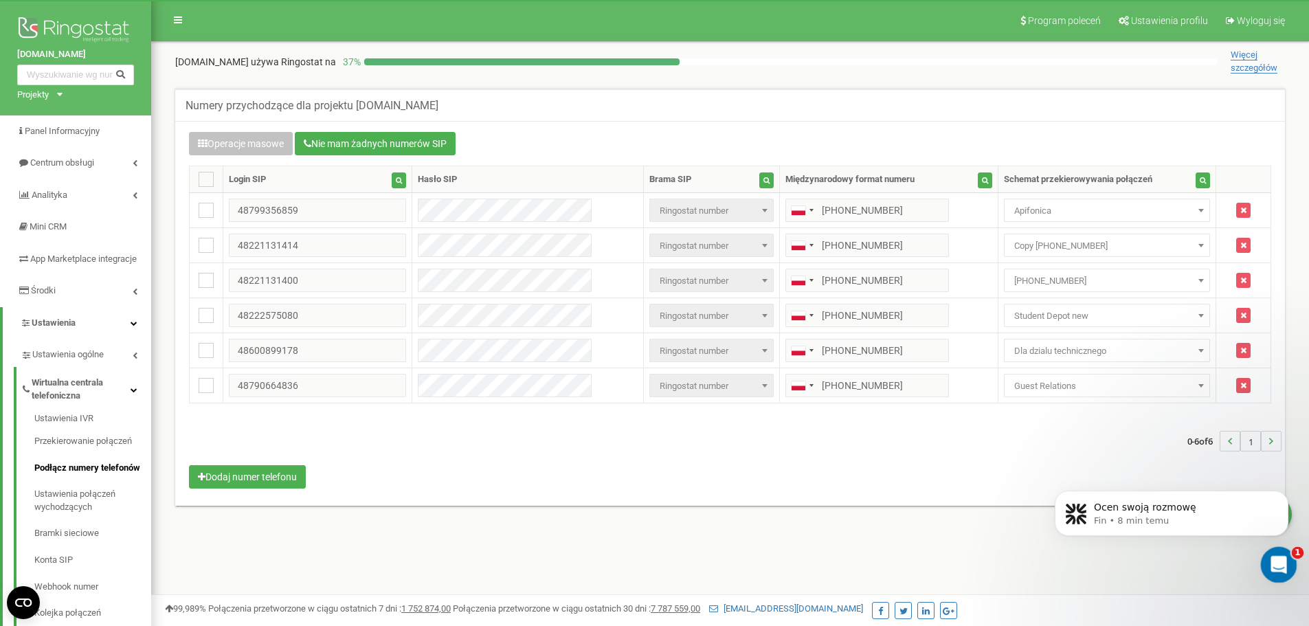
click at [1274, 558] on icon "Otwórz komunikator Intercom" at bounding box center [1276, 563] width 23 height 23
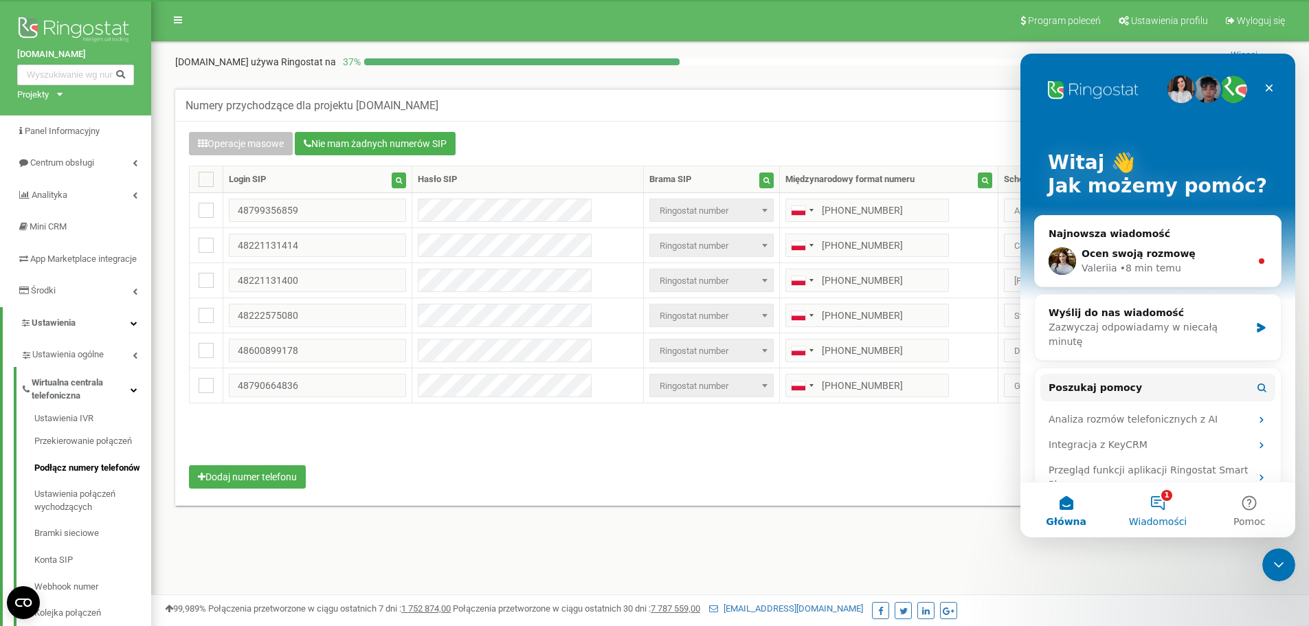
click at [1160, 504] on button "1 Wiadomości" at bounding box center [1156, 509] width 91 height 55
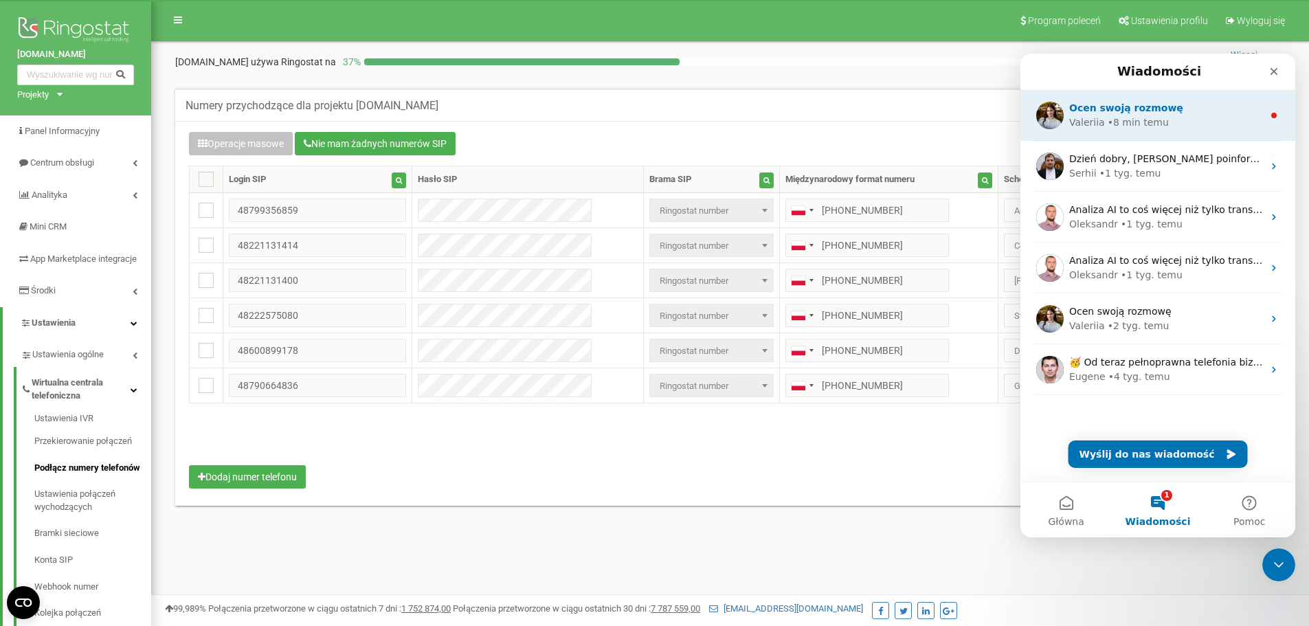
click at [1138, 112] on span "Ocen swoją rozmowę" at bounding box center [1126, 107] width 114 height 11
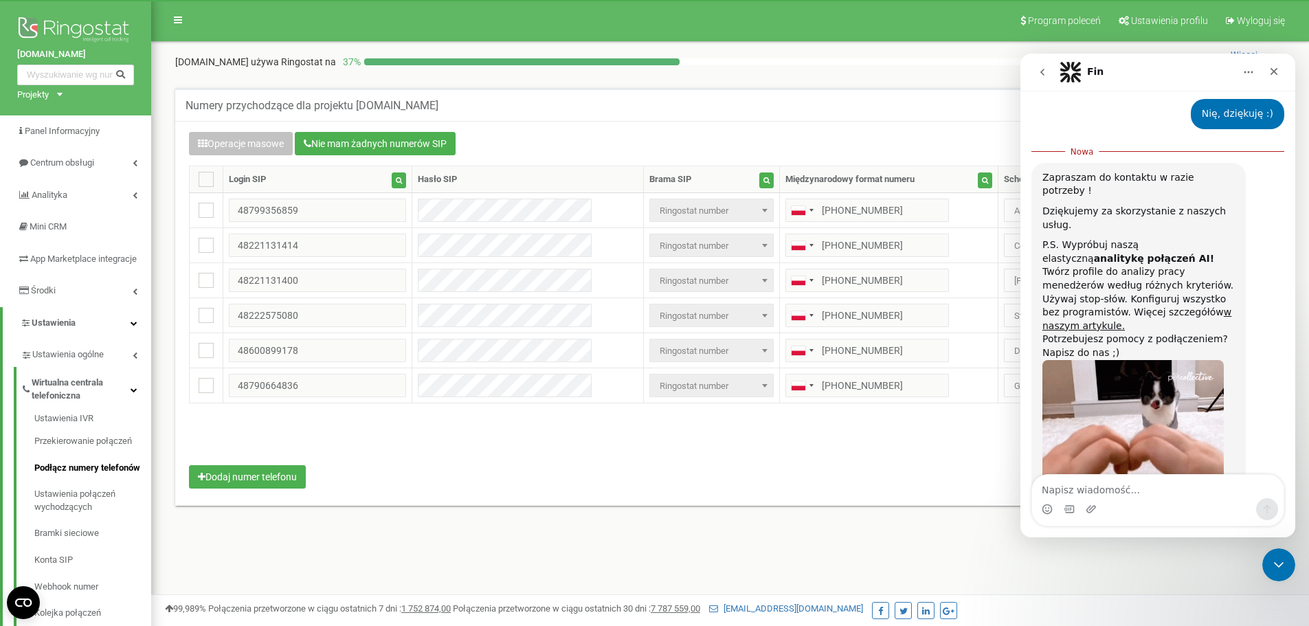
scroll to position [960, 0]
click at [1118, 490] on textarea "Napisz wiadomość..." at bounding box center [1157, 486] width 251 height 23
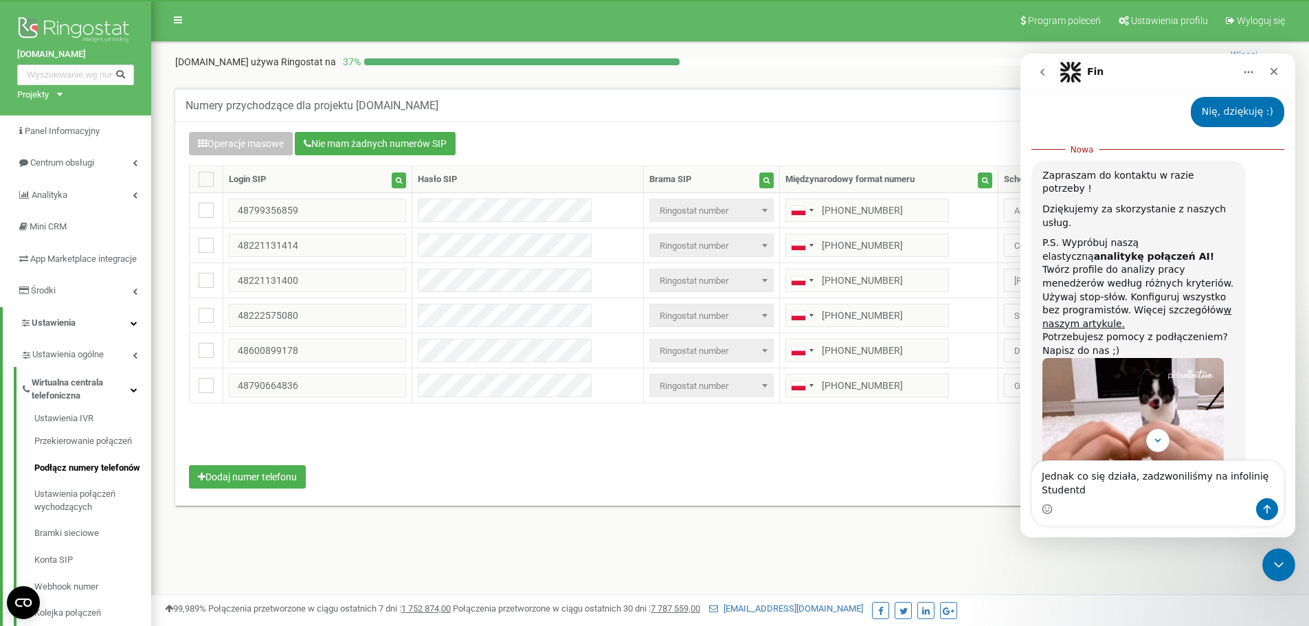
scroll to position [956, 0]
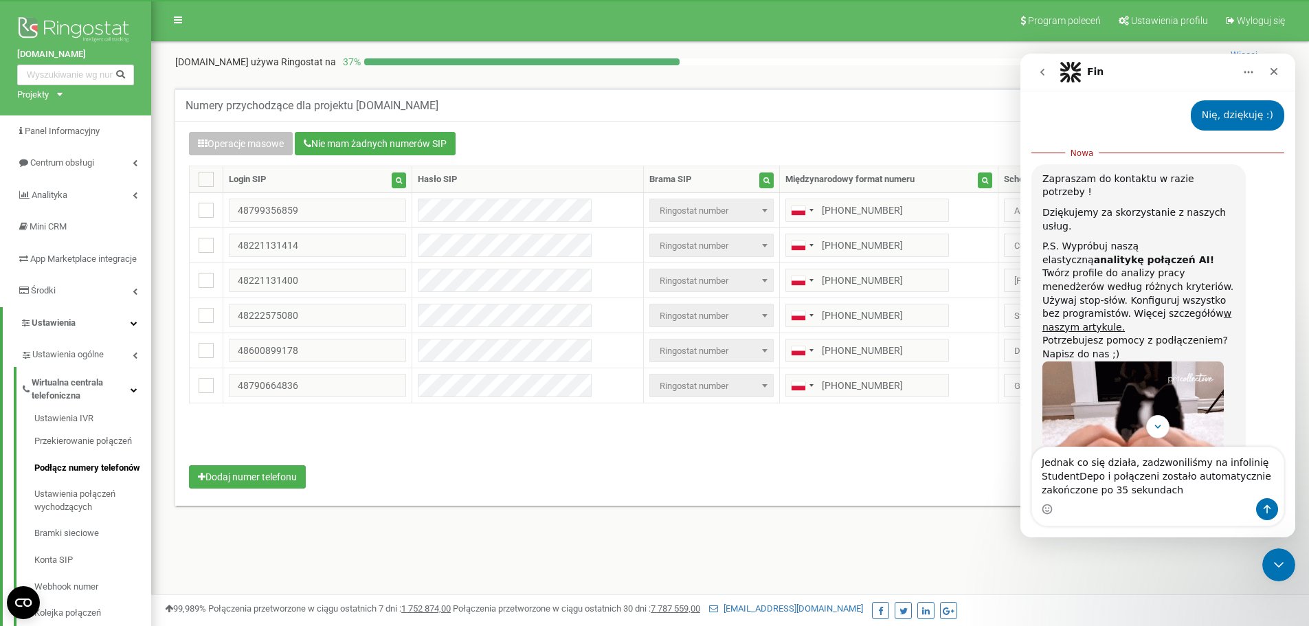
type textarea "Jednak co się działa, zadzwoniliśmy na infolinię StudentDepo i połączeni został…"
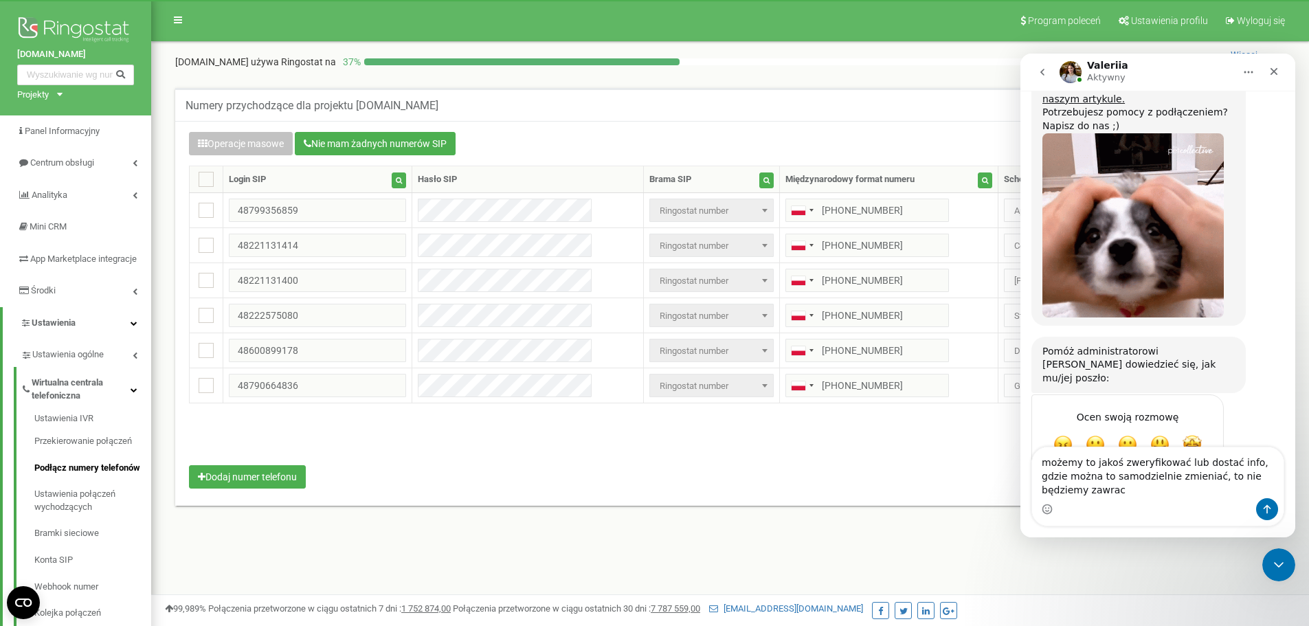
scroll to position [1175, 0]
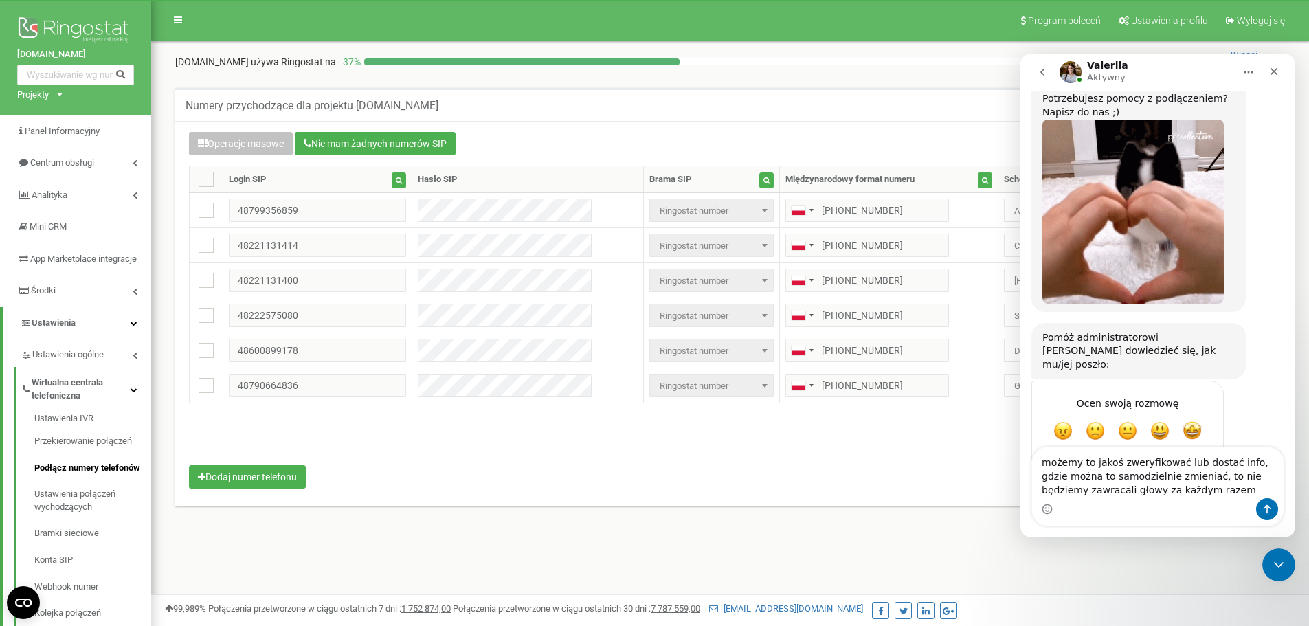
type textarea "możemy to jakoś zweryfikować lub dostać info, gdzie można to samodzielnie zmien…"
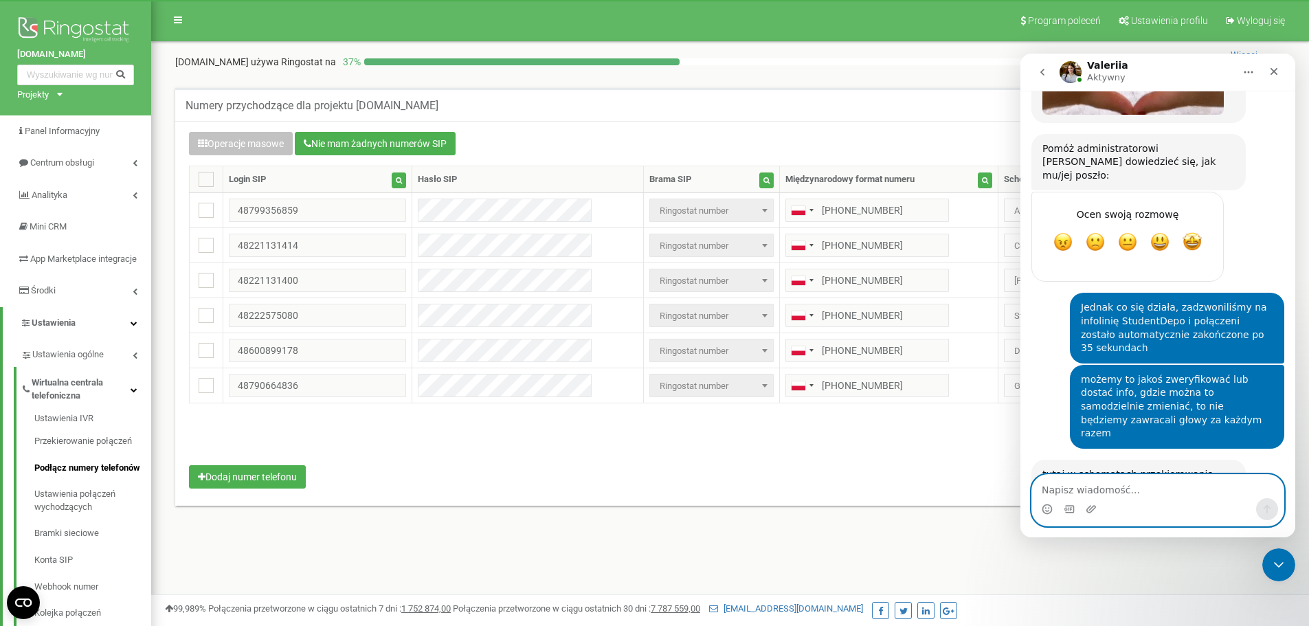
scroll to position [1373, 0]
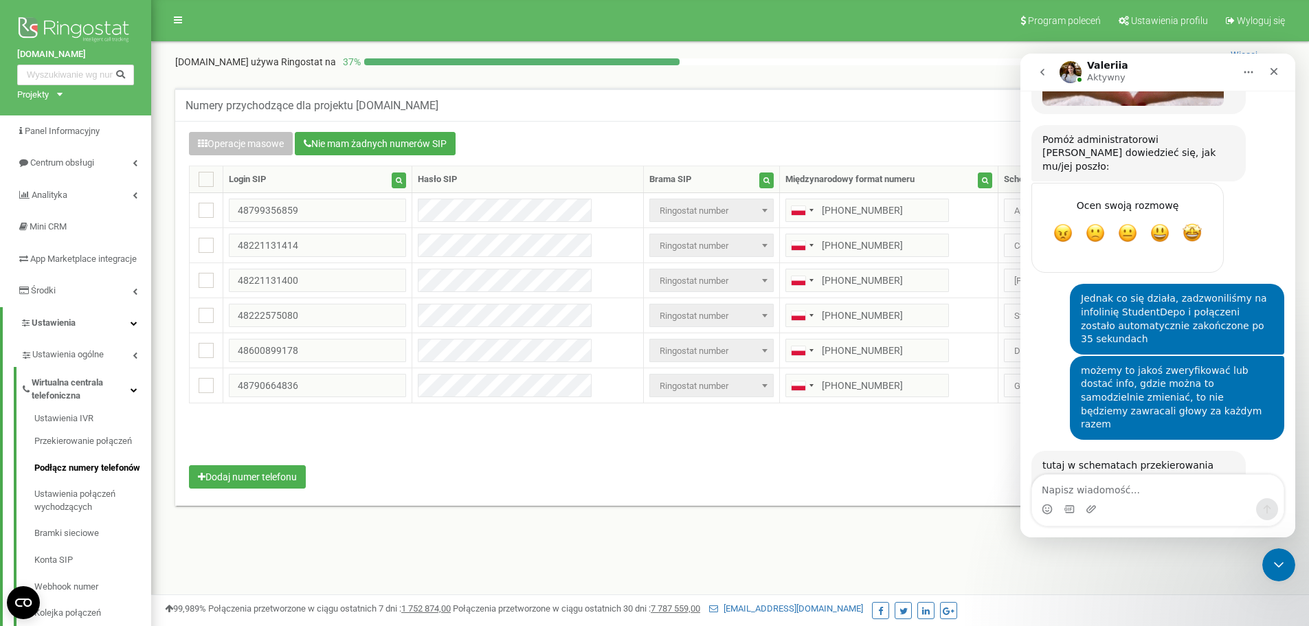
click at [1065, 473] on link "[URL][DOMAIN_NAME]" at bounding box center [1100, 485] width 117 height 25
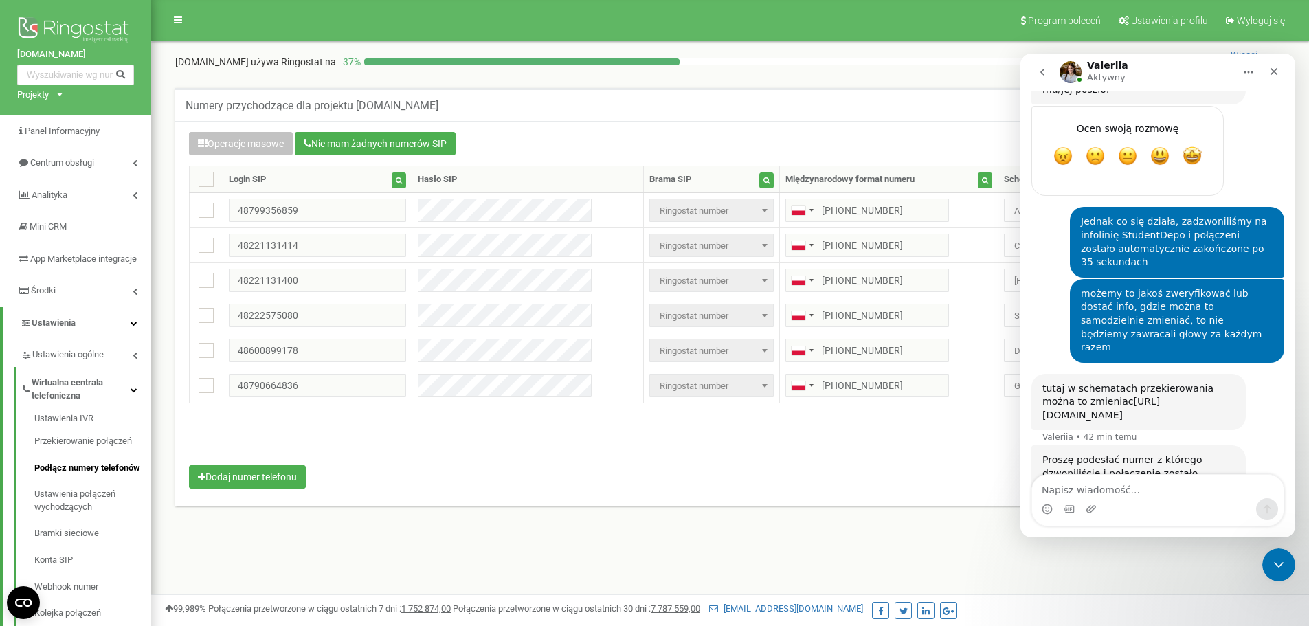
scroll to position [1469, 0]
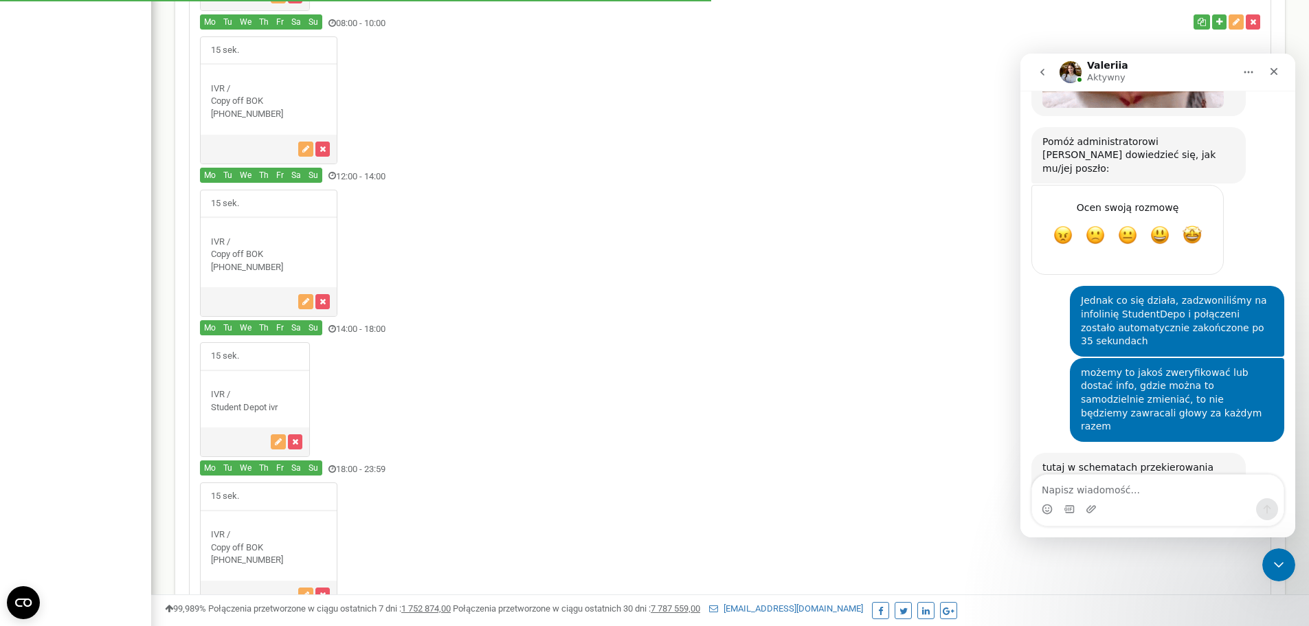
scroll to position [1112, 0]
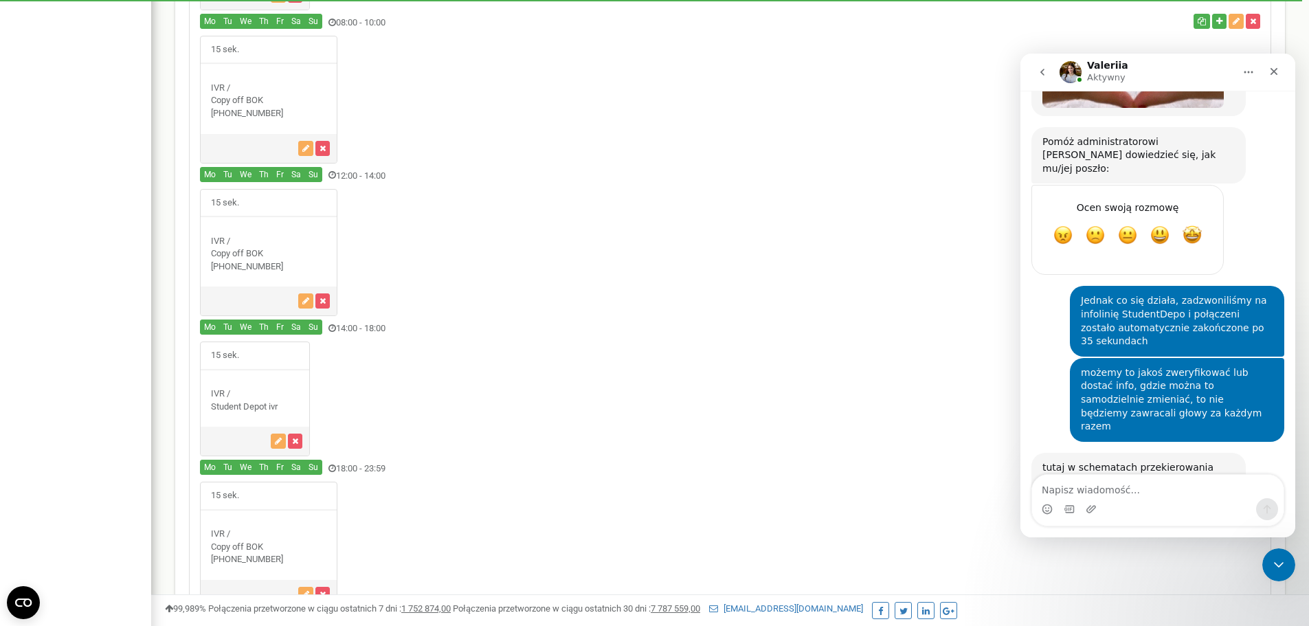
click at [1155, 486] on textarea "Napisz wiadomość..." at bounding box center [1157, 486] width 251 height 23
type textarea "a"
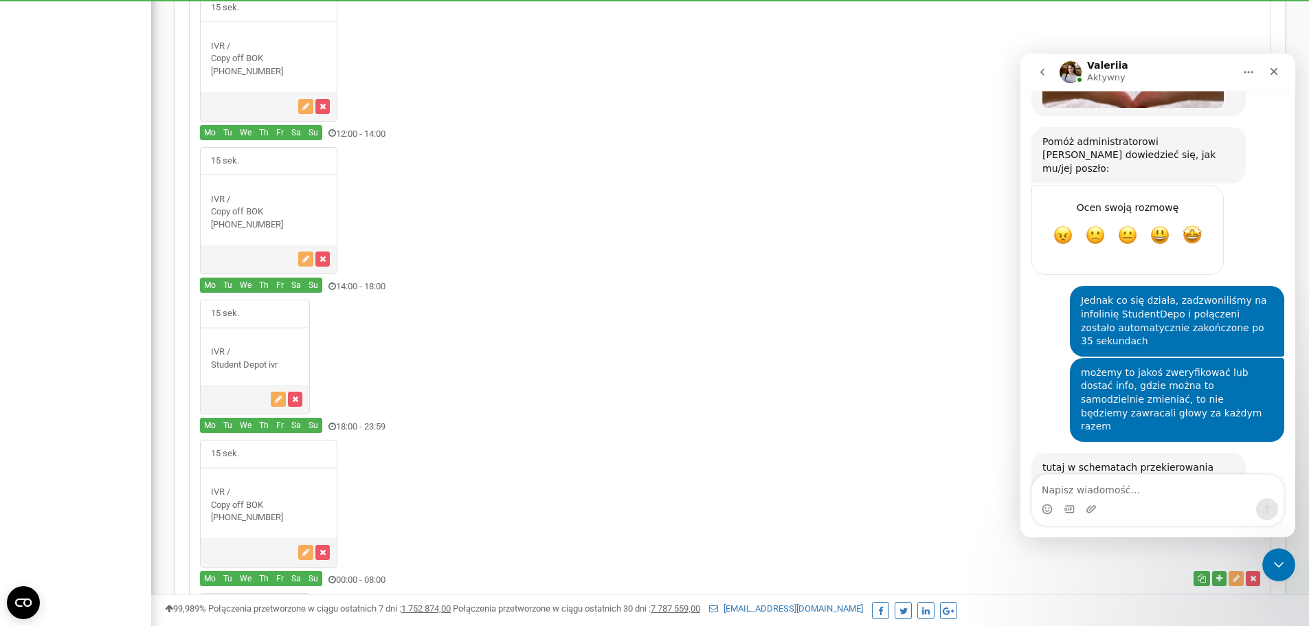
scroll to position [1181, 0]
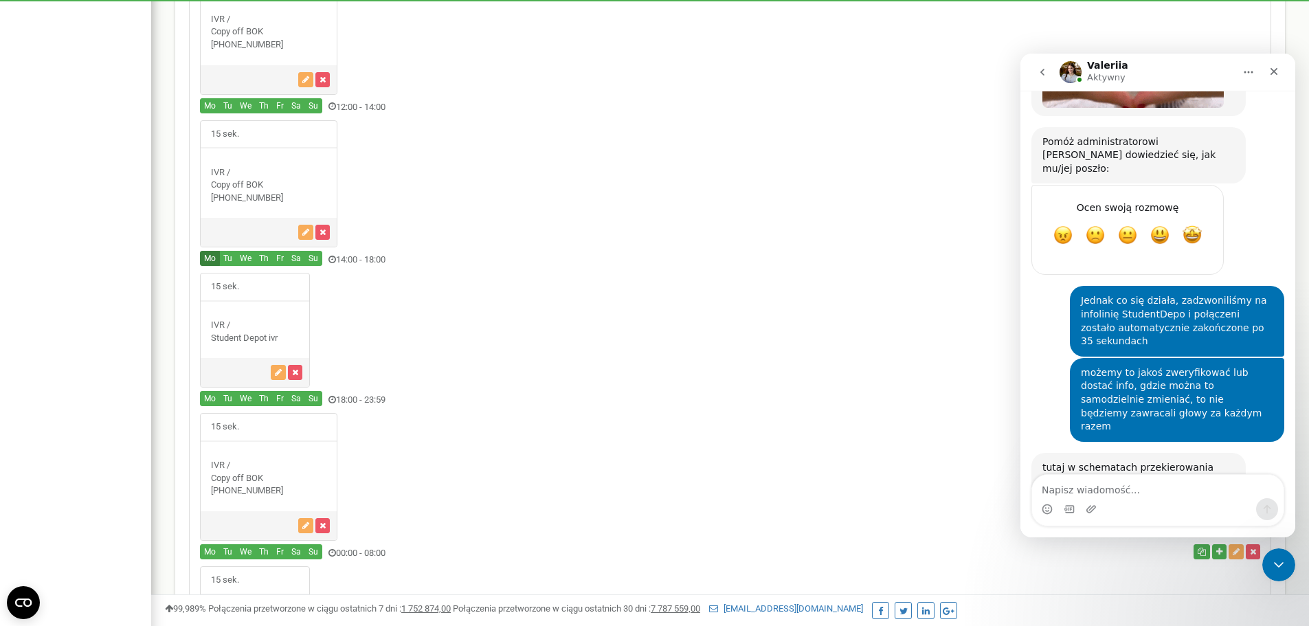
click at [210, 256] on button "Mo" at bounding box center [210, 258] width 20 height 15
click at [274, 365] on button "button" at bounding box center [278, 372] width 15 height 15
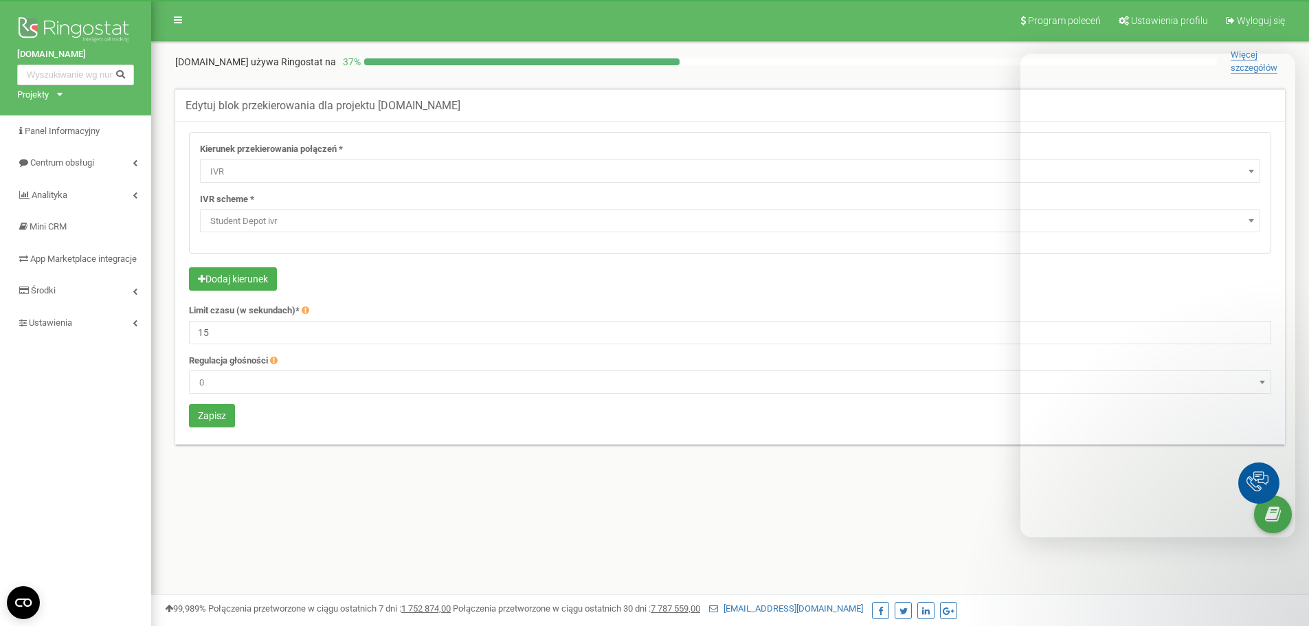
select select "addNumber"
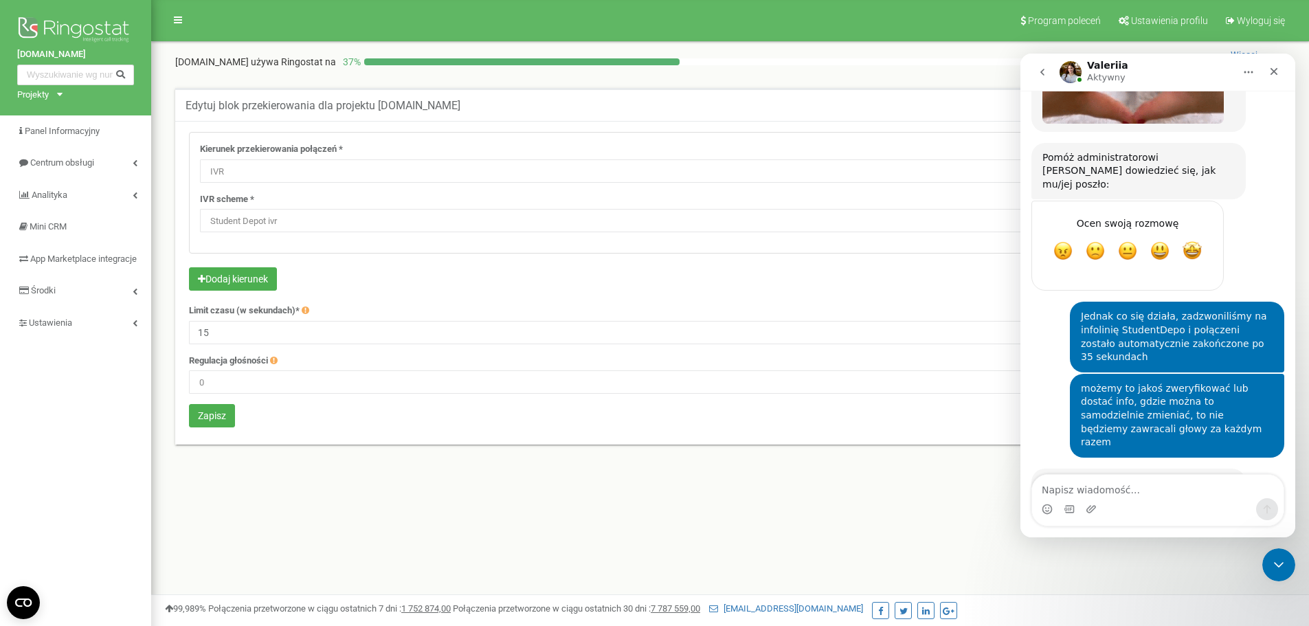
scroll to position [1373, 0]
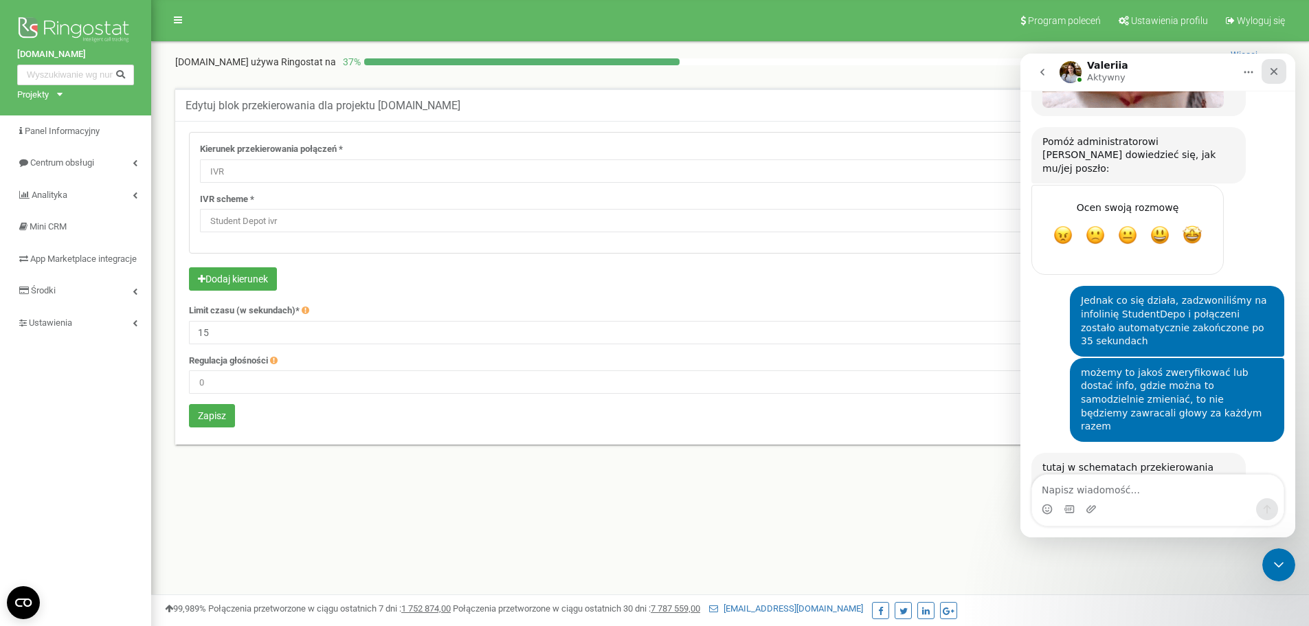
click at [1271, 66] on icon "Zamknij" at bounding box center [1273, 71] width 11 height 11
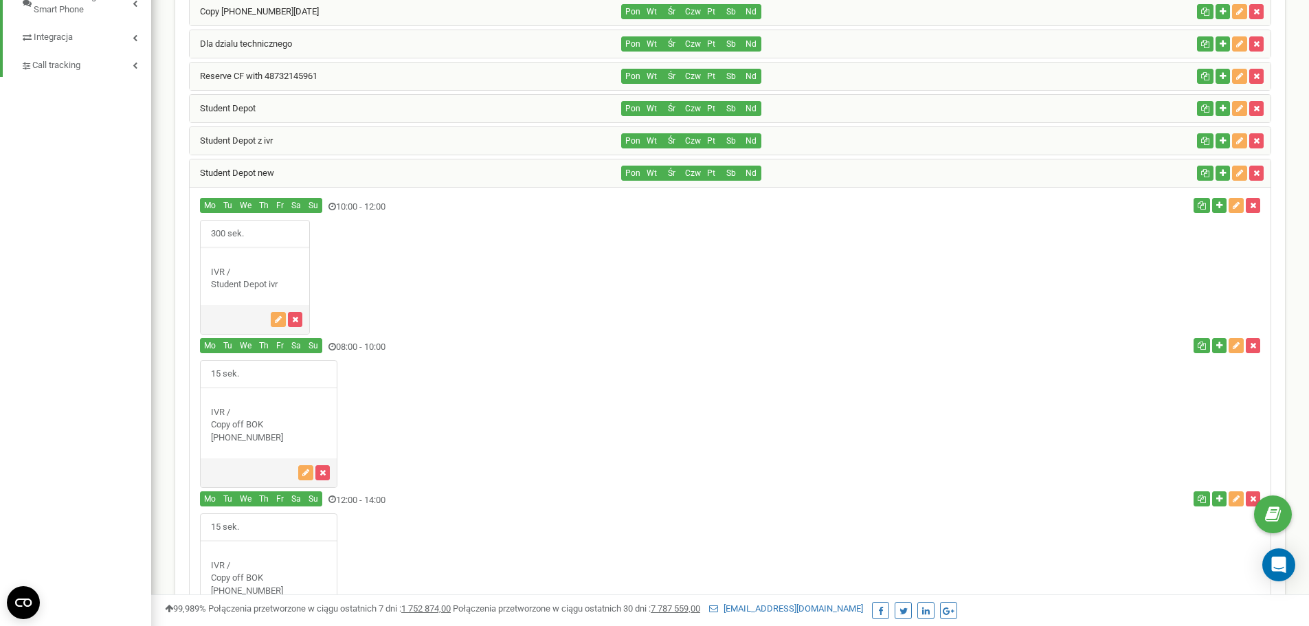
scroll to position [757, 0]
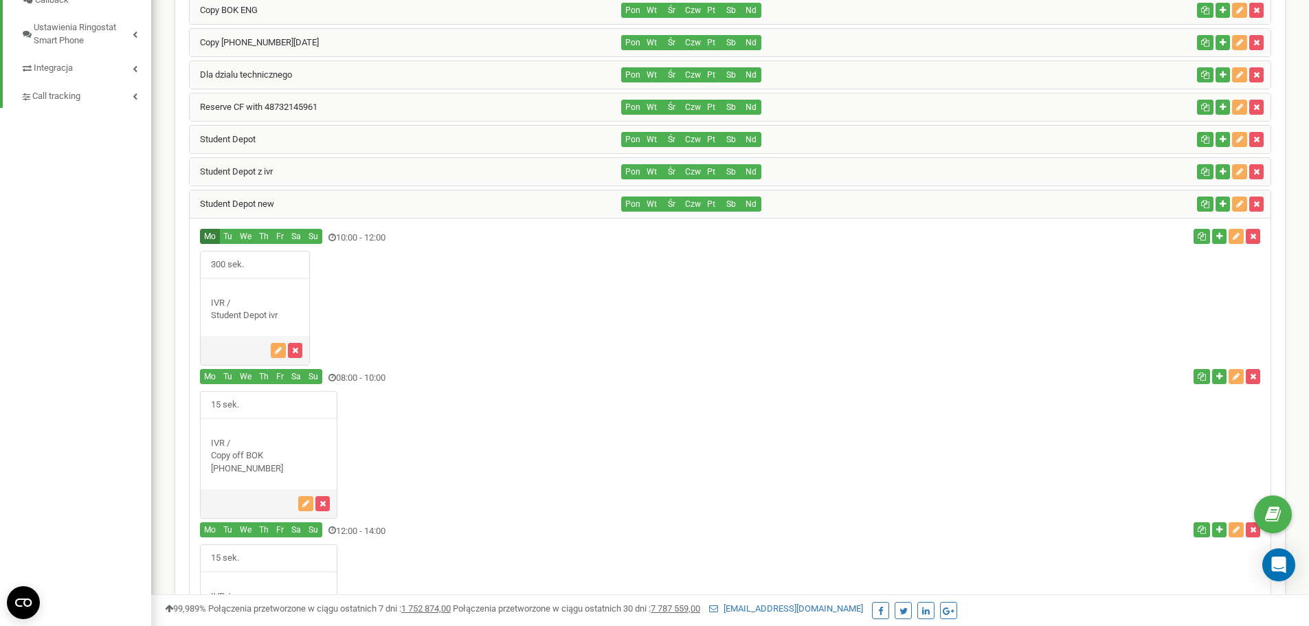
click at [209, 232] on button "Mo" at bounding box center [210, 236] width 20 height 15
click at [226, 238] on button "Tu" at bounding box center [227, 236] width 17 height 15
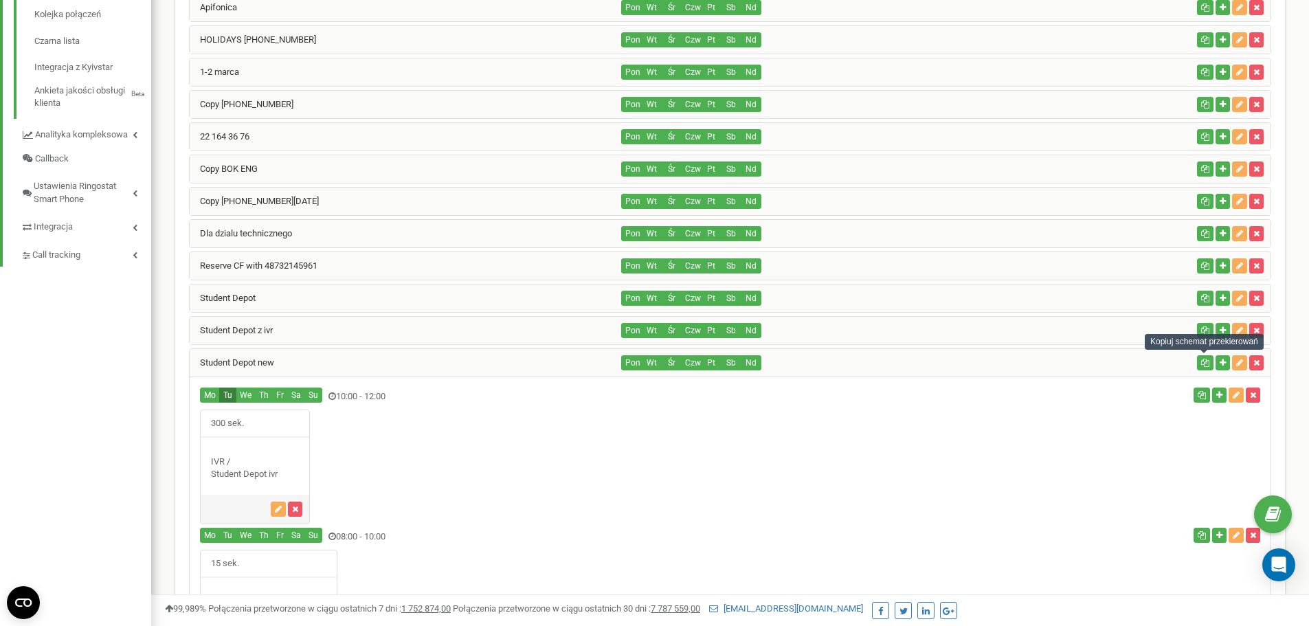
scroll to position [688, 0]
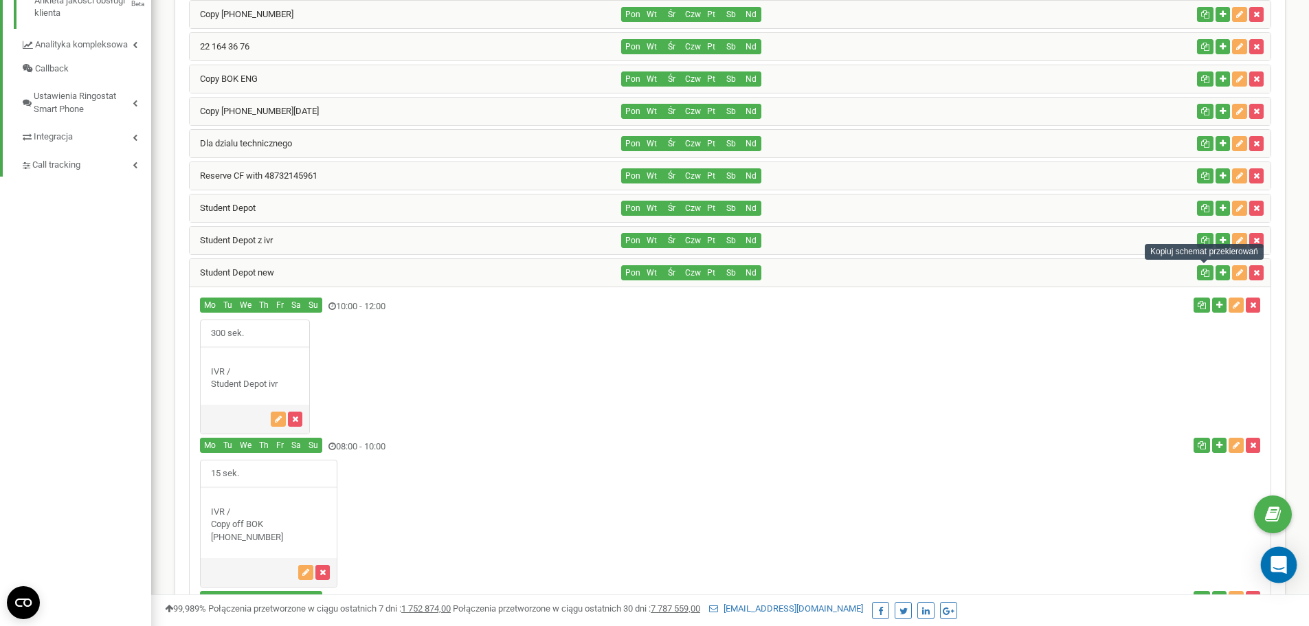
click at [1274, 560] on icon "Open Intercom Messenger" at bounding box center [1278, 565] width 16 height 18
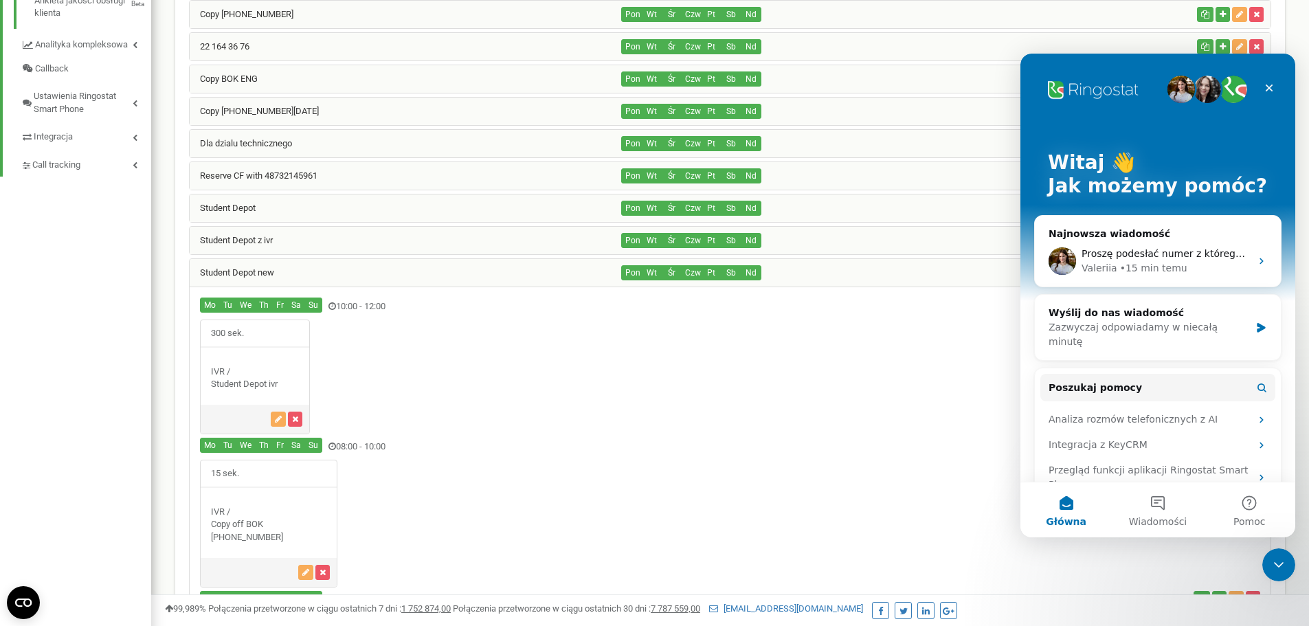
scroll to position [0, 0]
click at [1157, 257] on span "Proszę podesłać numer z którego dzwoniliście i połączenie zostało rozłączone" at bounding box center [1267, 253] width 373 height 11
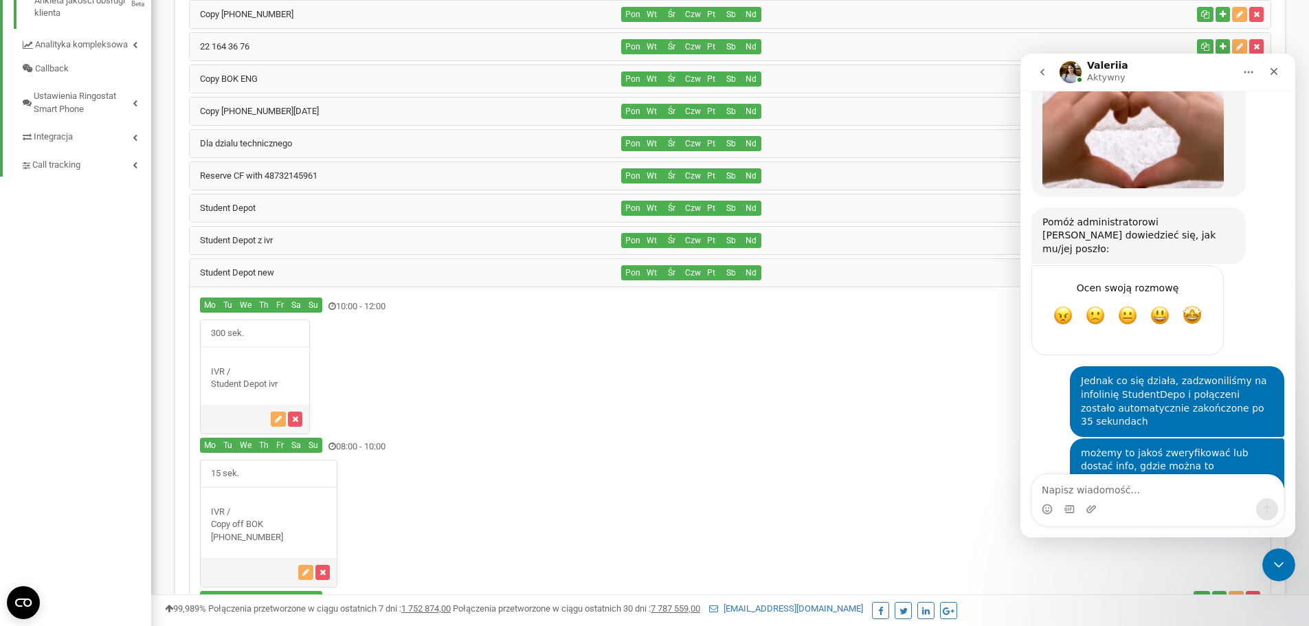
scroll to position [1373, 0]
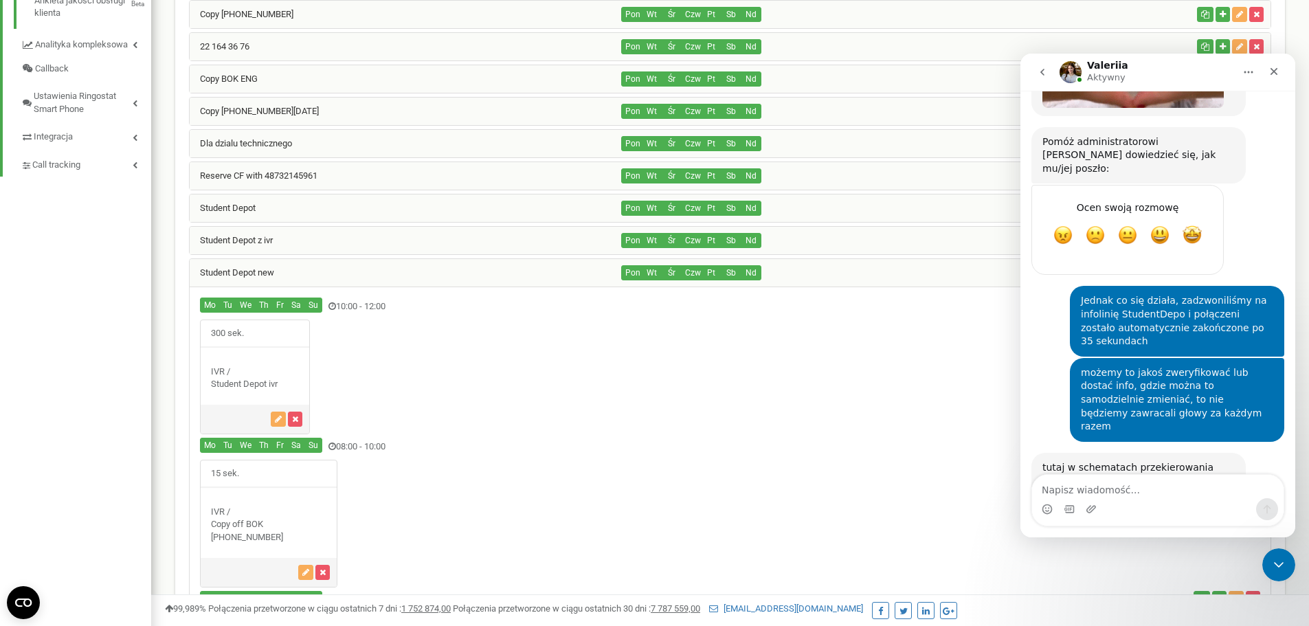
click at [1107, 493] on textarea "Napisz wiadomość..." at bounding box center [1157, 486] width 251 height 23
type textarea "510 638 781"
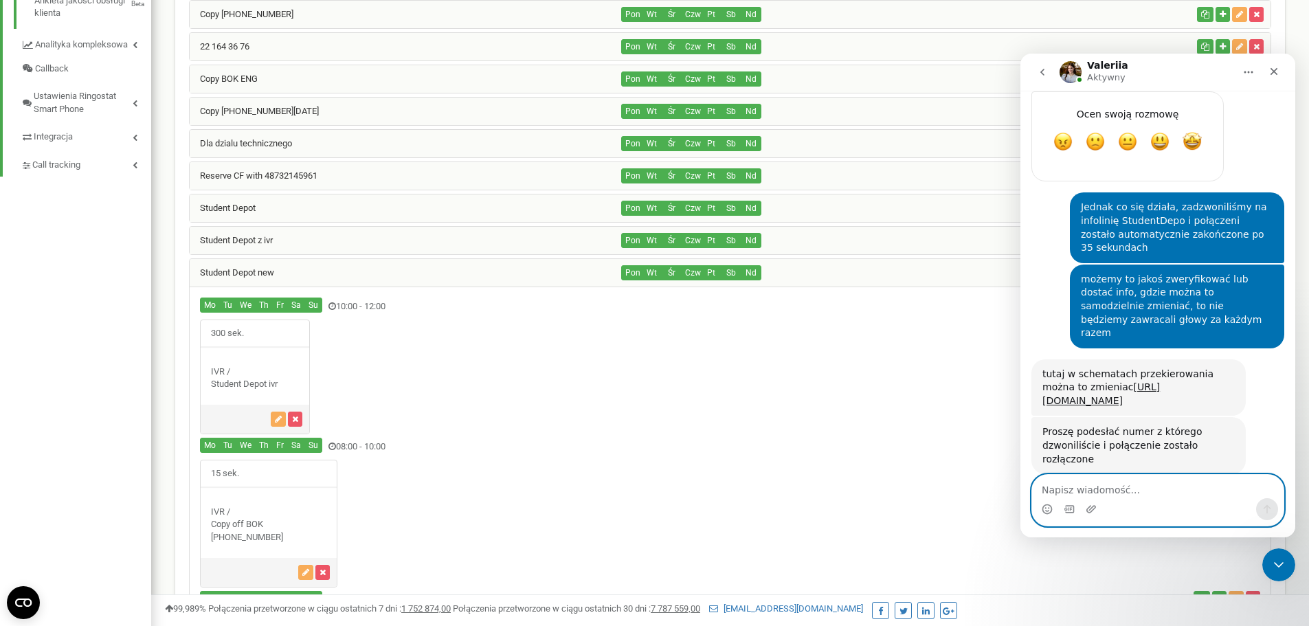
scroll to position [1455, 0]
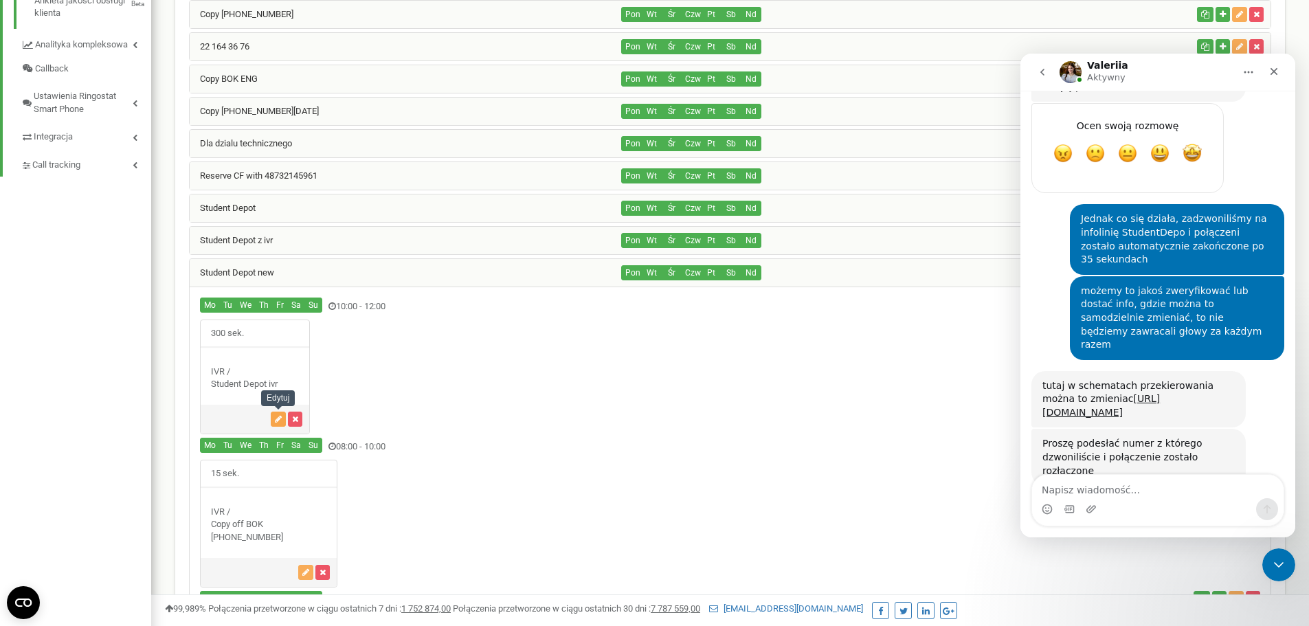
click at [280, 417] on icon "button" at bounding box center [278, 419] width 7 height 8
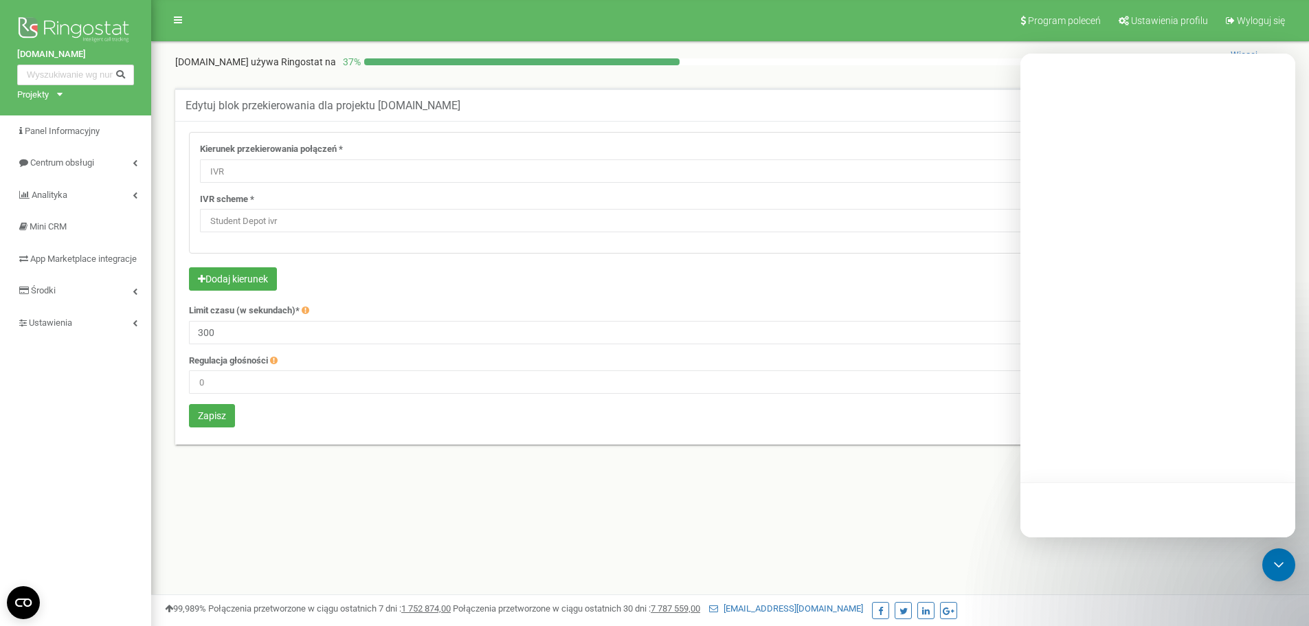
select select "addNumber"
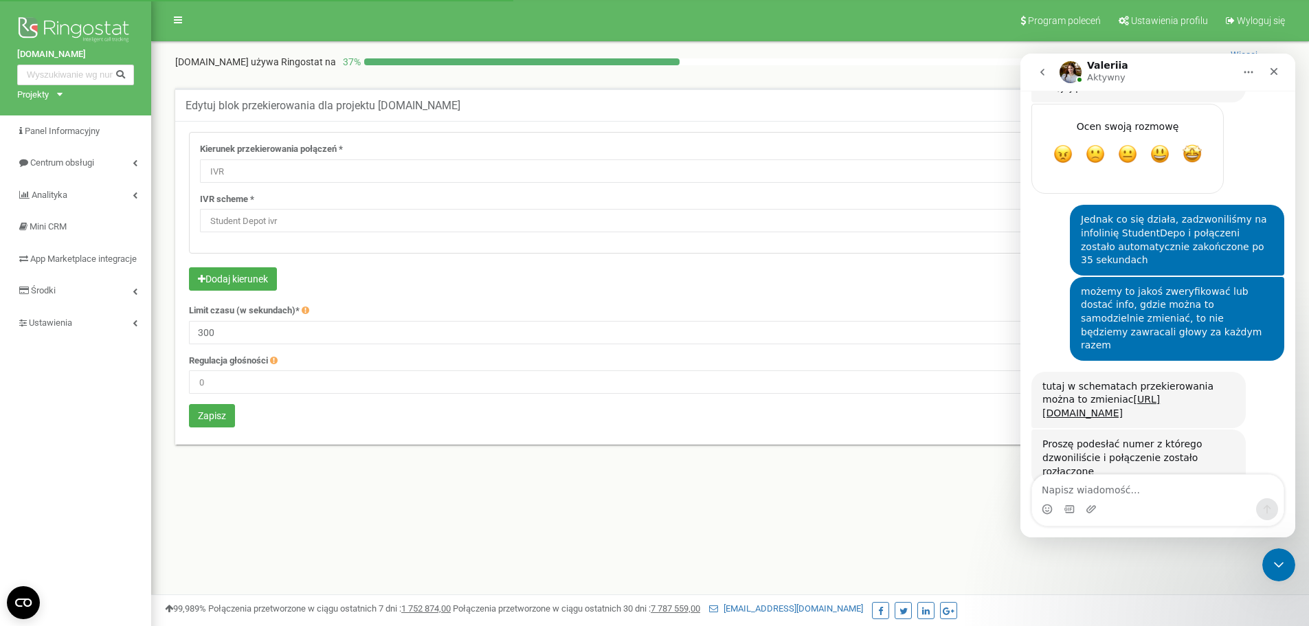
scroll to position [1455, 0]
click at [1247, 71] on icon "Główna" at bounding box center [1248, 72] width 11 height 11
click at [1046, 74] on icon "go back" at bounding box center [1042, 72] width 11 height 11
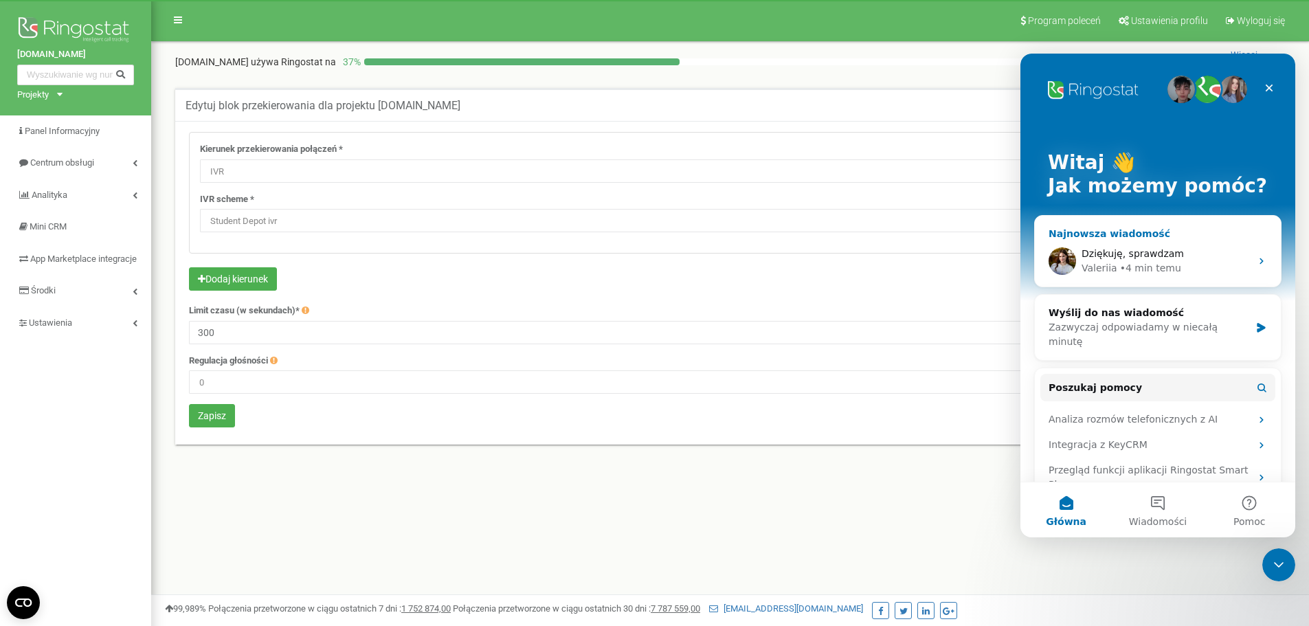
click at [1131, 257] on span "Dziękuję, sprawdzam" at bounding box center [1132, 253] width 102 height 11
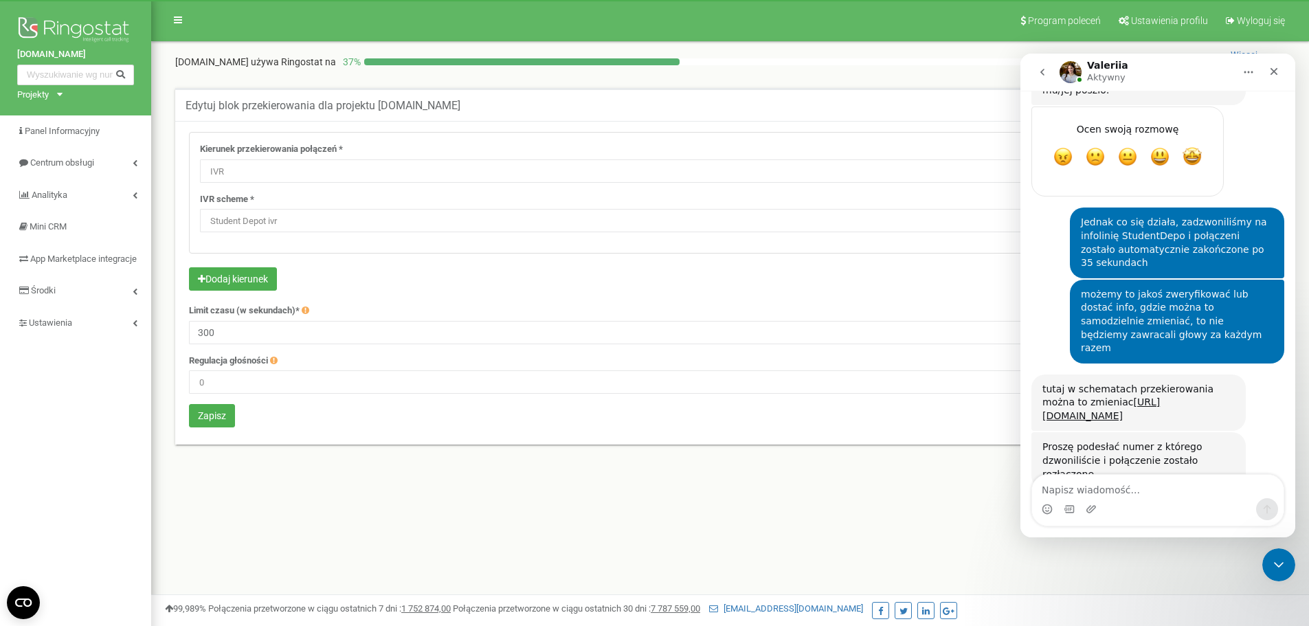
scroll to position [1455, 0]
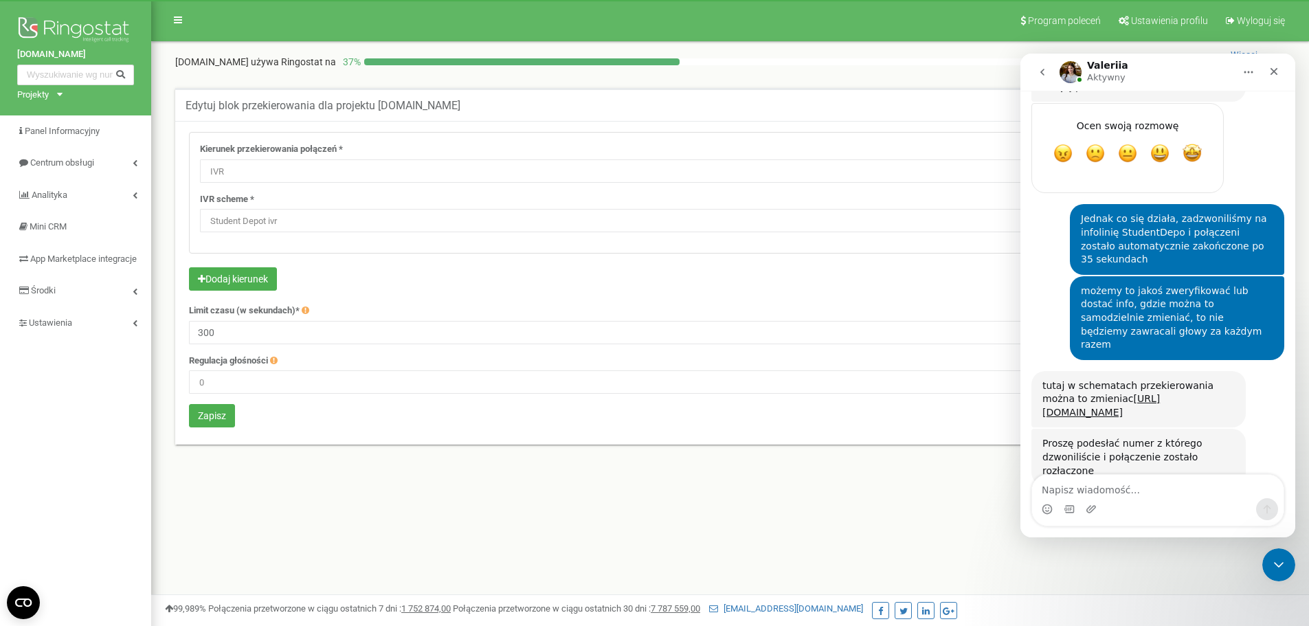
click at [640, 486] on div "Edytuj blok przekierowania dla projektu Bookinghost-BOK.com Kierunek przekierow…" at bounding box center [729, 281] width 1137 height 415
click at [1268, 556] on icon "Zamknij komunikator Intercom" at bounding box center [1276, 562] width 16 height 16
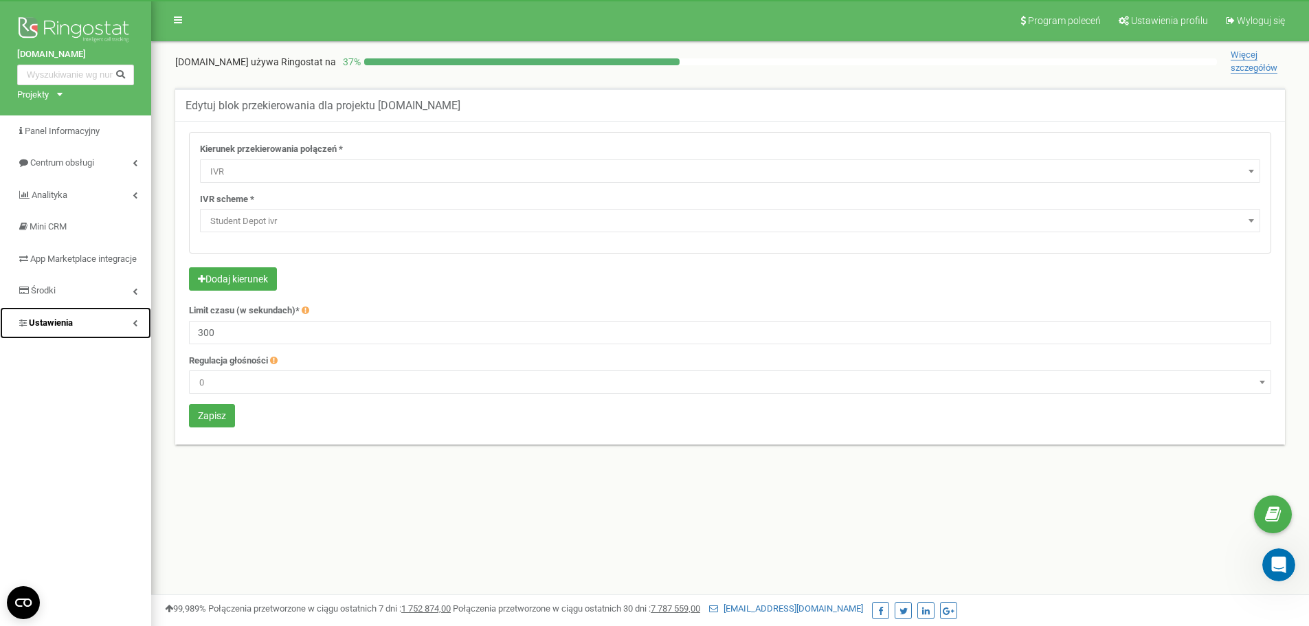
click at [101, 337] on link "Ustawienia" at bounding box center [75, 323] width 151 height 32
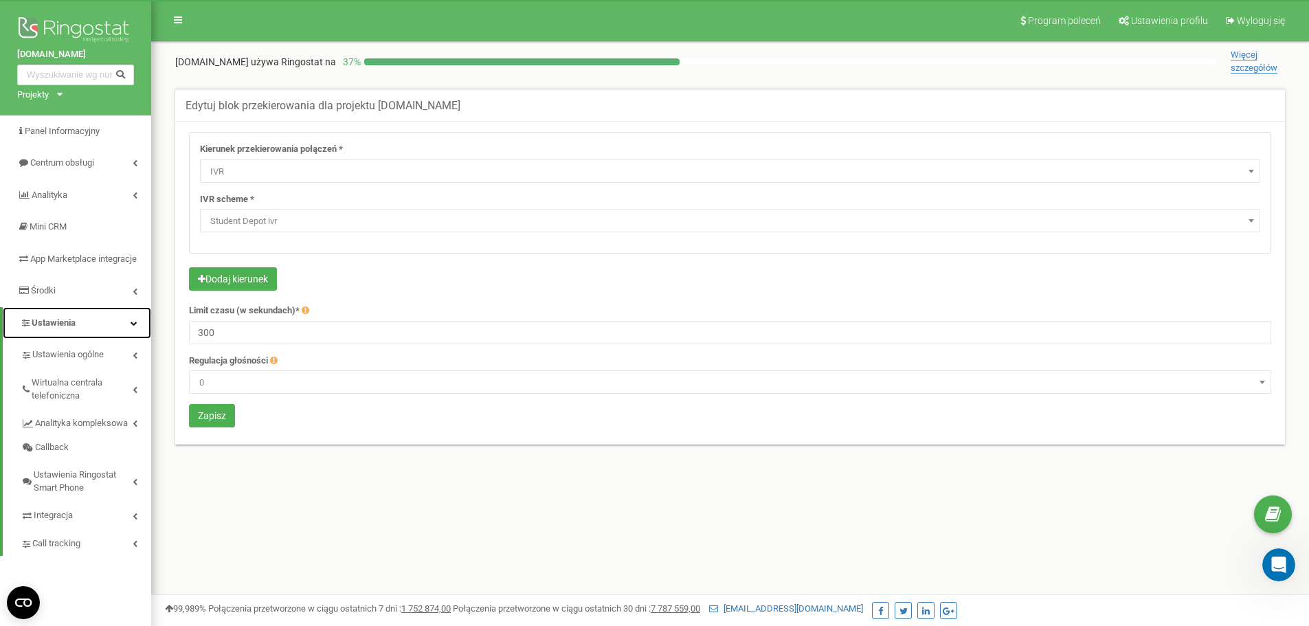
click at [131, 326] on icon at bounding box center [134, 322] width 7 height 7
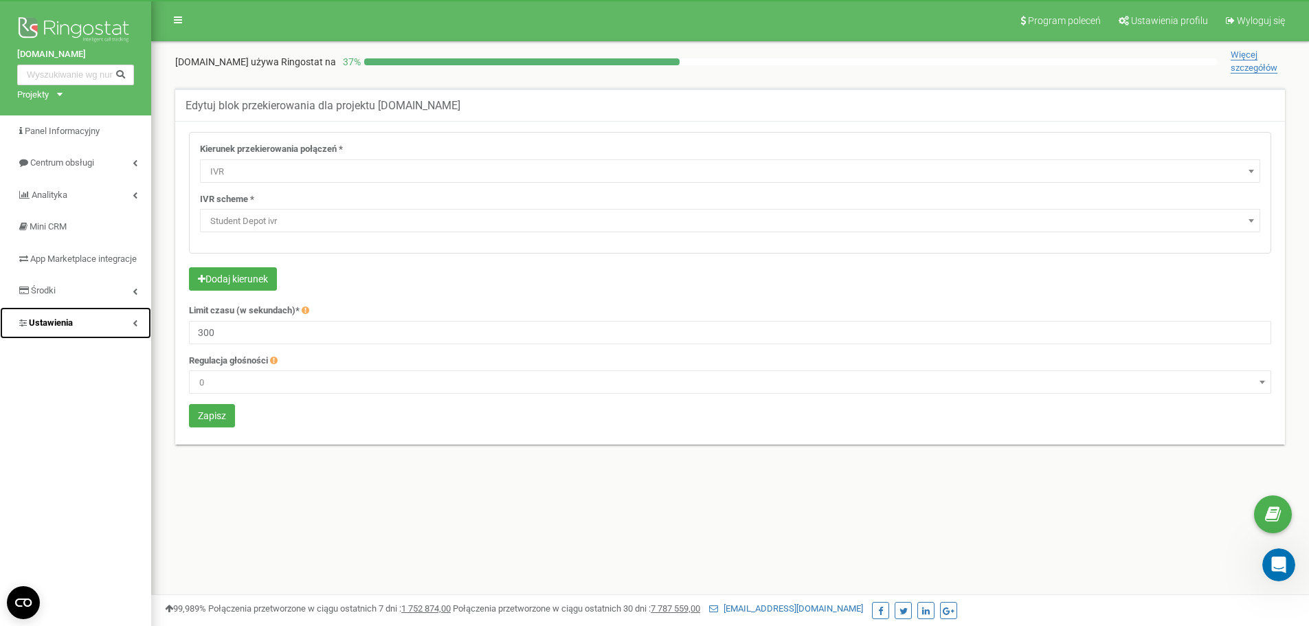
click at [131, 335] on link "Ustawienia" at bounding box center [75, 323] width 151 height 32
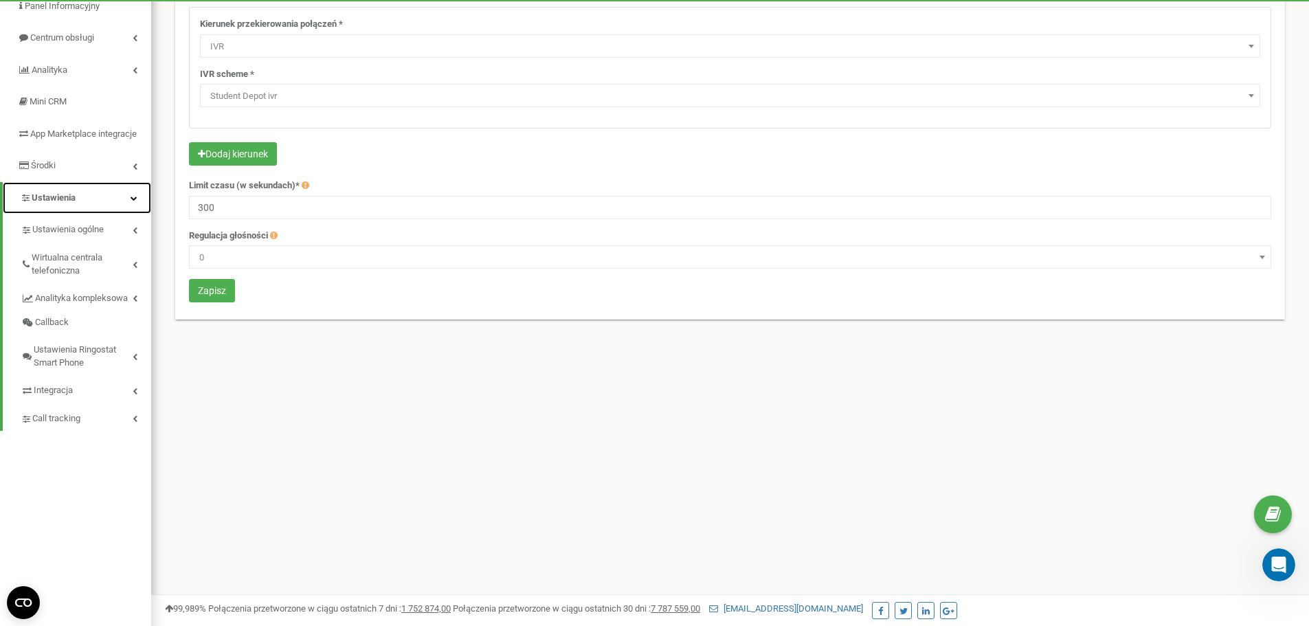
scroll to position [137, 0]
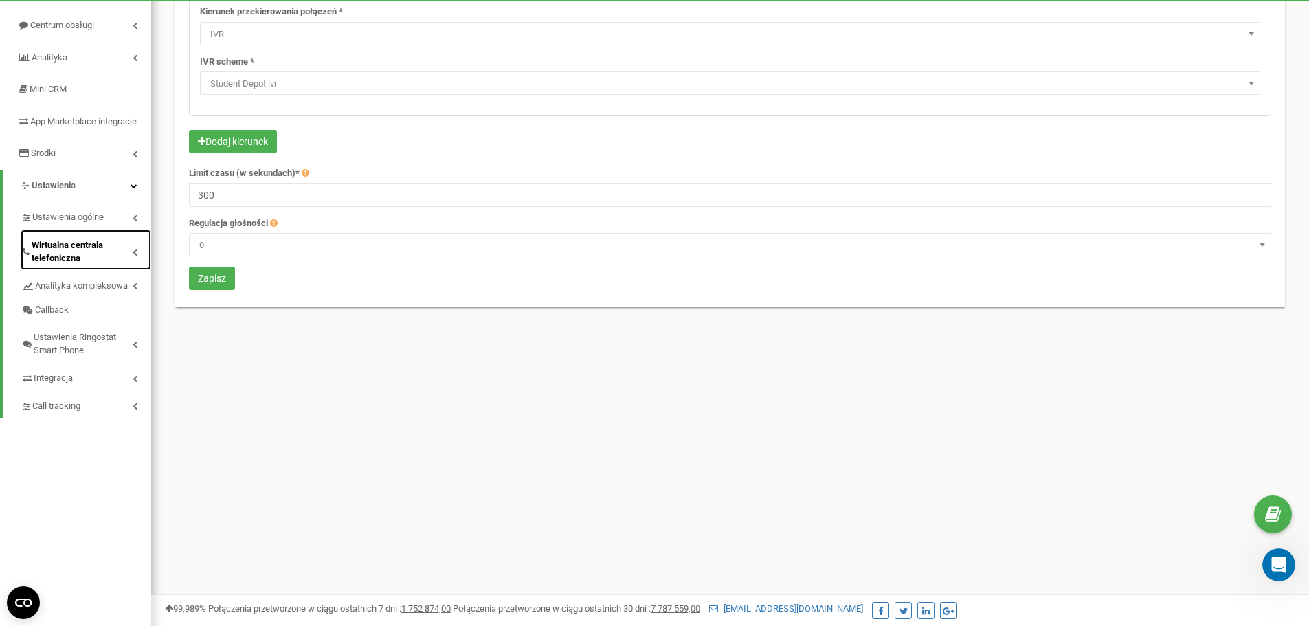
click at [133, 270] on link "Wirtualna centrala telefoniczna" at bounding box center [86, 249] width 131 height 41
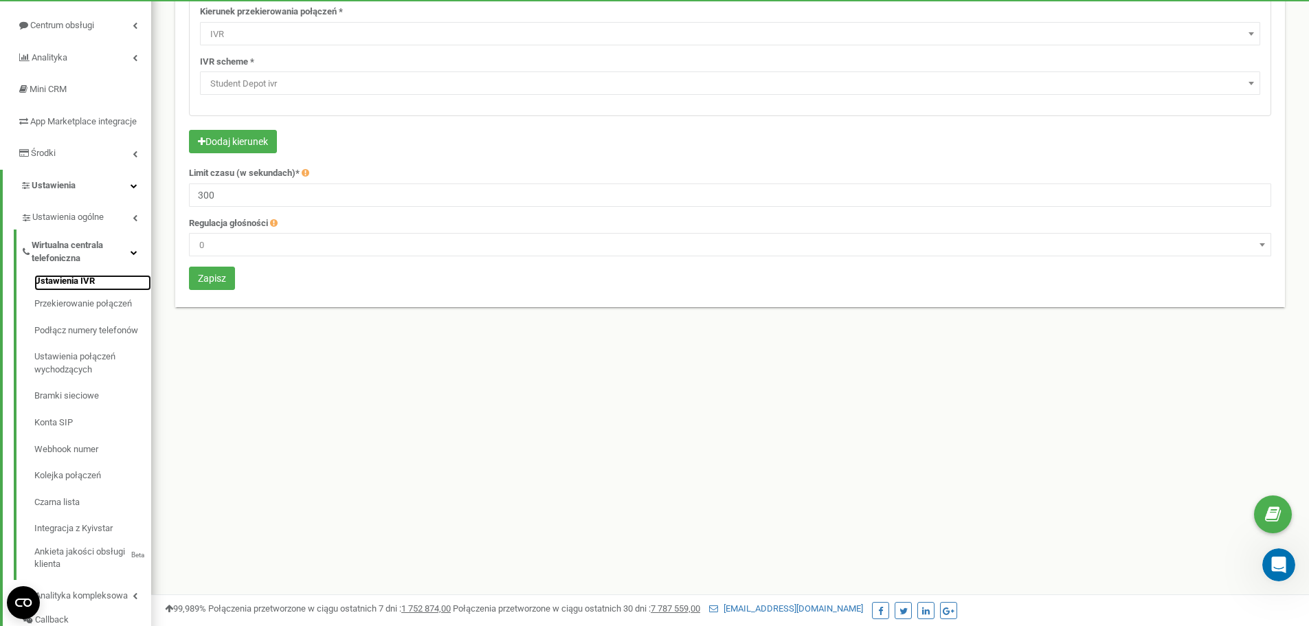
click at [87, 291] on link "Ustawienia IVR" at bounding box center [92, 283] width 117 height 16
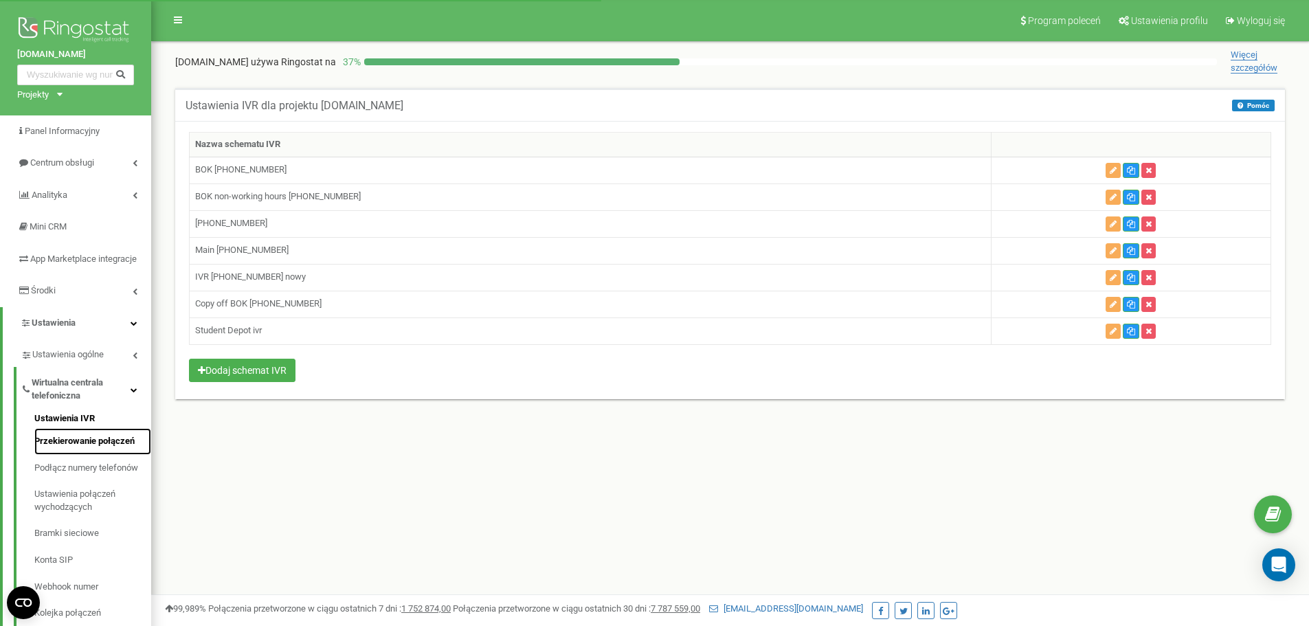
click at [84, 455] on link "Przekierowanie połączeń" at bounding box center [92, 441] width 117 height 27
